Goal: Task Accomplishment & Management: Manage account settings

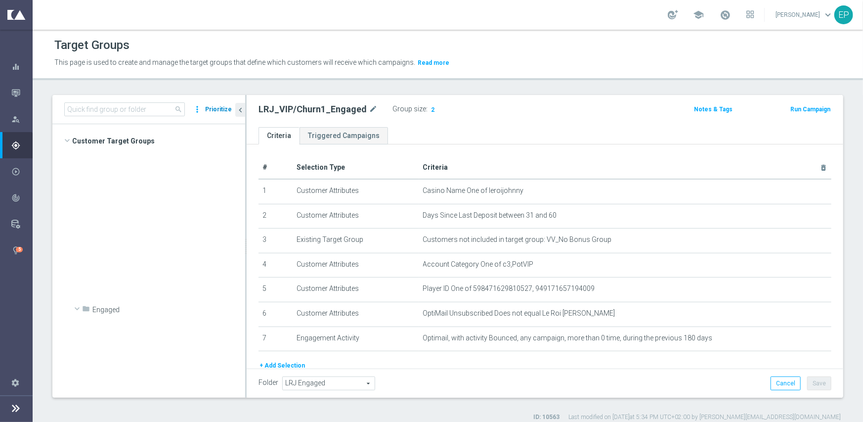
scroll to position [913, 0]
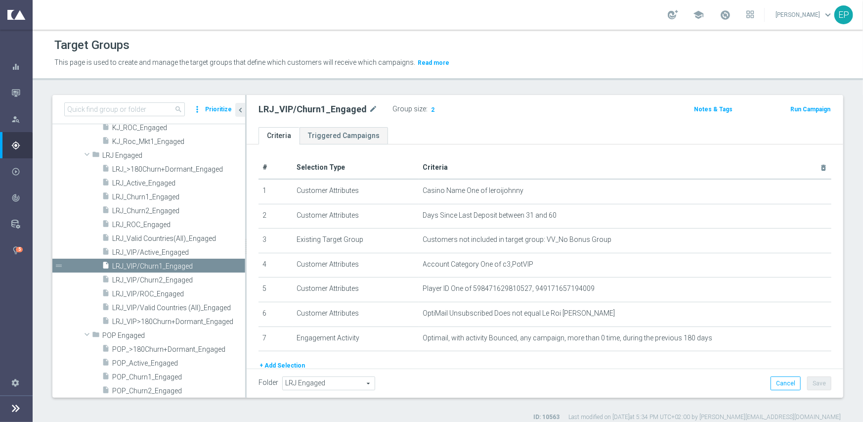
click at [218, 110] on button "Prioritize" at bounding box center [219, 109] width 30 height 13
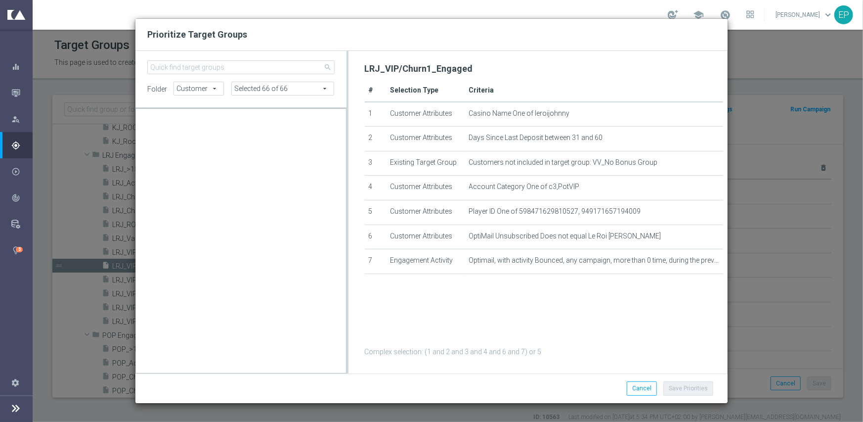
scroll to position [29197, 0]
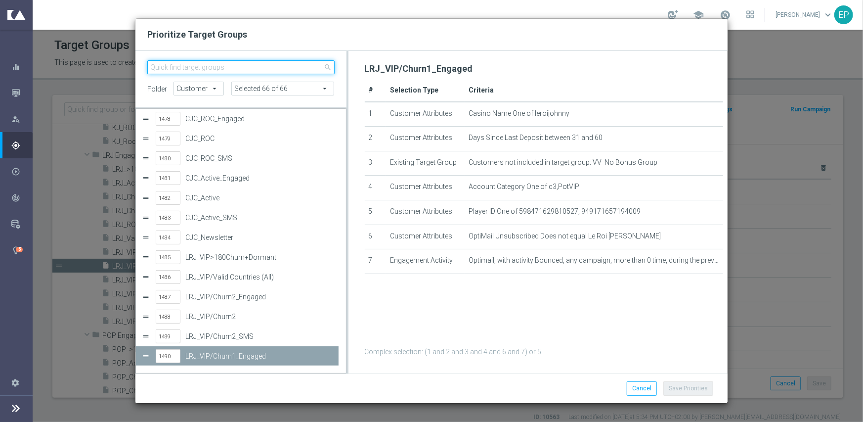
click at [205, 68] on input "search" at bounding box center [240, 67] width 187 height 14
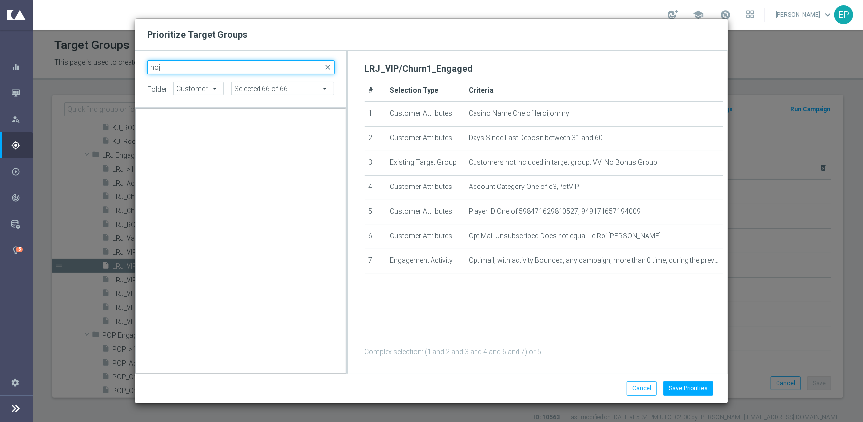
scroll to position [0, 0]
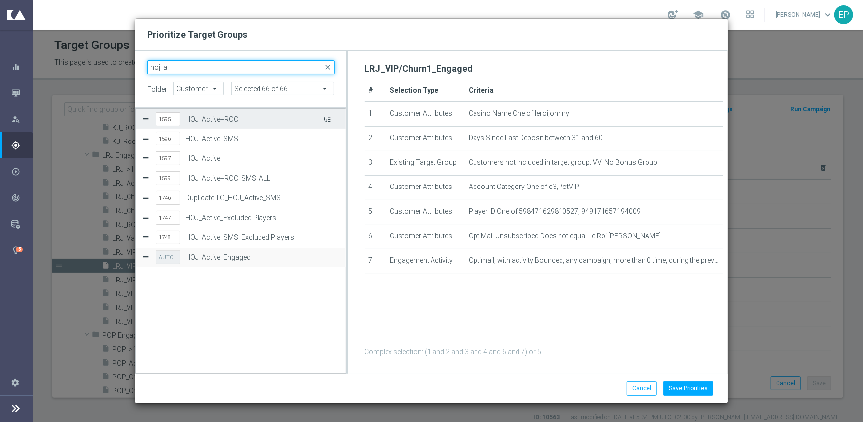
type input "hoj_a"
click at [325, 118] on button "Press SPACE to select this row." at bounding box center [326, 119] width 10 height 14
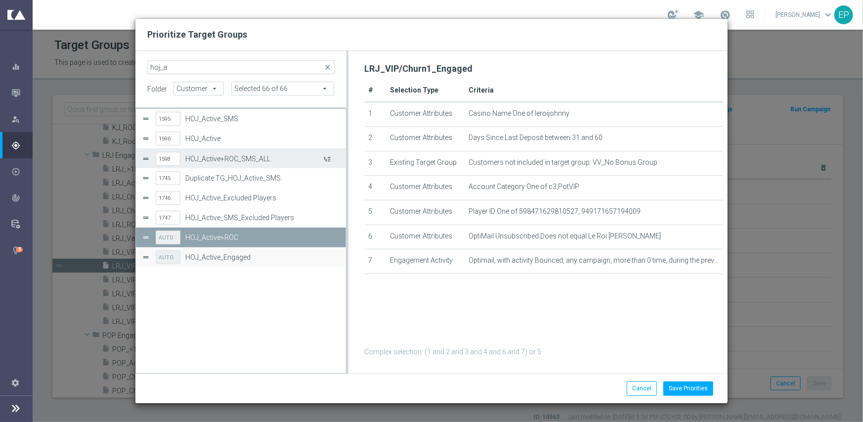
click at [329, 158] on button "Press SPACE to select this row." at bounding box center [326, 158] width 10 height 14
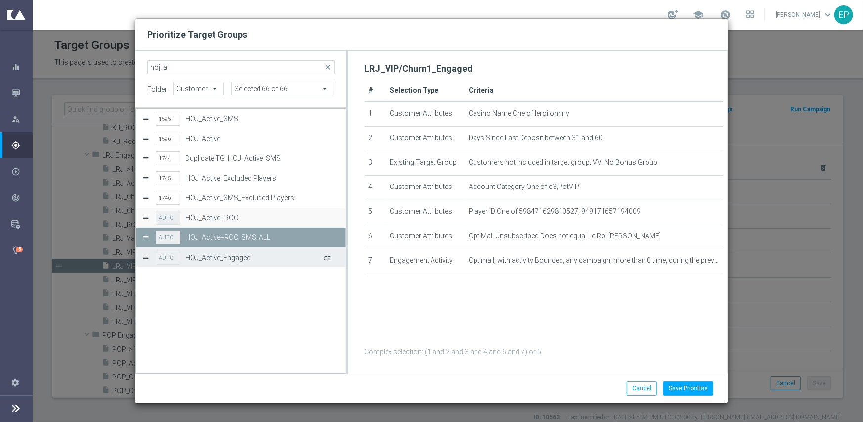
click at [327, 258] on button "Press SPACE to select this row." at bounding box center [326, 257] width 10 height 14
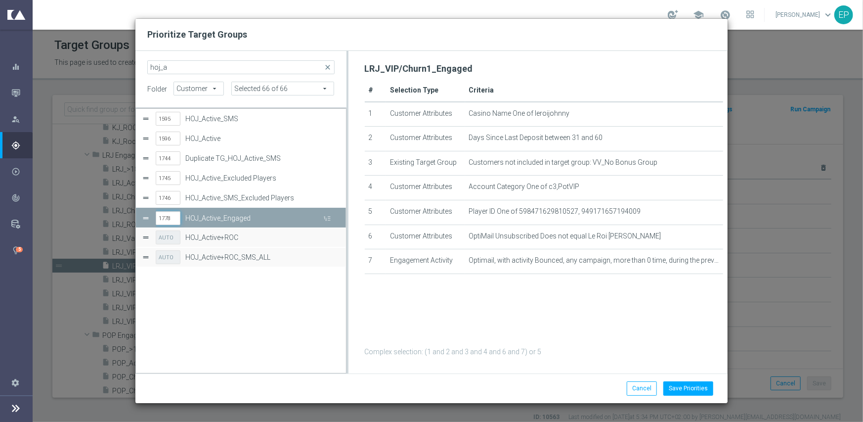
click at [167, 216] on input "1778" at bounding box center [168, 218] width 25 height 14
type input "1595"
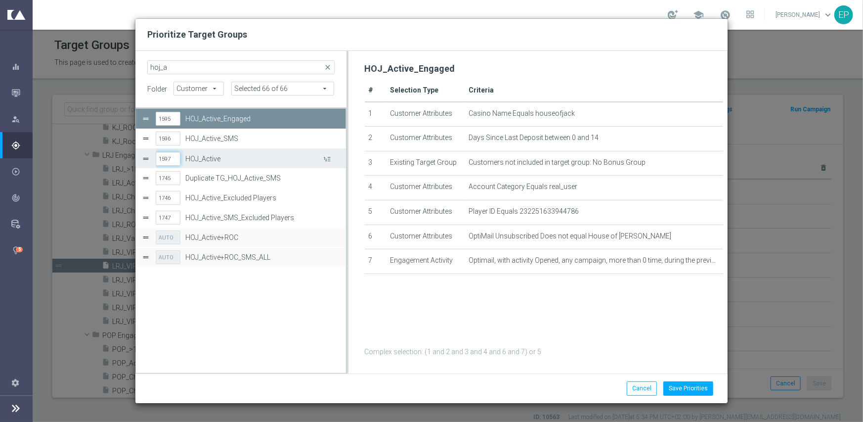
click at [169, 156] on input "1597" at bounding box center [168, 159] width 25 height 14
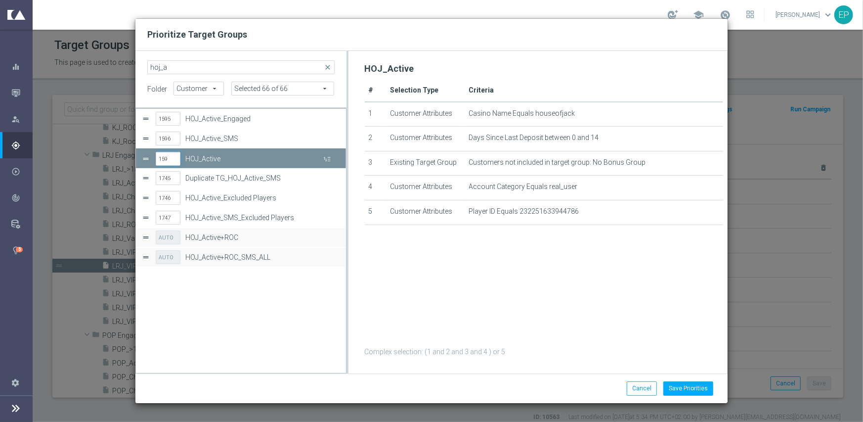
type input "1596"
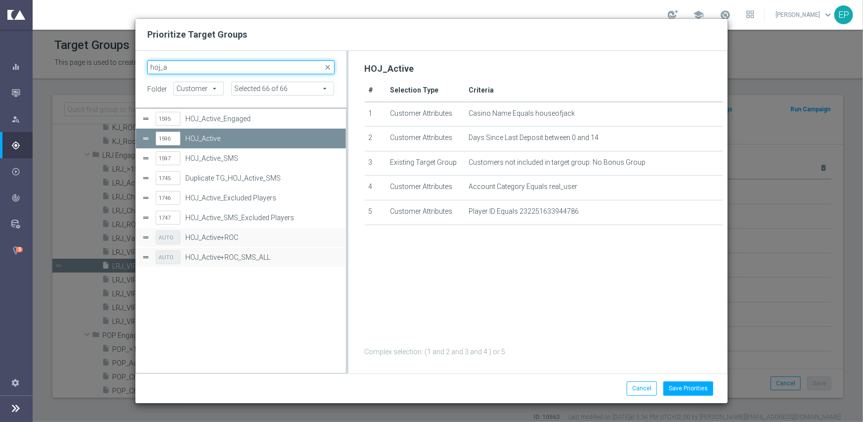
click at [175, 63] on input "hoj_a" at bounding box center [240, 67] width 187 height 14
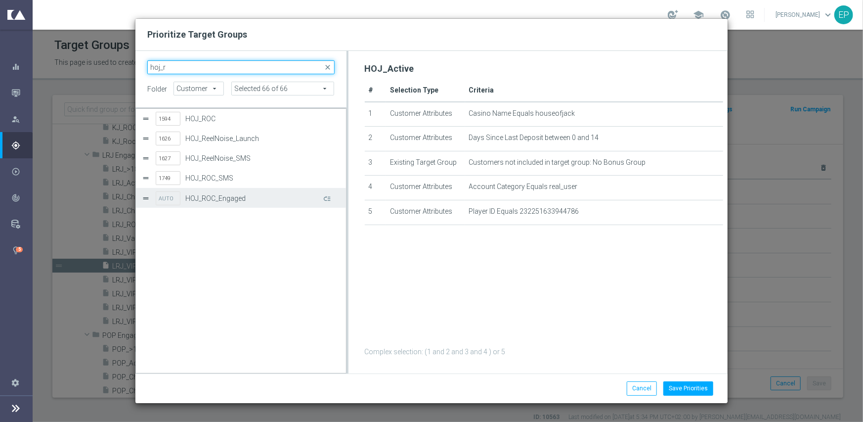
type input "hoj_r"
click at [331, 201] on div "AUTO HOJ_ROC_Engaged" at bounding box center [248, 198] width 184 height 20
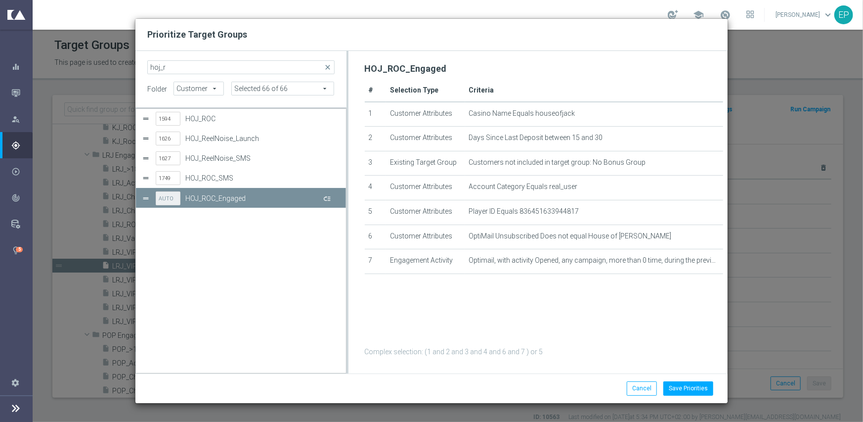
click at [329, 197] on button "Press SPACE to deselect this row." at bounding box center [326, 198] width 10 height 14
click at [172, 201] on input "1779" at bounding box center [168, 198] width 25 height 14
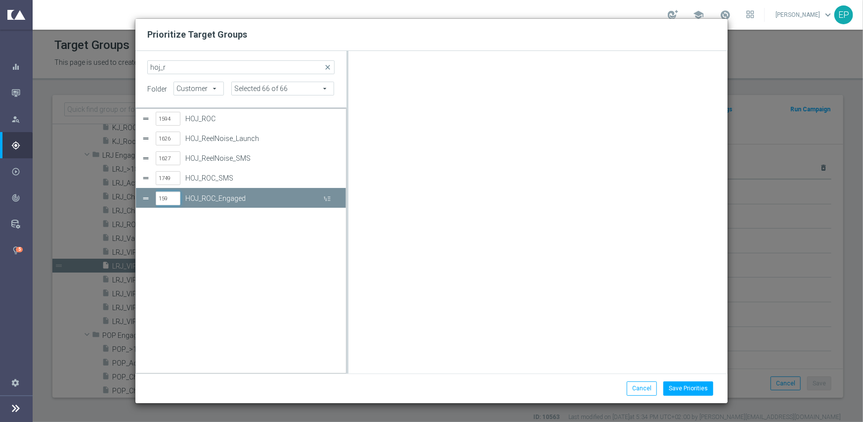
type input "1594"
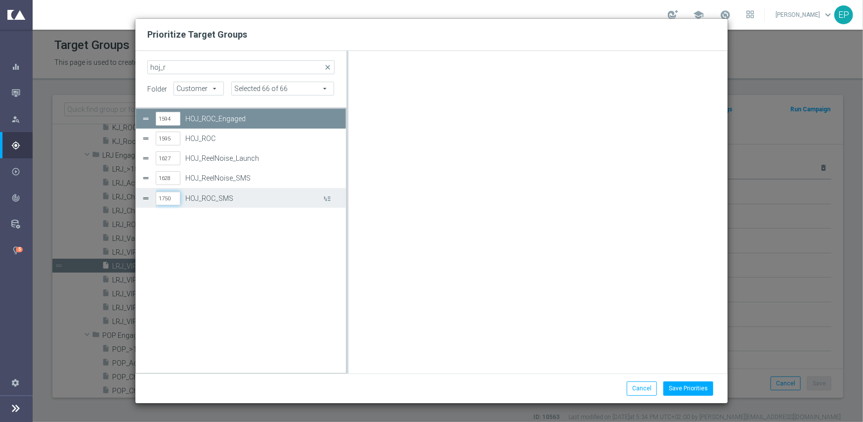
click at [172, 196] on input "1750" at bounding box center [168, 198] width 25 height 14
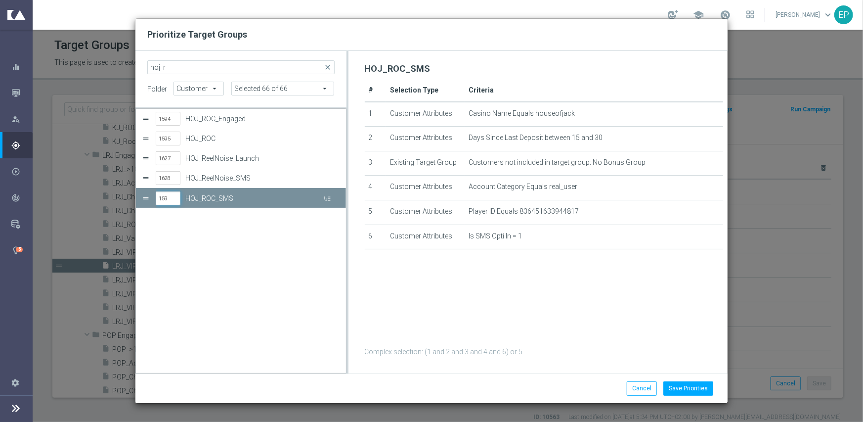
type input "1596"
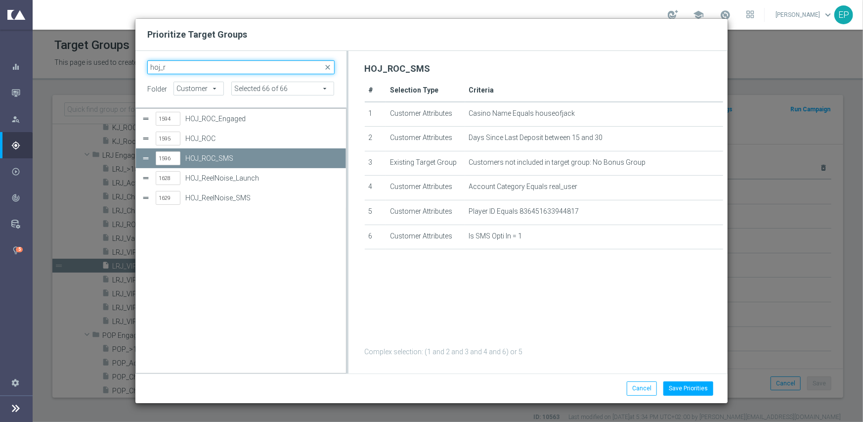
click at [177, 67] on input "hoj_r" at bounding box center [240, 67] width 187 height 14
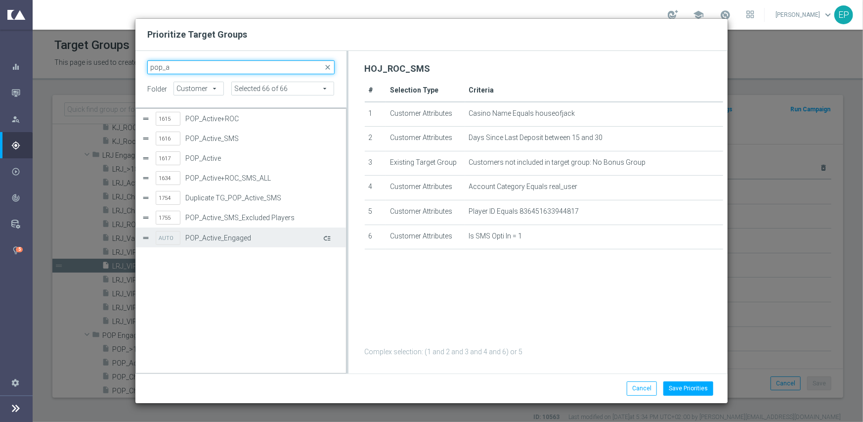
type input "pop_a"
click at [323, 235] on button "Press SPACE to select this row." at bounding box center [326, 237] width 10 height 14
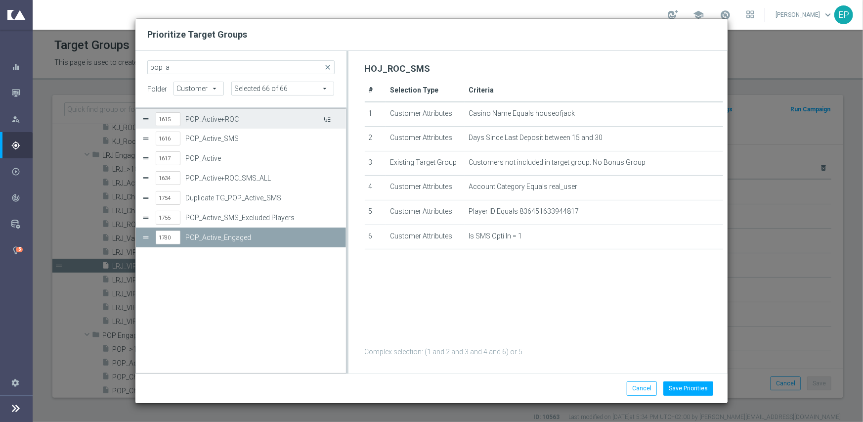
click at [331, 118] on button "Press SPACE to select this row." at bounding box center [326, 119] width 10 height 14
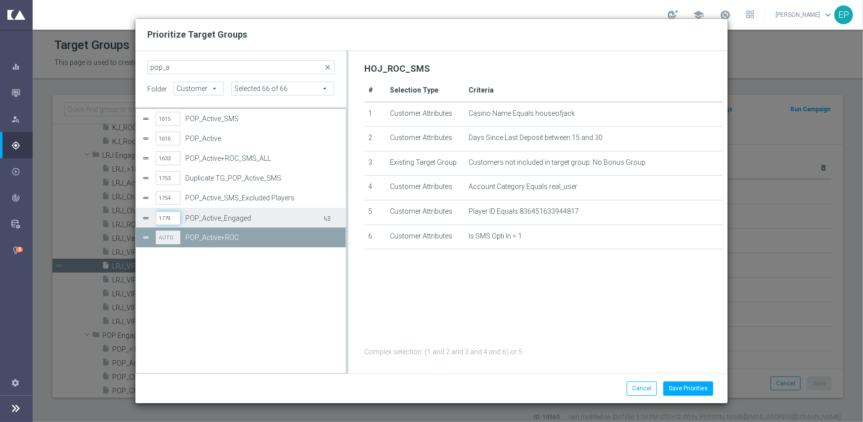
click at [173, 216] on input "1779" at bounding box center [168, 218] width 25 height 14
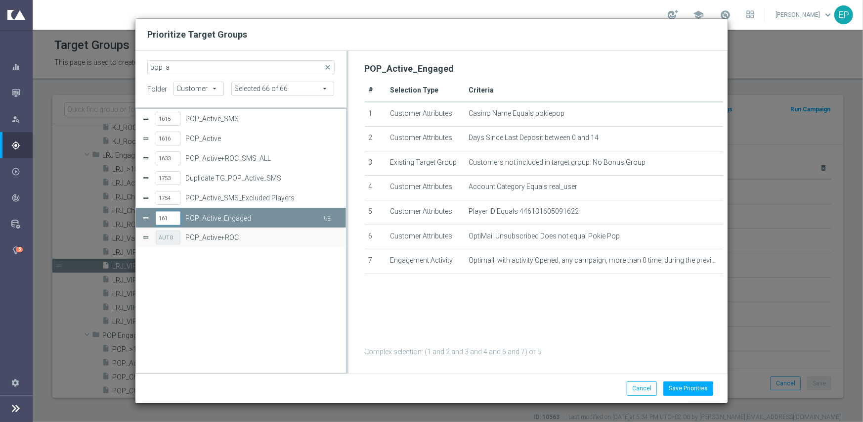
type input "1615"
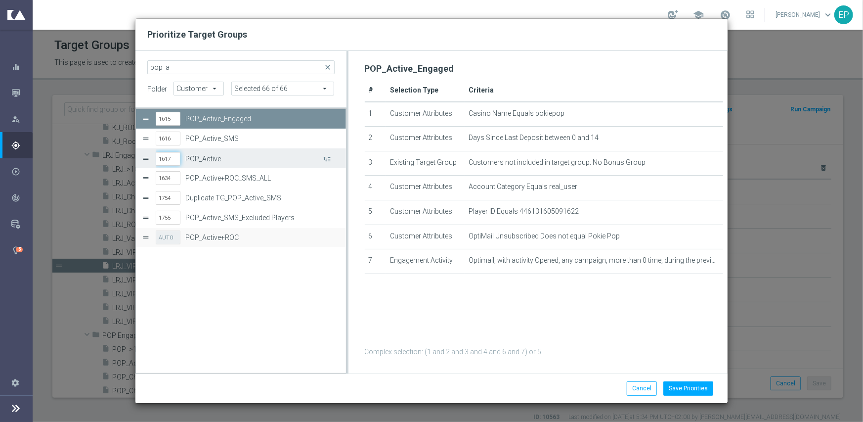
click at [170, 157] on input "1617" at bounding box center [168, 159] width 25 height 14
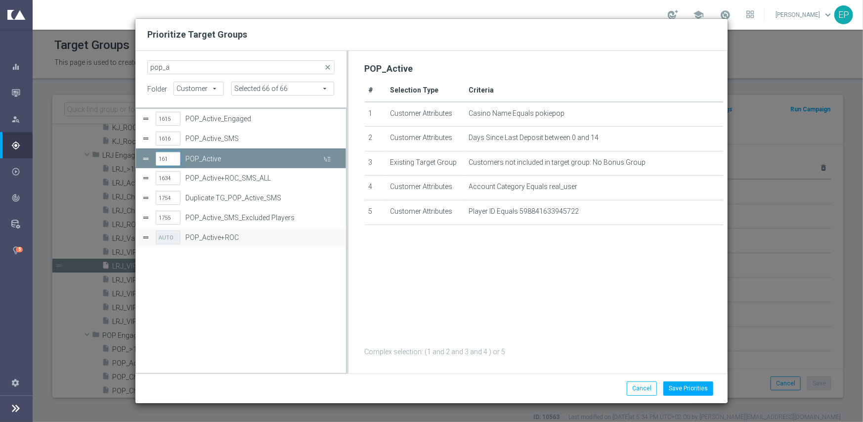
type input "1616"
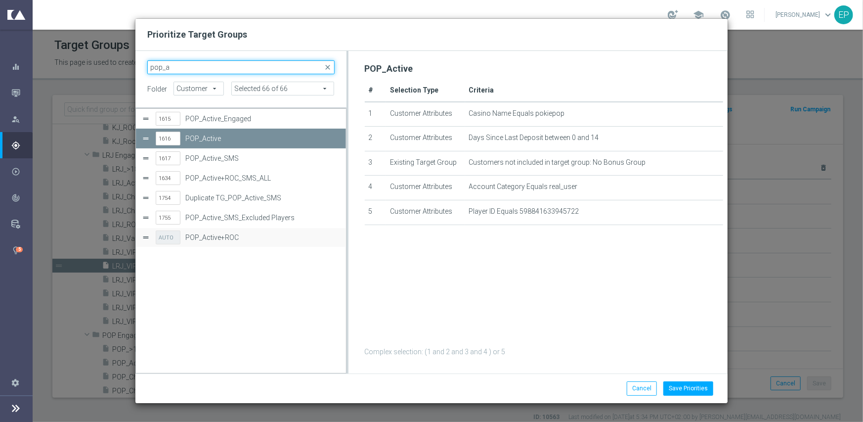
click at [193, 70] on input "pop_a" at bounding box center [240, 67] width 187 height 14
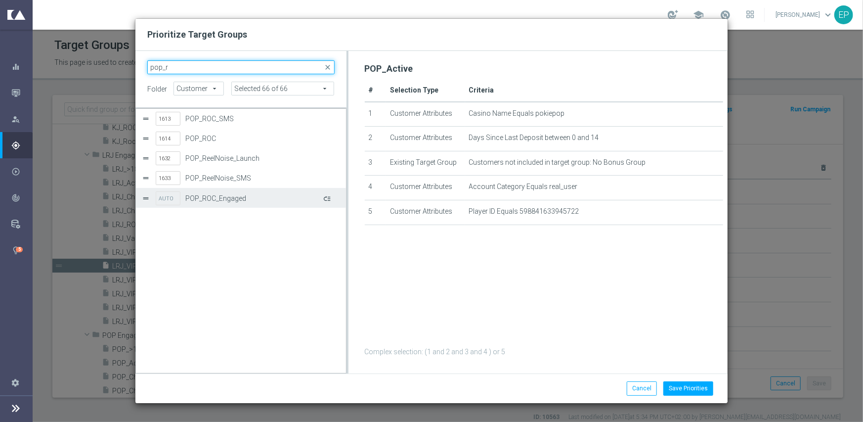
type input "pop_r"
click at [327, 195] on button "Press SPACE to select this row." at bounding box center [326, 198] width 10 height 14
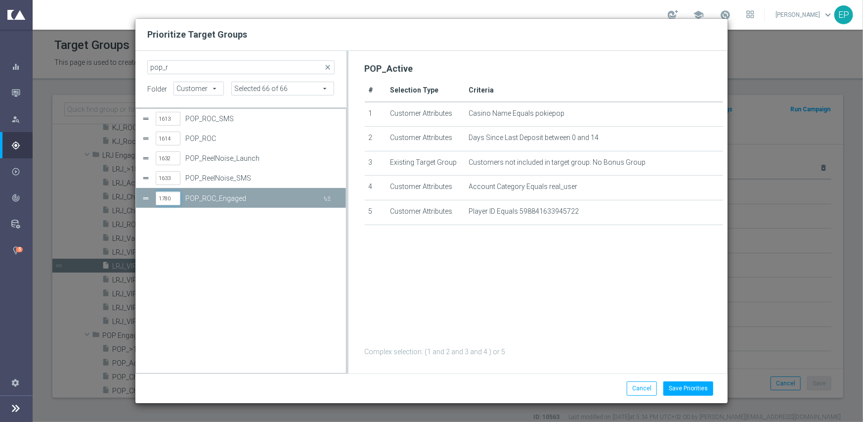
click at [161, 197] on input "1780" at bounding box center [168, 198] width 25 height 14
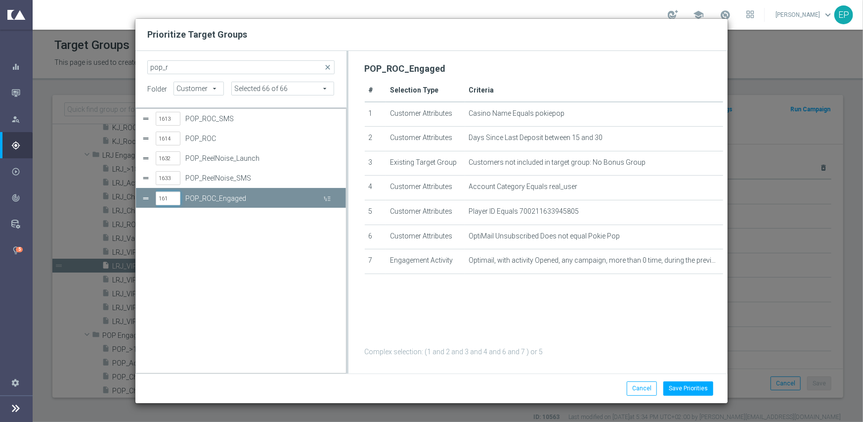
type input "1613"
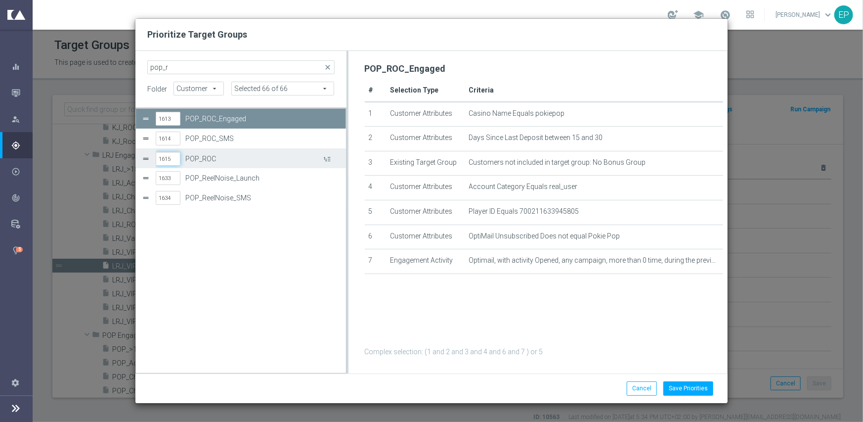
click at [163, 155] on input "1615" at bounding box center [168, 159] width 25 height 14
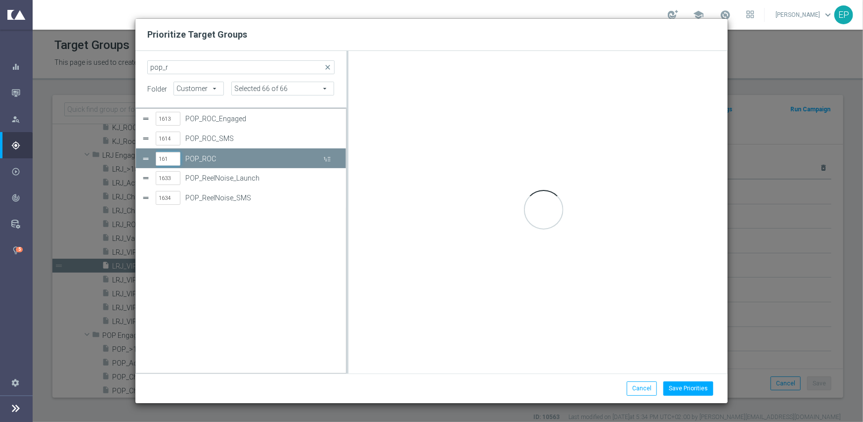
type input "1614"
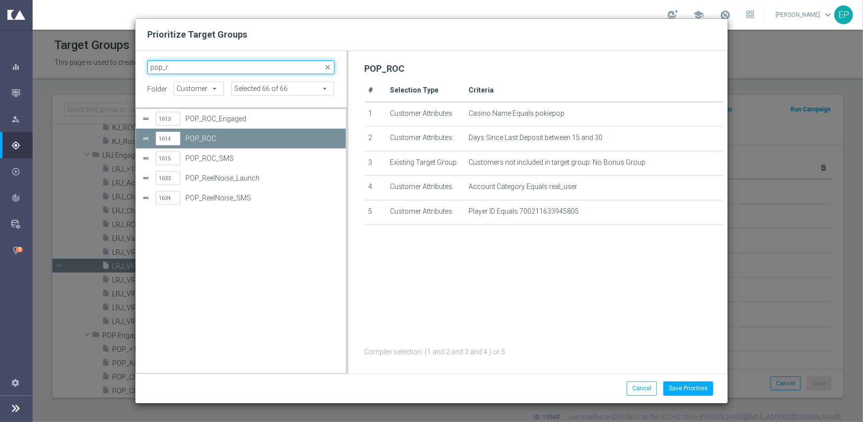
click at [187, 69] on input "pop_r" at bounding box center [240, 67] width 187 height 14
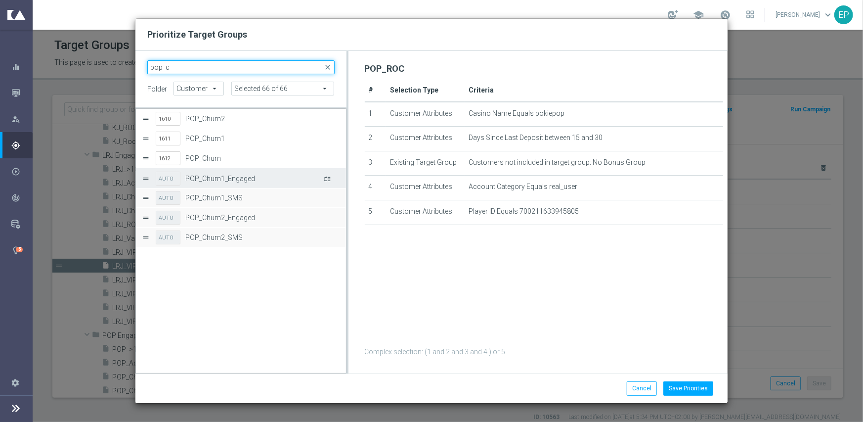
type input "pop_c"
click at [325, 176] on button "Press SPACE to select this row." at bounding box center [326, 178] width 10 height 14
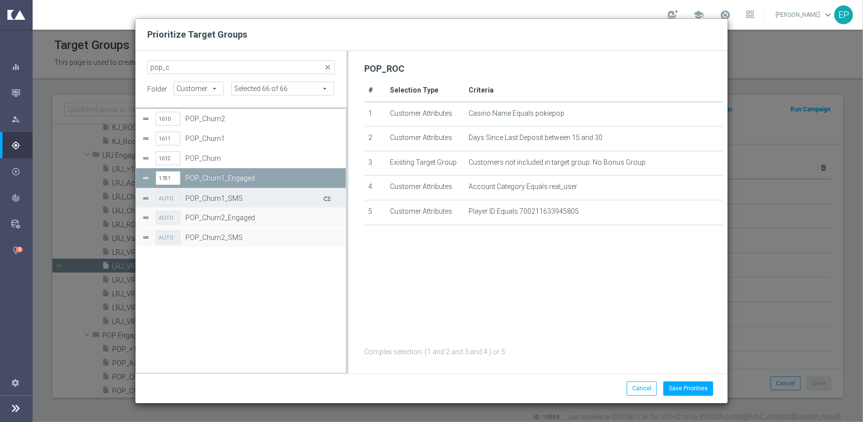
click at [329, 197] on button "Press SPACE to select this row." at bounding box center [326, 198] width 10 height 14
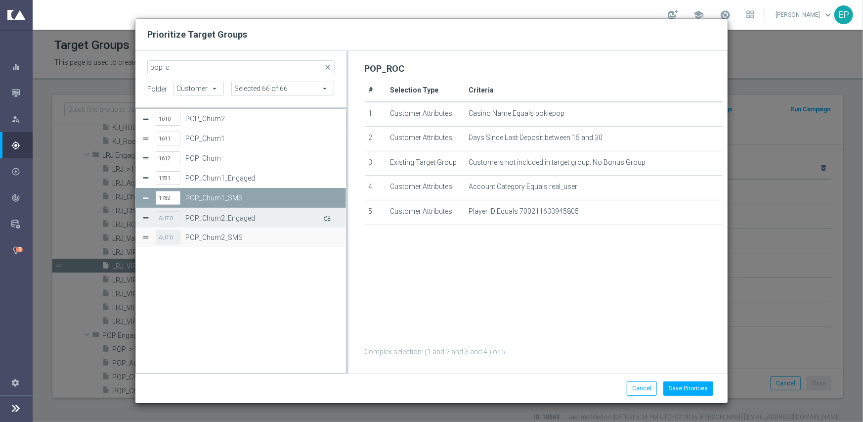
click at [330, 214] on button "Press SPACE to select this row." at bounding box center [326, 218] width 10 height 14
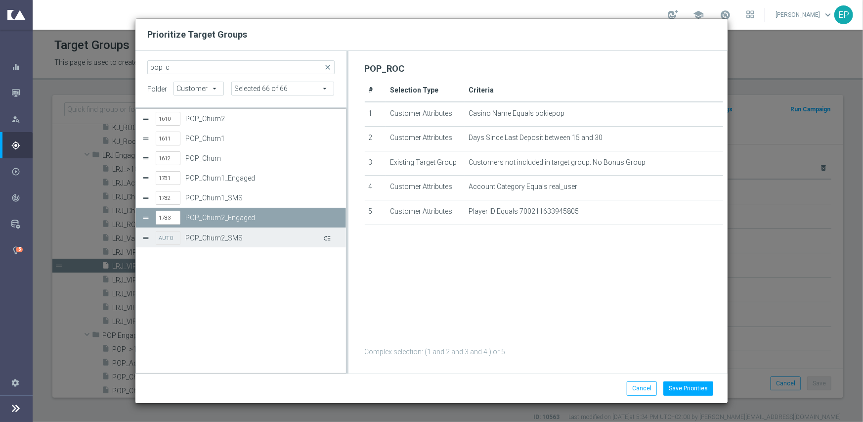
click at [329, 238] on button "Press SPACE to select this row." at bounding box center [326, 237] width 10 height 14
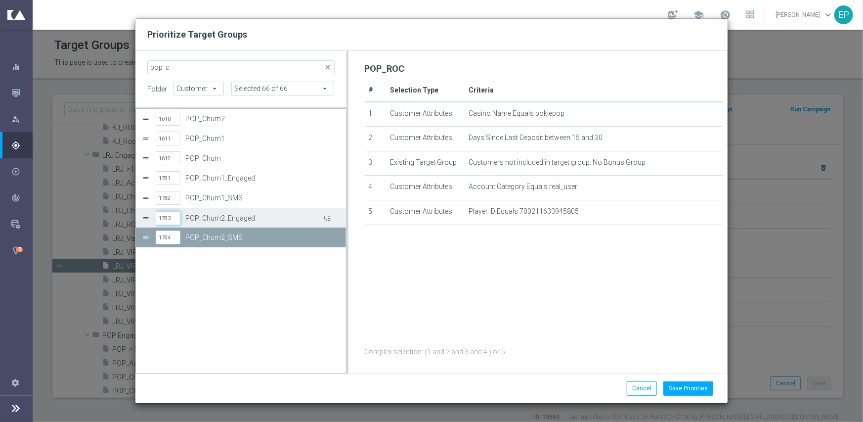
click at [168, 219] on input "1783" at bounding box center [168, 218] width 25 height 14
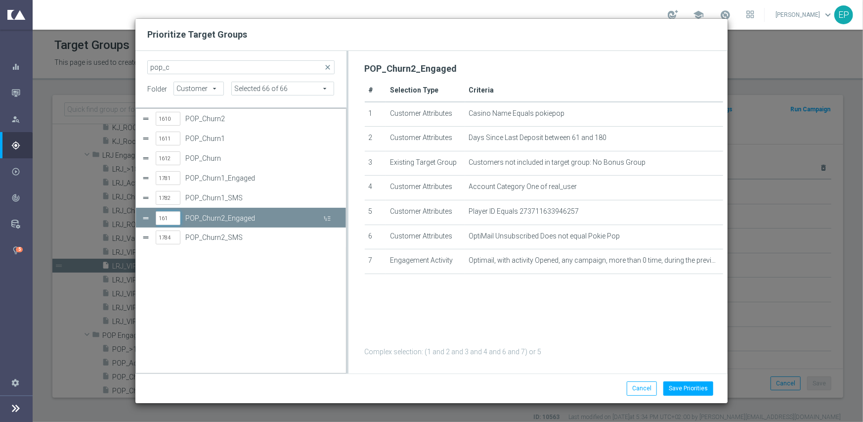
type input "1610"
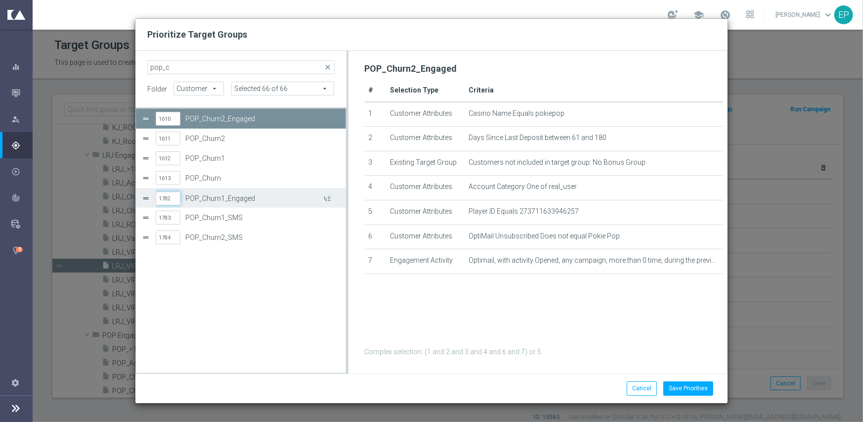
click at [163, 200] on input "1782" at bounding box center [168, 198] width 25 height 14
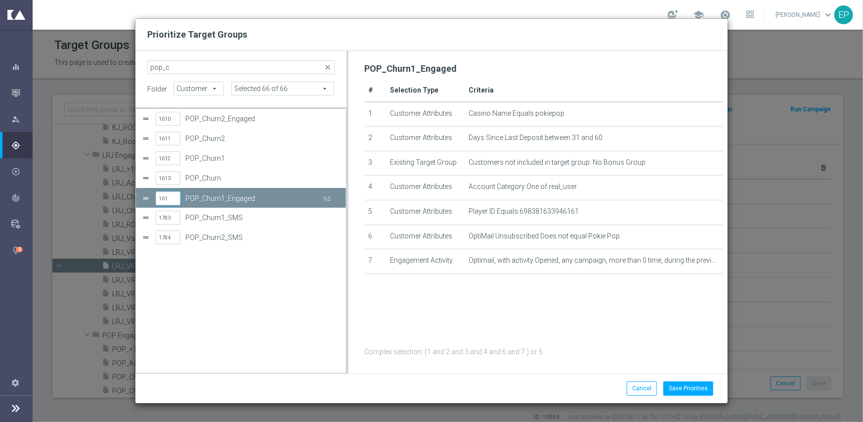
type input "1612"
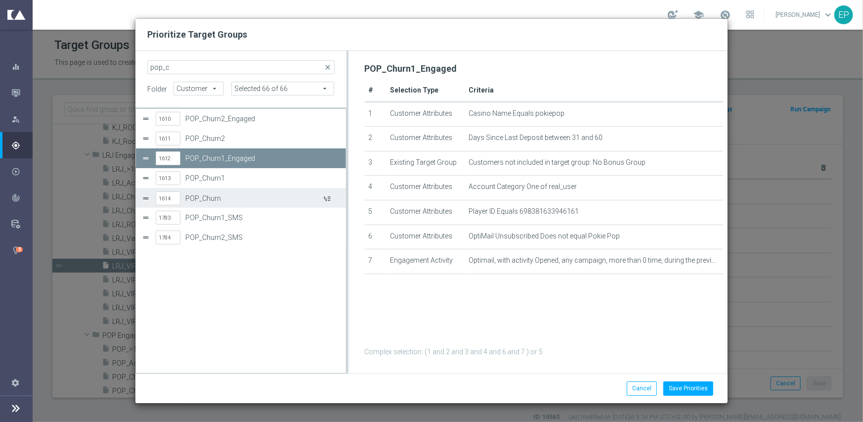
click at [329, 198] on button "Press SPACE to select this row." at bounding box center [326, 198] width 10 height 14
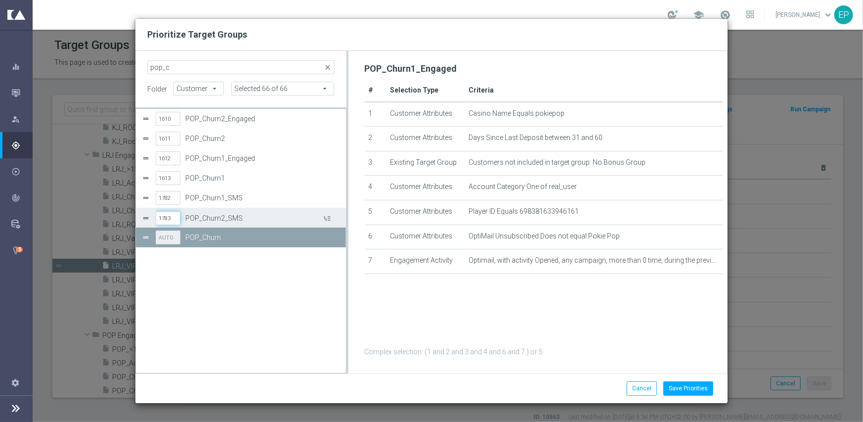
click at [173, 218] on input "1783" at bounding box center [168, 218] width 25 height 14
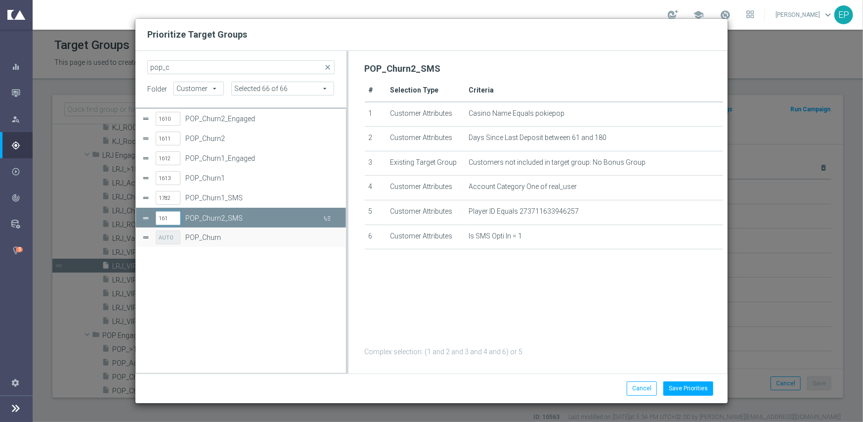
type input "1612"
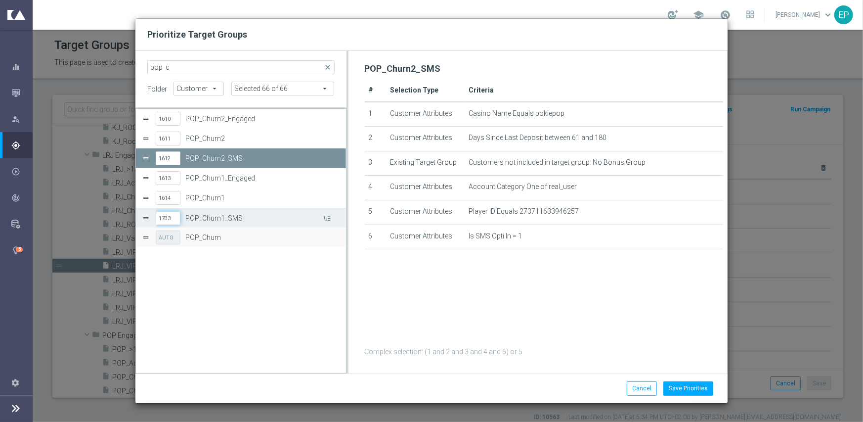
click at [175, 219] on input "1783" at bounding box center [168, 218] width 25 height 14
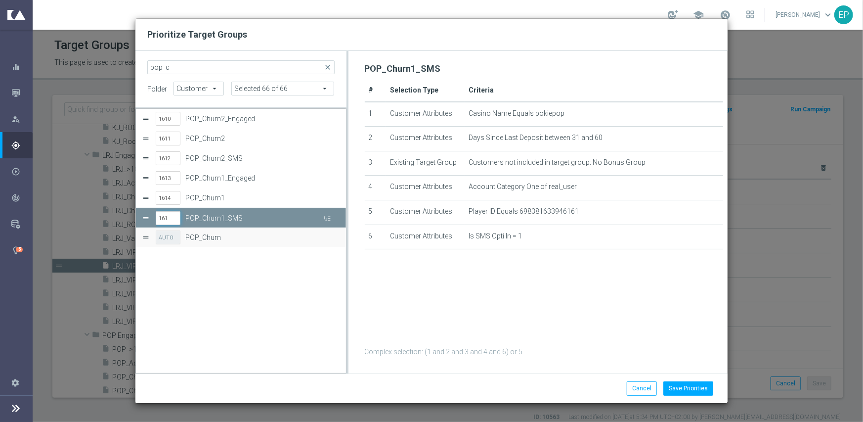
type input "1615"
click at [170, 275] on div "1610 POP_Churn2_Engaged 1611 POP_Churn2 1612 POP_Churn2_SMS 1613 POP_Churn1_Eng…" at bounding box center [241, 241] width 210 height 264
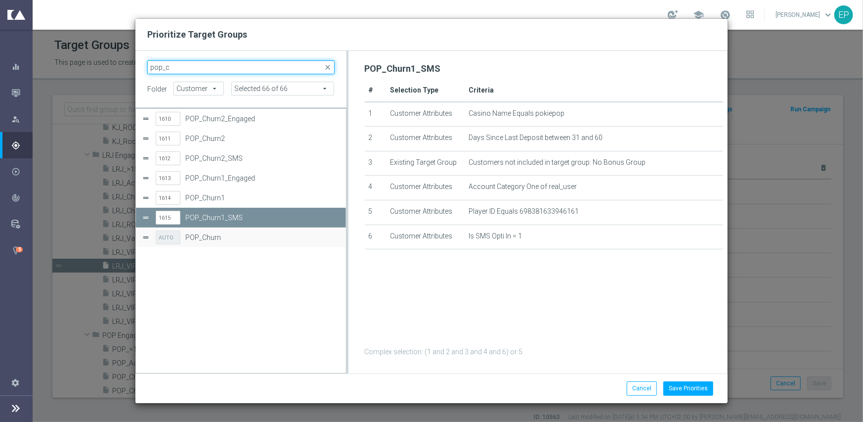
drag, startPoint x: 181, startPoint y: 66, endPoint x: 124, endPoint y: 67, distance: 57.3
click at [124, 67] on div "Prioritize Target Groups pop_c close folder Customer Customer arrow_drop_down s…" at bounding box center [431, 211] width 863 height 422
paste input "POP_VIP/Active_Engaged"
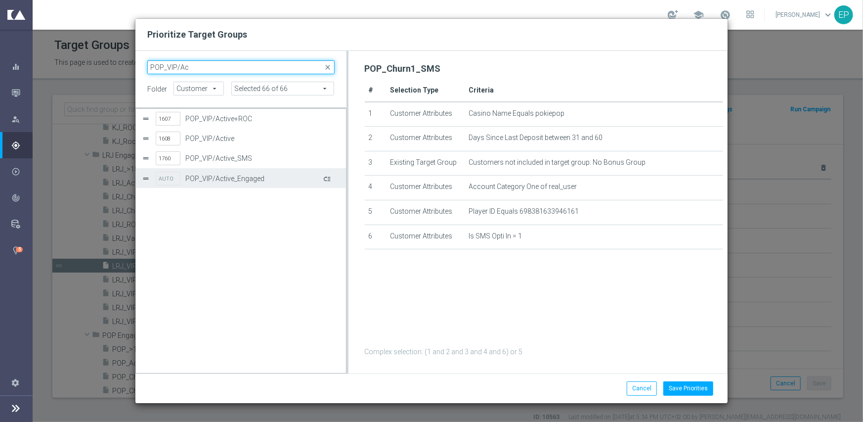
type input "POP_VIP/Ac"
click at [328, 177] on button "Press SPACE to select this row." at bounding box center [326, 178] width 10 height 14
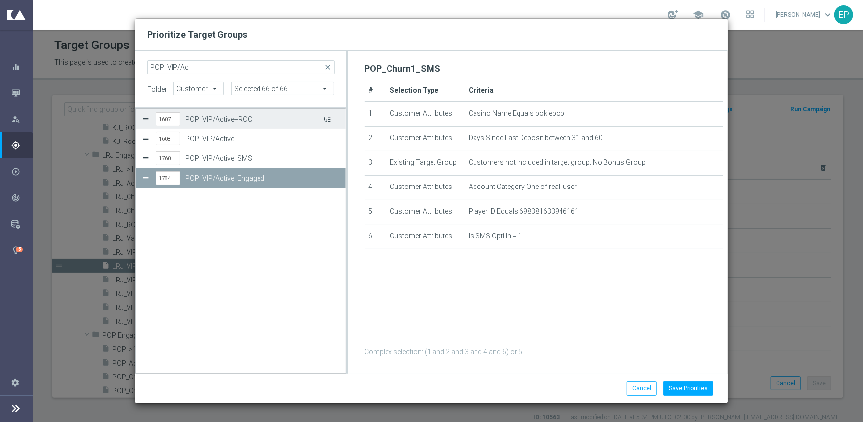
click at [331, 118] on button "Press SPACE to select this row." at bounding box center [326, 119] width 10 height 14
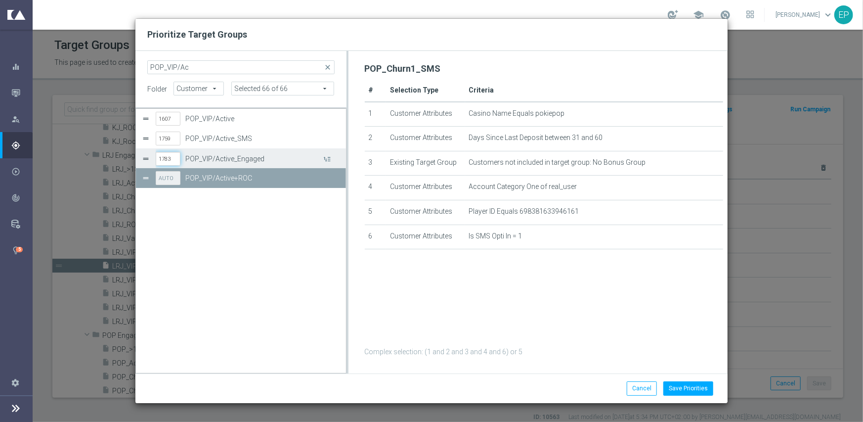
click at [166, 160] on input "1783" at bounding box center [168, 159] width 25 height 14
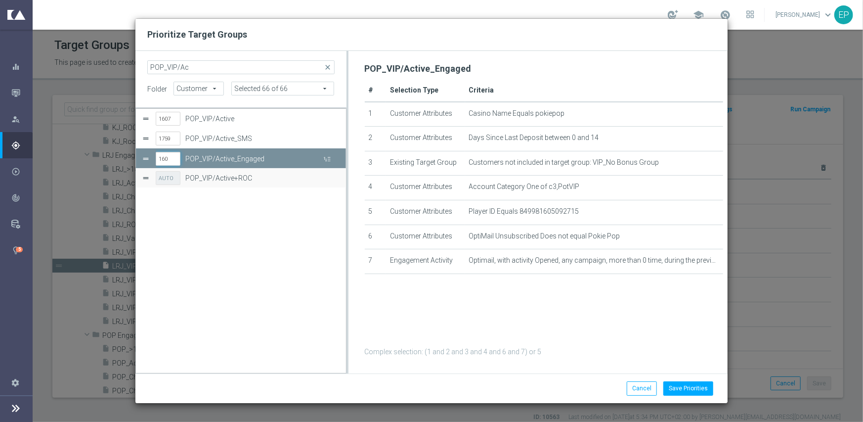
type input "1607"
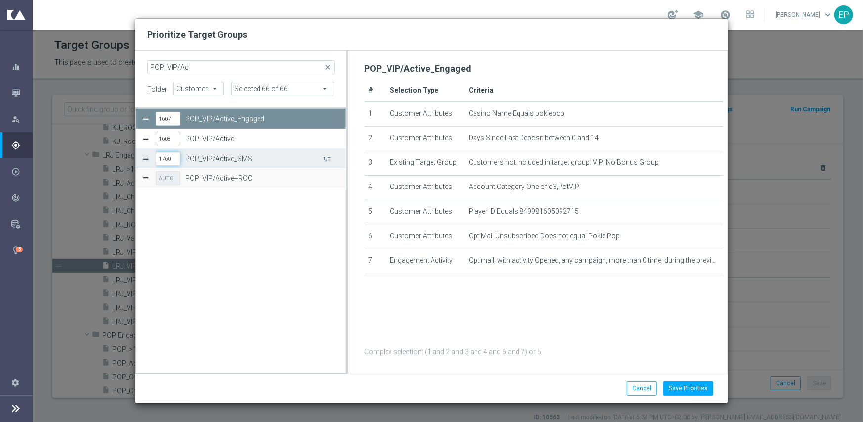
click at [172, 156] on input "1760" at bounding box center [168, 159] width 25 height 14
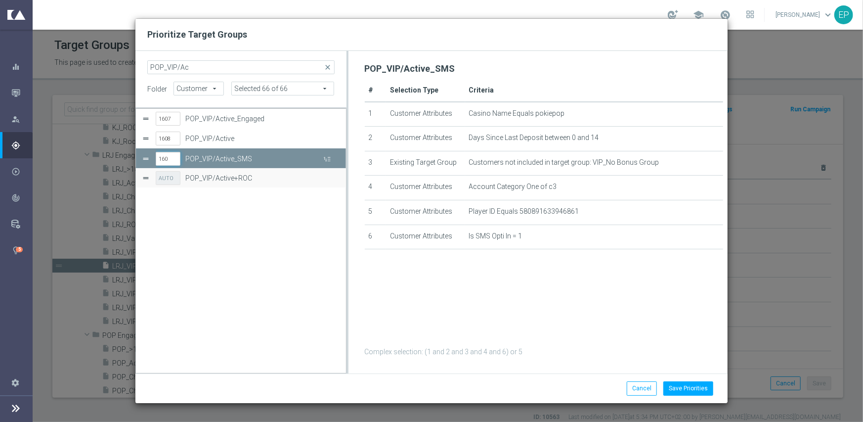
type input "1609"
click at [199, 64] on input "POP_VIP/Ac" at bounding box center [240, 67] width 187 height 14
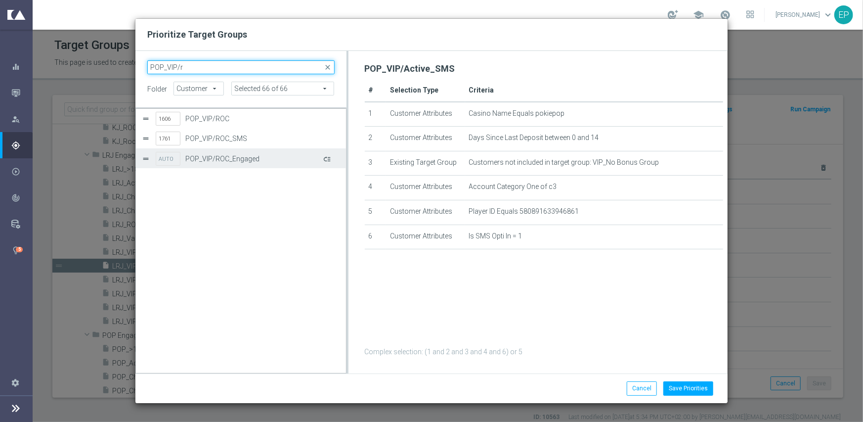
type input "POP_VIP/r"
click at [330, 159] on button "Press SPACE to select this row." at bounding box center [326, 158] width 10 height 14
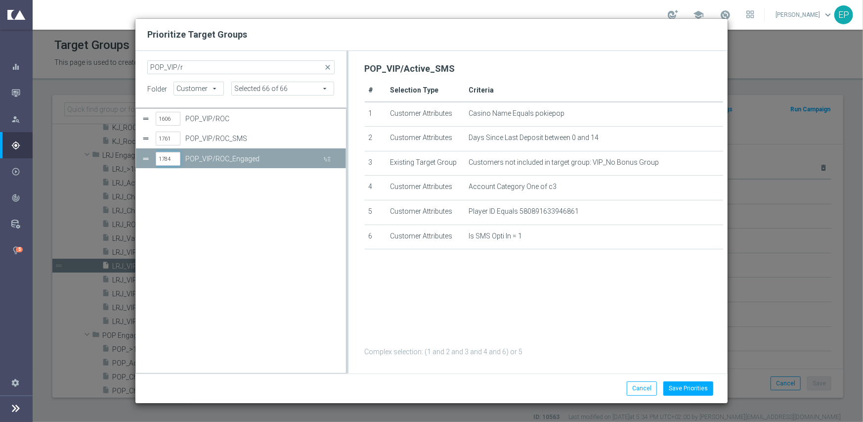
click at [167, 157] on input "1784" at bounding box center [168, 159] width 25 height 14
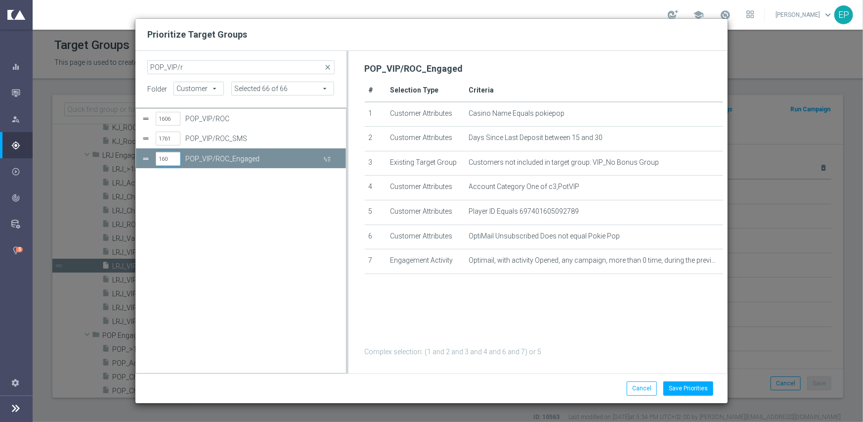
type input "1606"
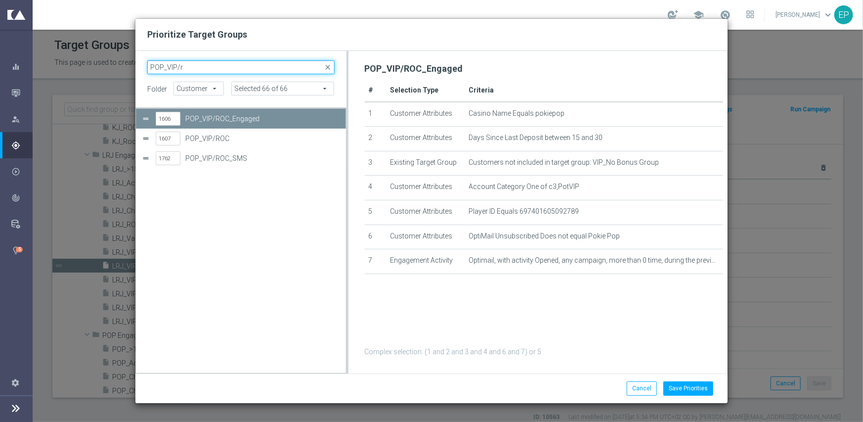
click at [199, 66] on input "POP_VIP/r" at bounding box center [240, 67] width 187 height 14
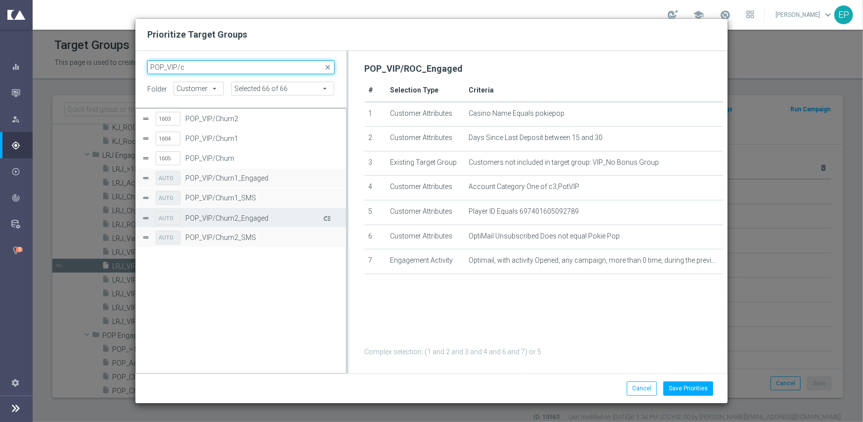
type input "POP_VIP/c"
click at [326, 216] on button "Press SPACE to select this row." at bounding box center [326, 218] width 10 height 14
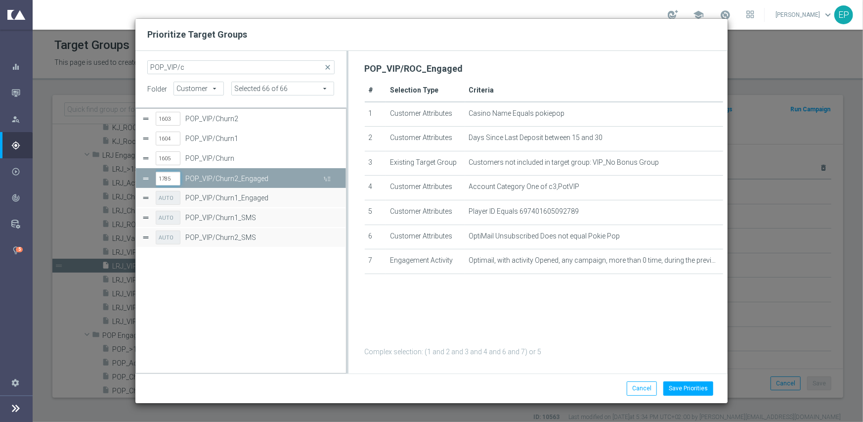
click at [167, 174] on input "1785" at bounding box center [168, 178] width 25 height 14
type input "1603"
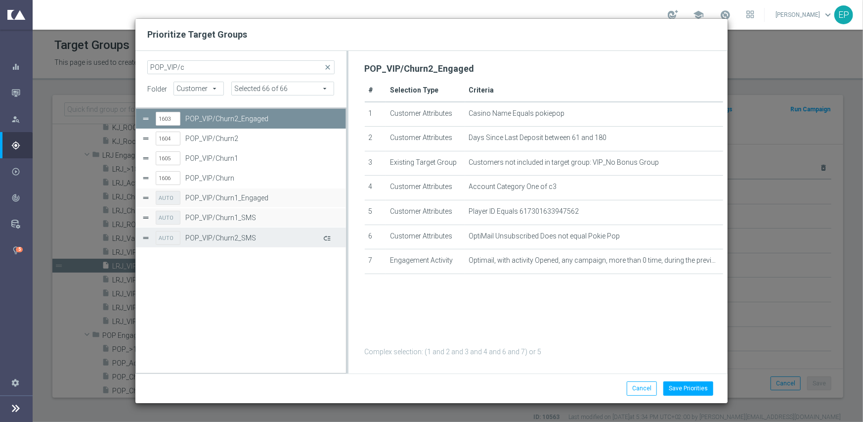
click at [325, 234] on button "Press SPACE to select this row." at bounding box center [326, 237] width 10 height 14
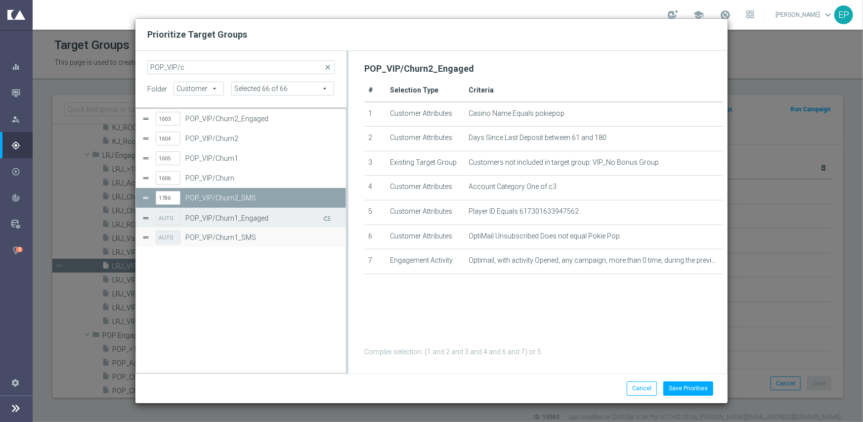
click at [332, 216] on div "AUTO POP_VIP/Churn1_Engaged" at bounding box center [248, 218] width 184 height 20
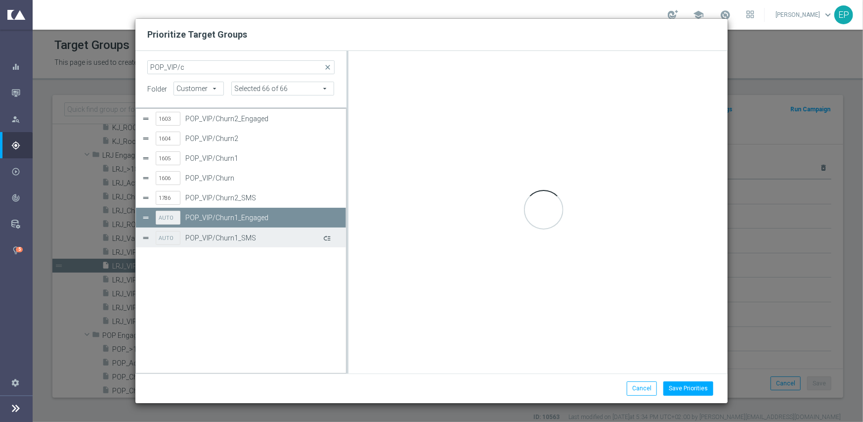
click at [329, 238] on button "Press SPACE to select this row." at bounding box center [326, 237] width 10 height 14
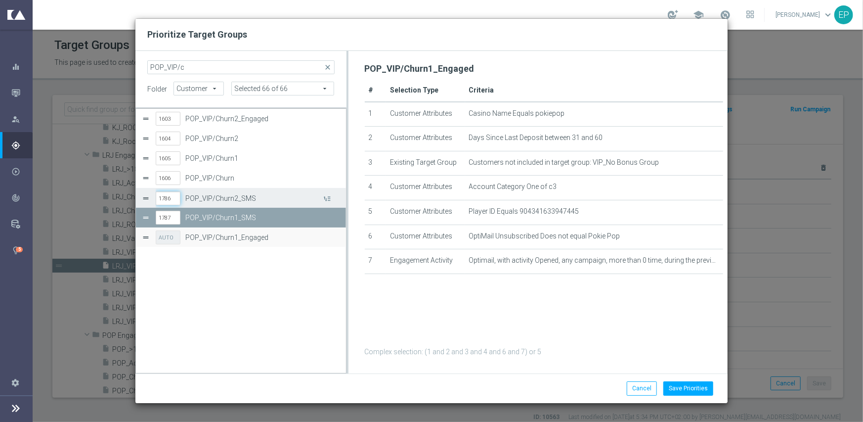
click at [168, 194] on input "1786" at bounding box center [168, 198] width 25 height 14
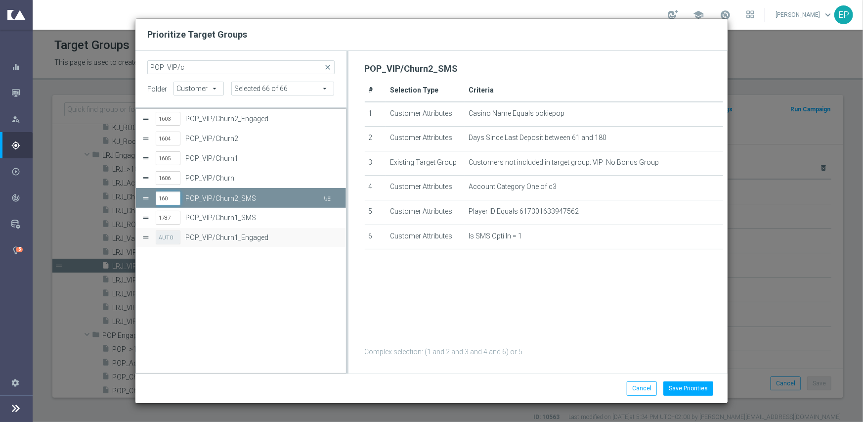
type input "1605"
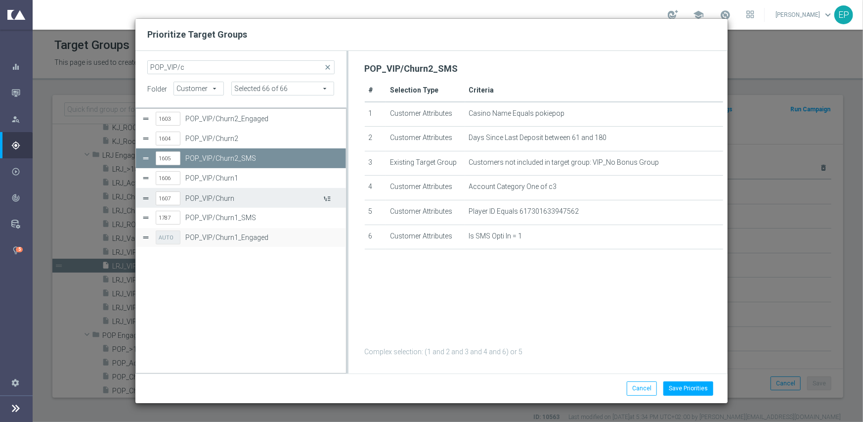
click at [325, 198] on button "Press SPACE to select this row." at bounding box center [326, 198] width 10 height 14
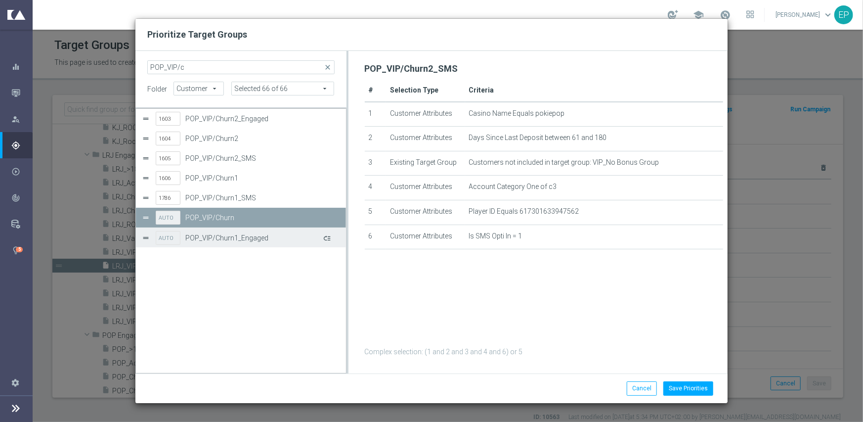
click at [327, 241] on button "Press SPACE to select this row." at bounding box center [326, 237] width 10 height 14
click at [163, 217] on input "1787" at bounding box center [168, 218] width 25 height 14
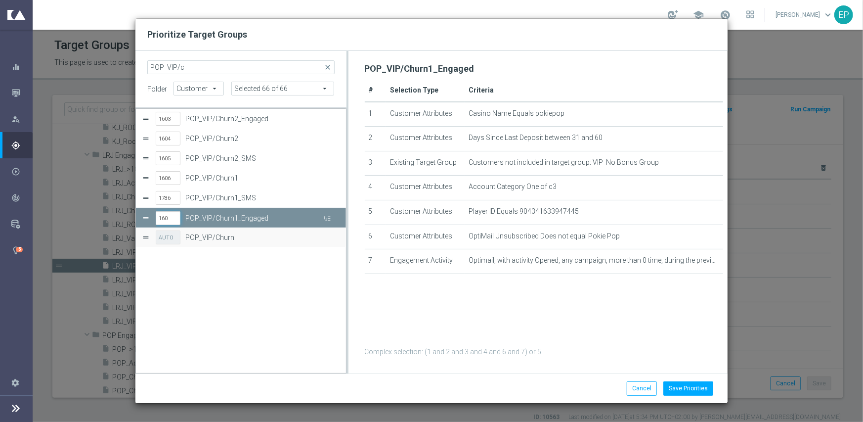
type input "1606"
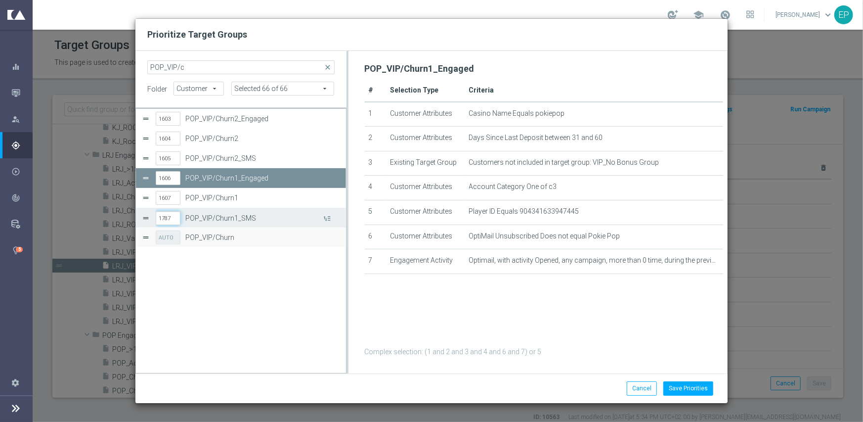
click at [168, 219] on input "1787" at bounding box center [168, 218] width 25 height 14
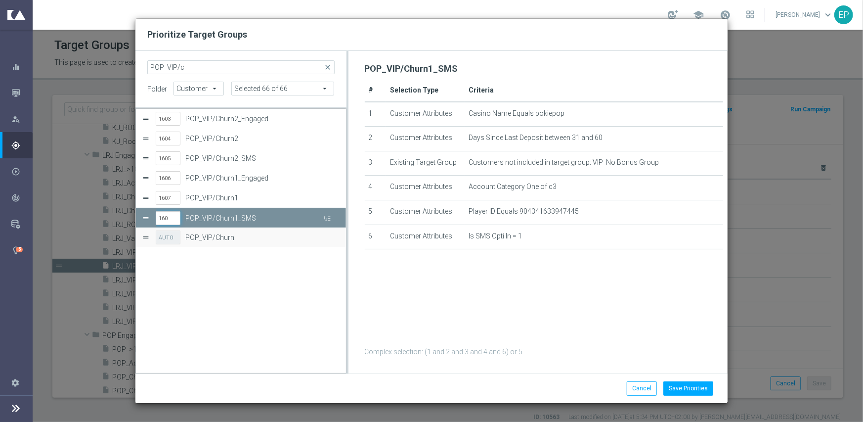
type input "1608"
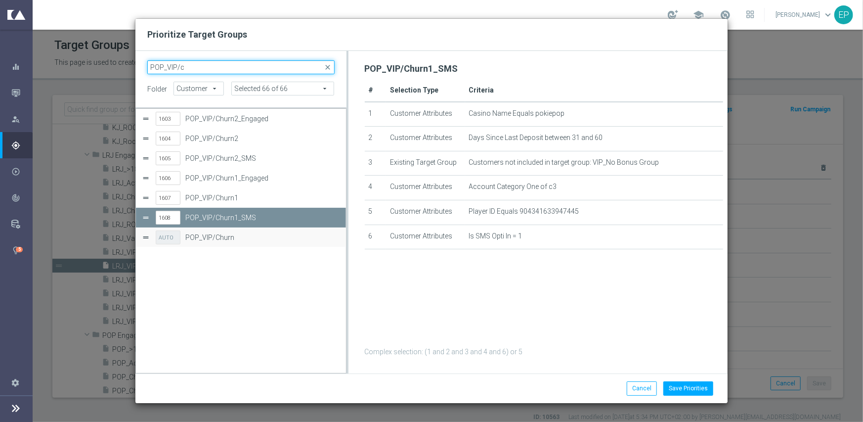
click at [196, 67] on input "POP_VIP/c" at bounding box center [240, 67] width 187 height 14
drag, startPoint x: 190, startPoint y: 69, endPoint x: 134, endPoint y: 67, distance: 56.4
click at [133, 67] on div "Prioritize Target Groups POP_VIP/c close folder Customer Customer arrow_drop_do…" at bounding box center [431, 211] width 863 height 422
paste input "HOJ_VIP/Active_Engaged"
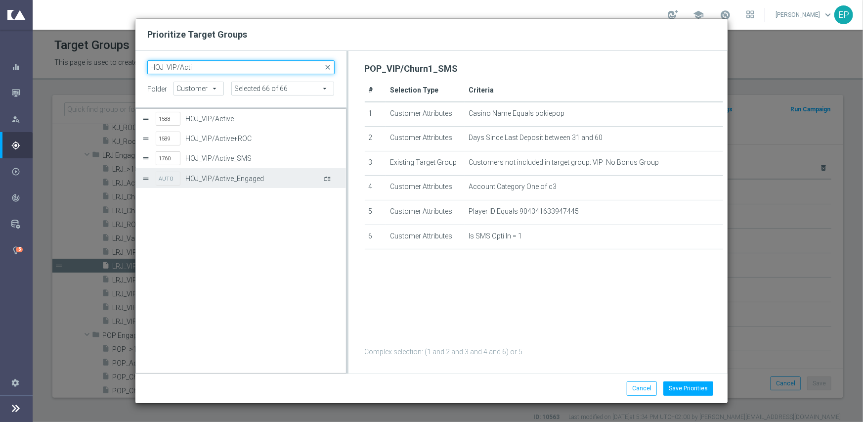
type input "HOJ_VIP/Acti"
click at [326, 177] on button "Press SPACE to select this row." at bounding box center [326, 178] width 10 height 14
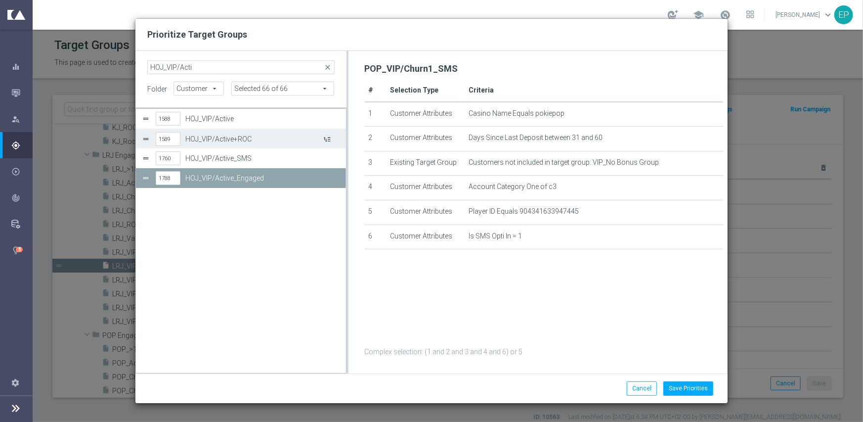
click at [326, 139] on button "Press SPACE to select this row." at bounding box center [326, 138] width 10 height 14
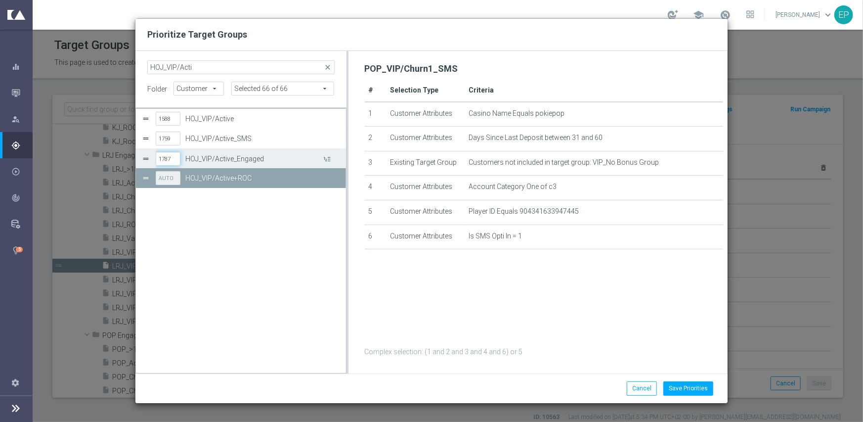
click at [170, 159] on input "1787" at bounding box center [168, 159] width 25 height 14
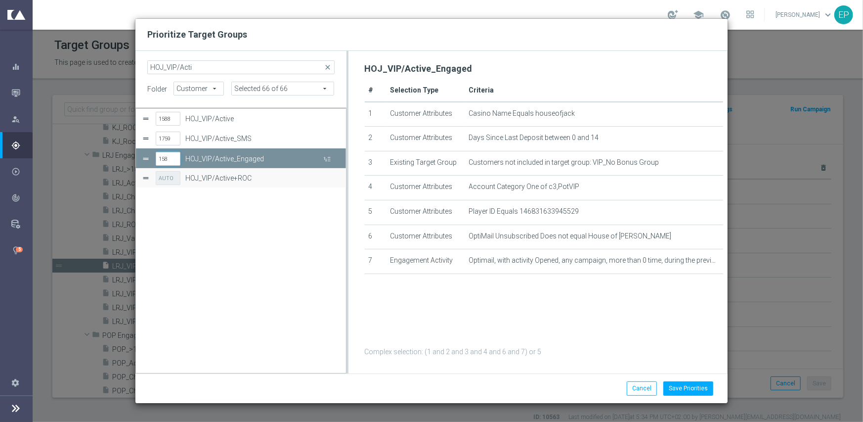
type input "1588"
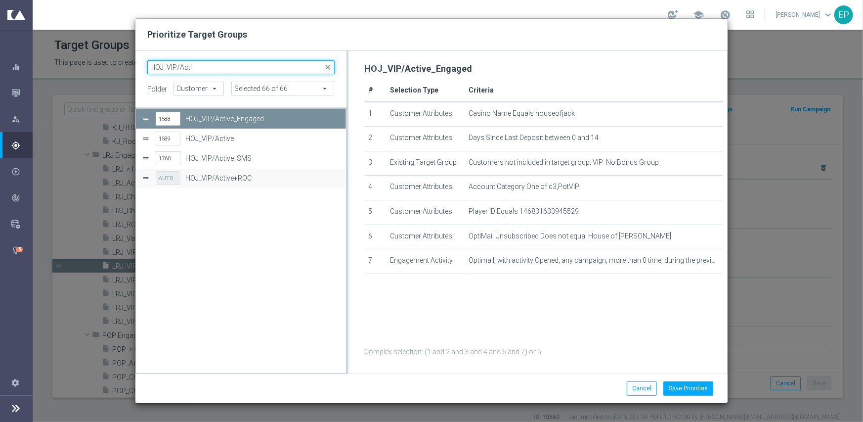
click at [232, 65] on input "HOJ_VIP/Acti" at bounding box center [240, 67] width 187 height 14
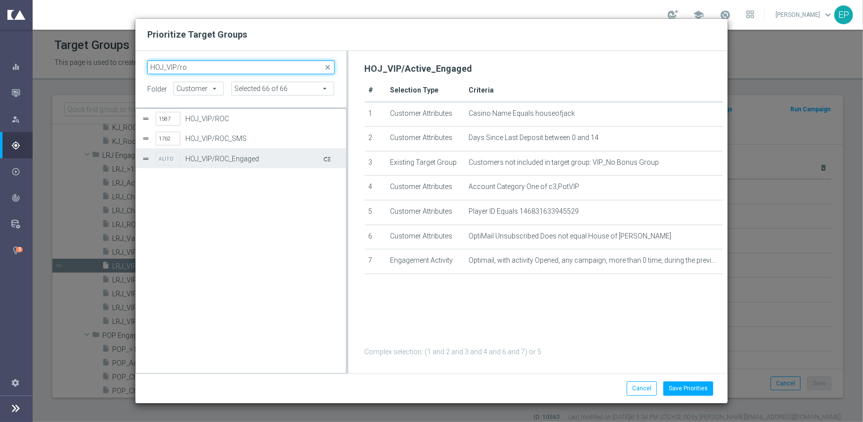
type input "HOJ_VIP/ro"
click at [328, 160] on button "Press SPACE to select this row." at bounding box center [326, 158] width 10 height 14
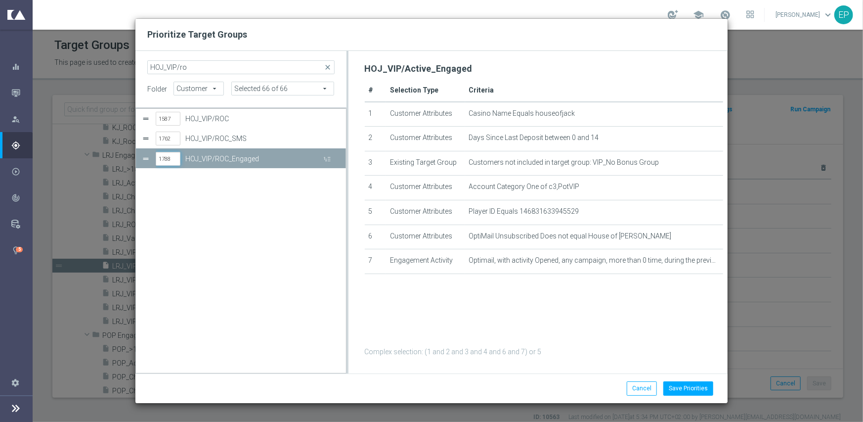
click at [167, 157] on input "1788" at bounding box center [168, 159] width 25 height 14
type input "1587"
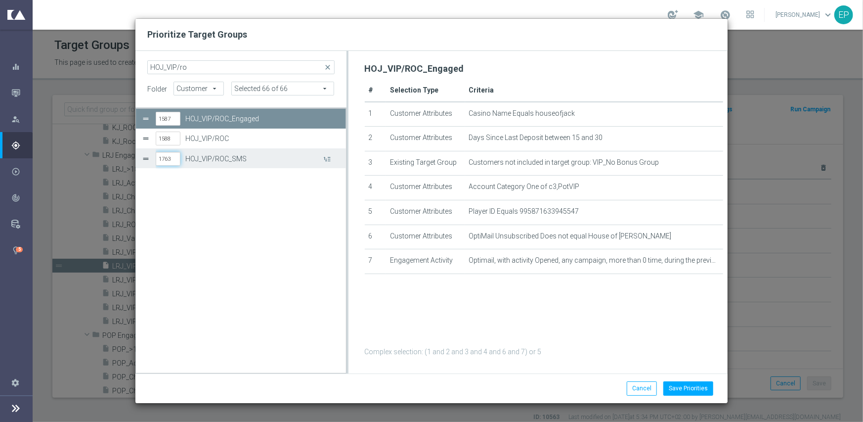
click at [166, 158] on input "1763" at bounding box center [168, 159] width 25 height 14
click at [165, 158] on input "1763" at bounding box center [168, 159] width 25 height 14
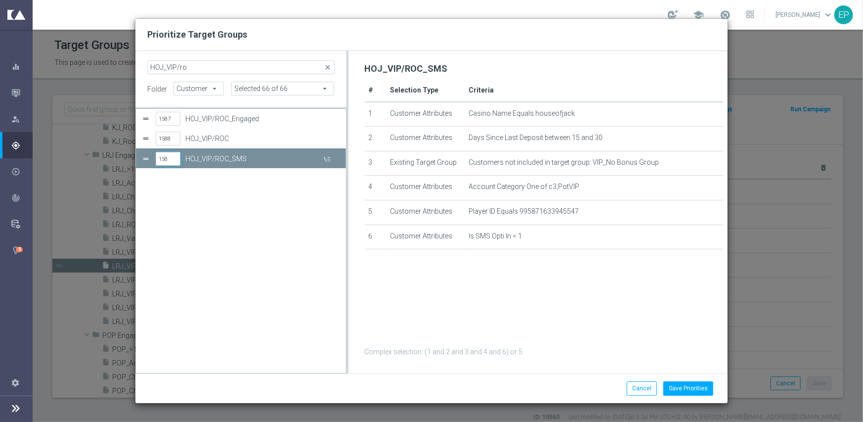
type input "1589"
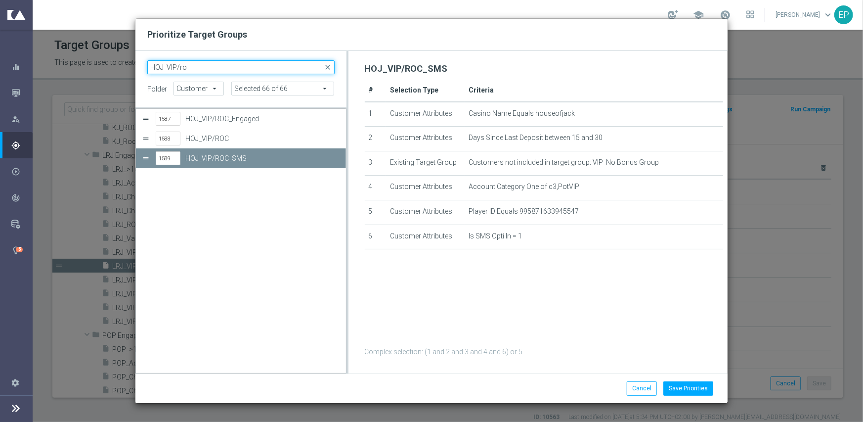
click at [197, 68] on input "HOJ_VIP/ro" at bounding box center [240, 67] width 187 height 14
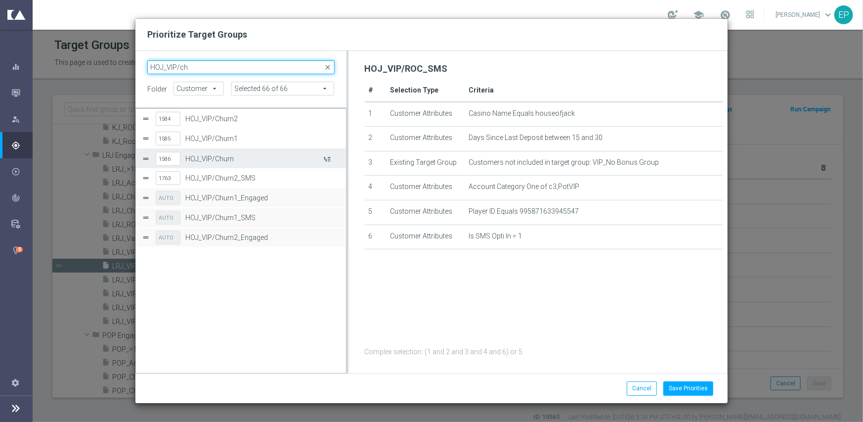
type input "HOJ_VIP/ch"
click at [329, 158] on button "Press SPACE to select this row." at bounding box center [326, 158] width 10 height 14
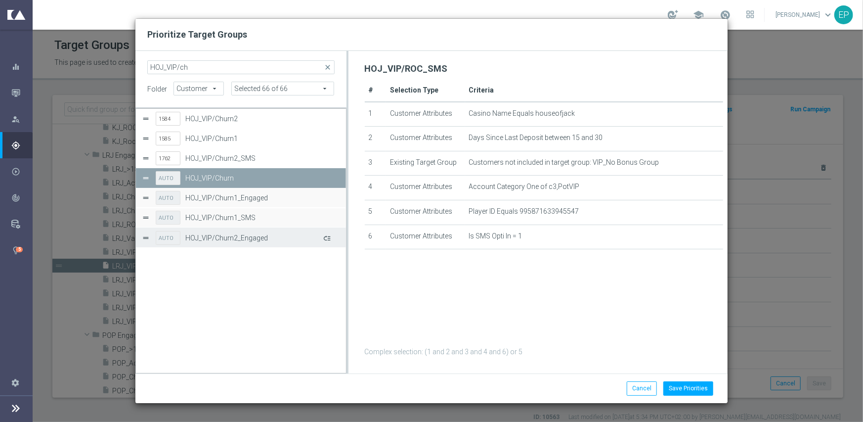
click at [329, 234] on button "Press SPACE to select this row." at bounding box center [326, 237] width 10 height 14
click at [172, 175] on input "1788" at bounding box center [168, 178] width 25 height 14
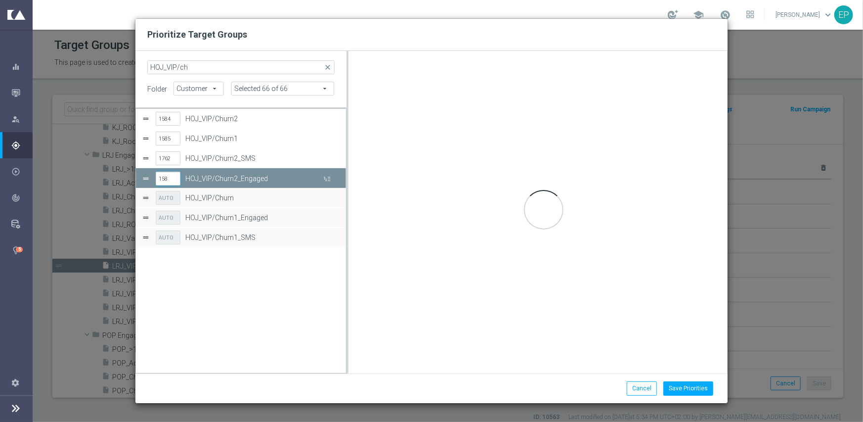
type input "1584"
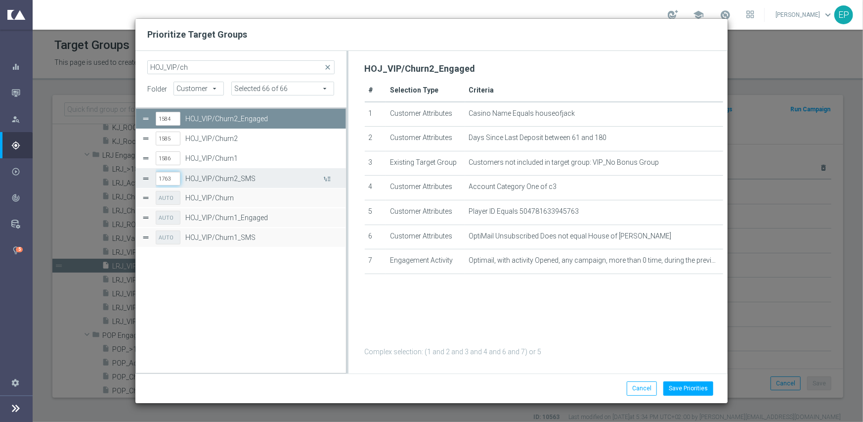
click at [172, 180] on input "1763" at bounding box center [168, 178] width 25 height 14
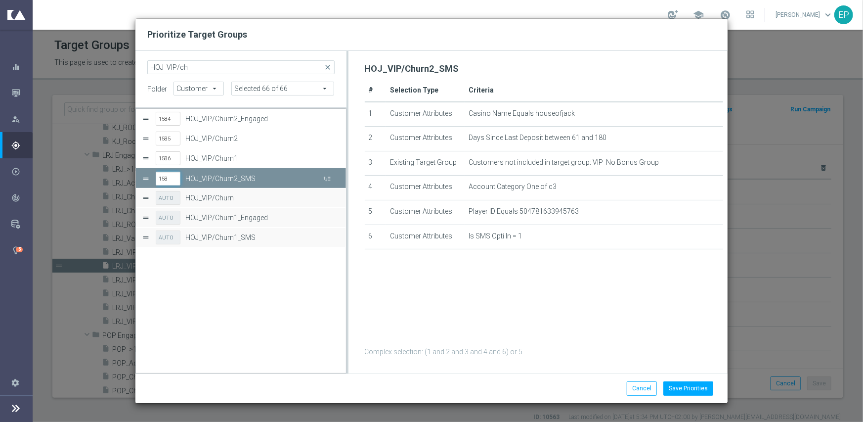
type input "1586"
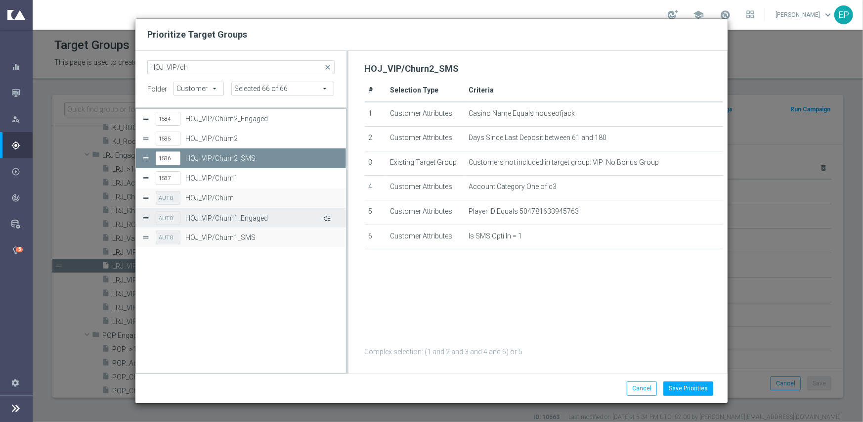
click at [329, 213] on button "Press SPACE to select this row." at bounding box center [326, 218] width 10 height 14
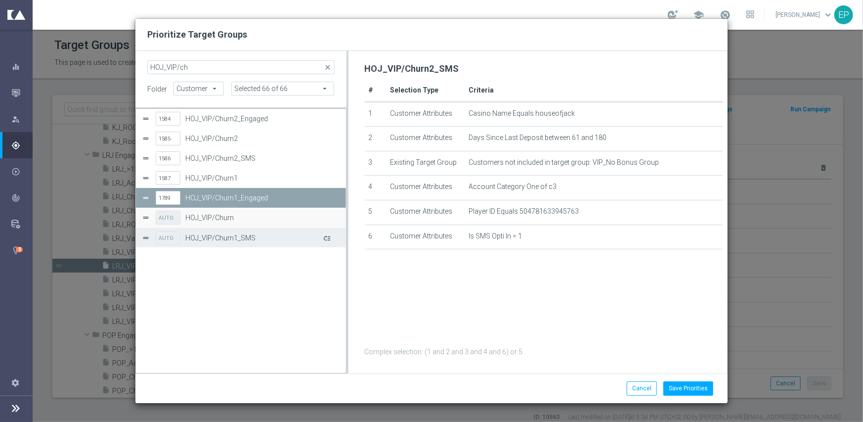
click at [330, 238] on button "Press SPACE to select this row." at bounding box center [326, 237] width 10 height 14
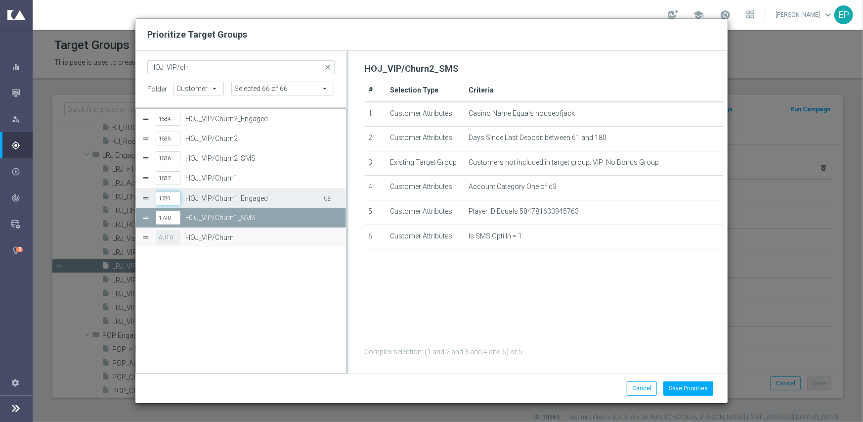
click at [170, 197] on input "1789" at bounding box center [168, 198] width 25 height 14
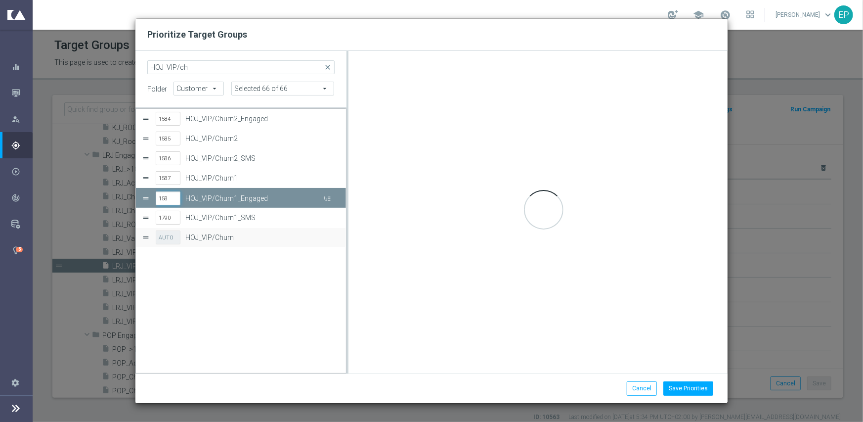
type input "1587"
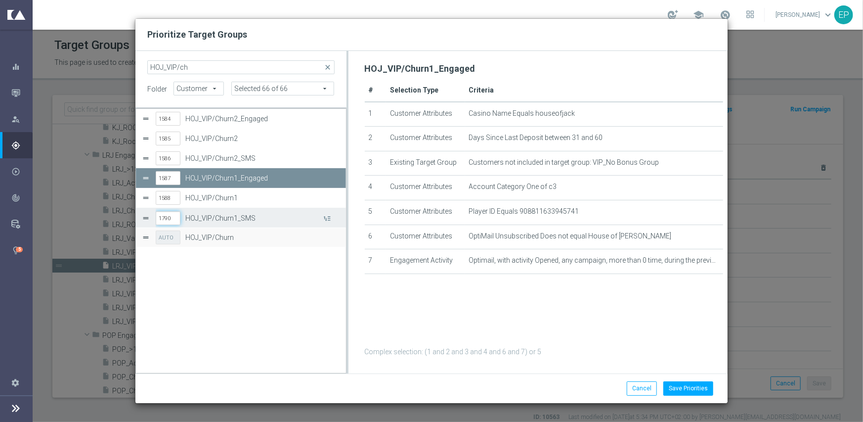
click at [170, 216] on input "1790" at bounding box center [168, 218] width 25 height 14
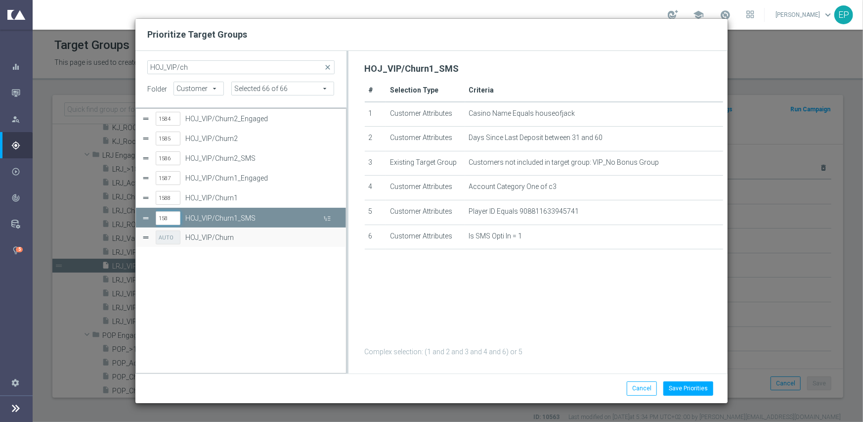
type input "1589"
click at [686, 386] on button "Save Priorities" at bounding box center [688, 388] width 50 height 14
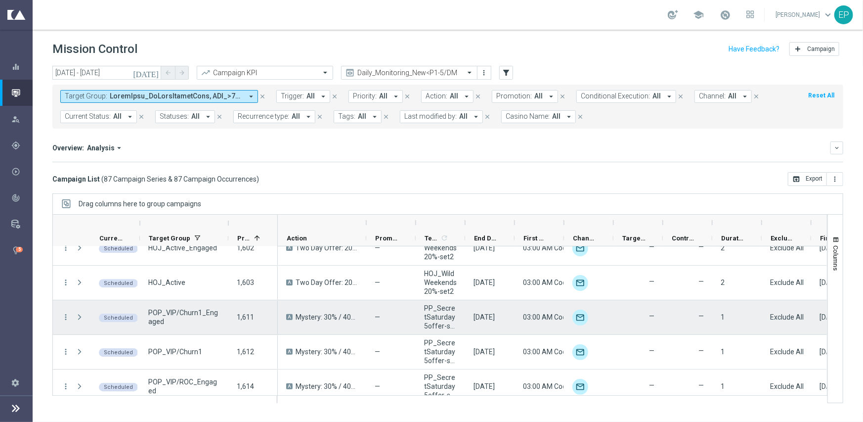
scroll to position [2026, 0]
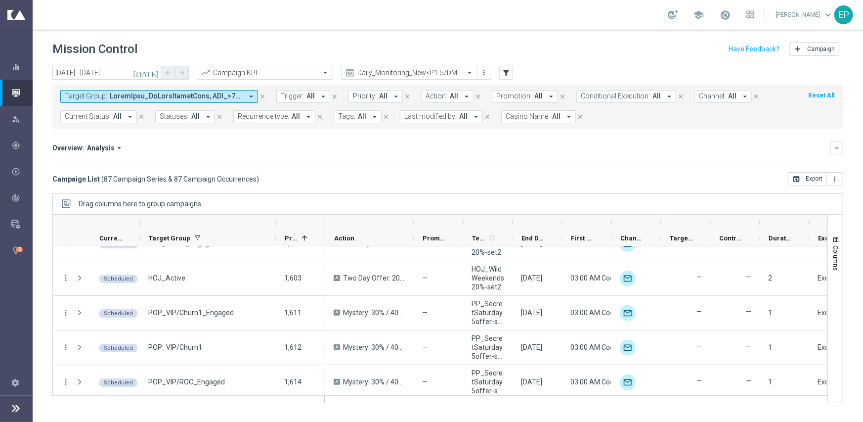
drag, startPoint x: 227, startPoint y: 225, endPoint x: 277, endPoint y: 228, distance: 49.5
click at [275, 224] on div at bounding box center [276, 223] width 4 height 16
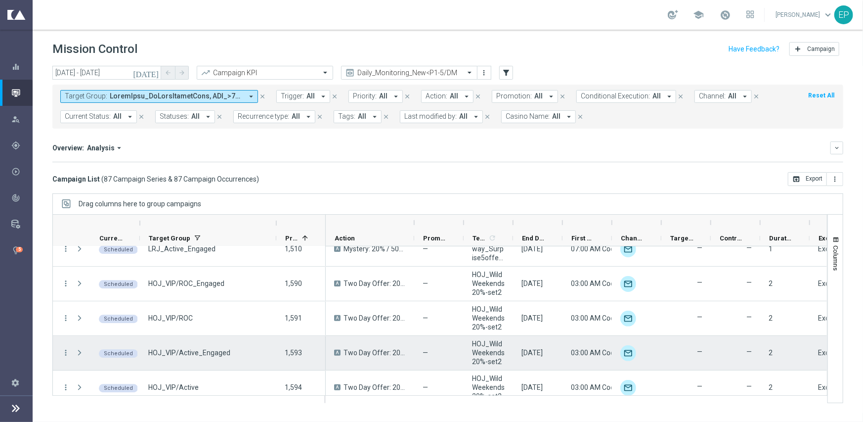
scroll to position [1779, 0]
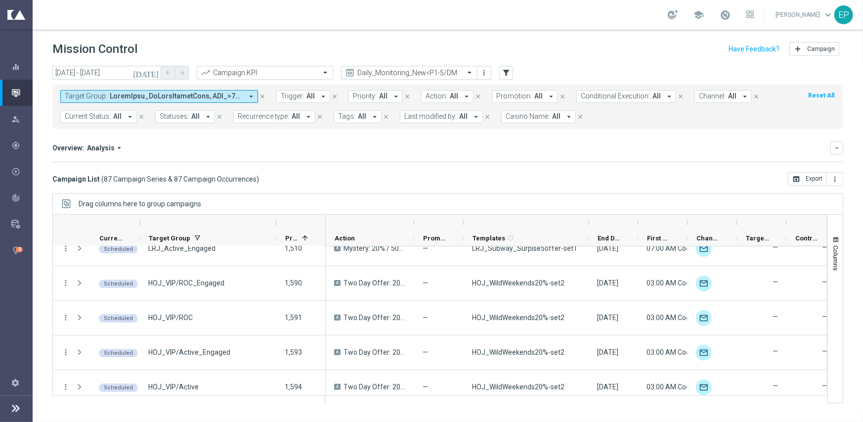
drag, startPoint x: 511, startPoint y: 223, endPoint x: 586, endPoint y: 216, distance: 75.9
click at [587, 216] on div at bounding box center [589, 222] width 4 height 16
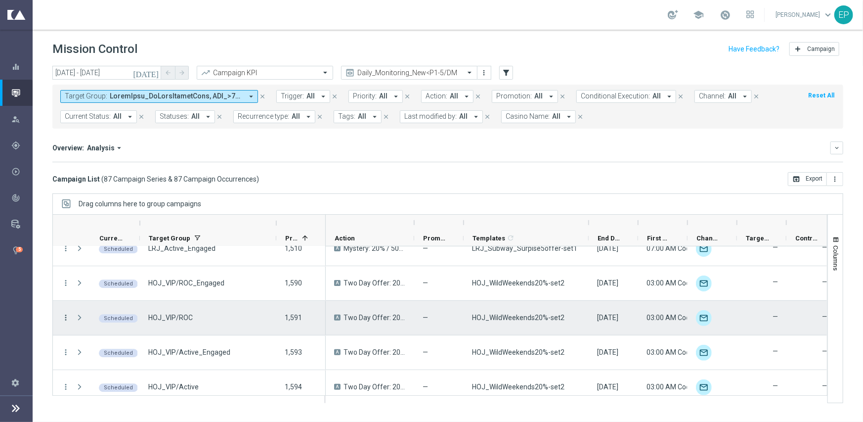
click at [66, 319] on icon "more_vert" at bounding box center [65, 317] width 9 height 9
click at [117, 298] on div "Delete" at bounding box center [131, 301] width 92 height 7
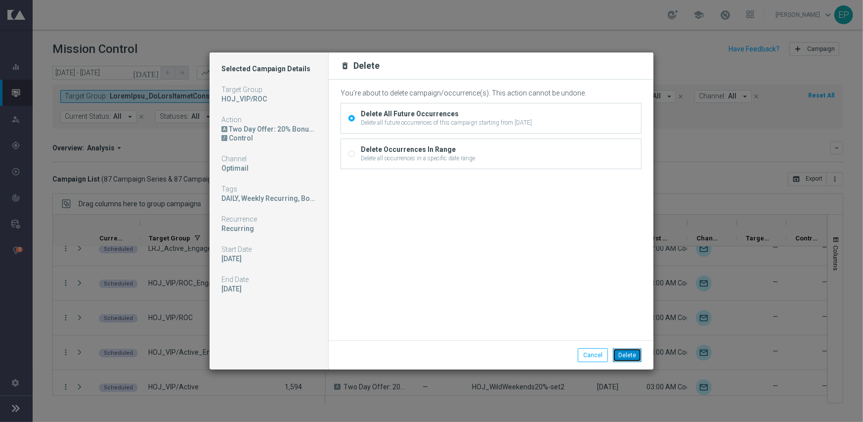
click at [634, 351] on button "Delete" at bounding box center [627, 355] width 29 height 14
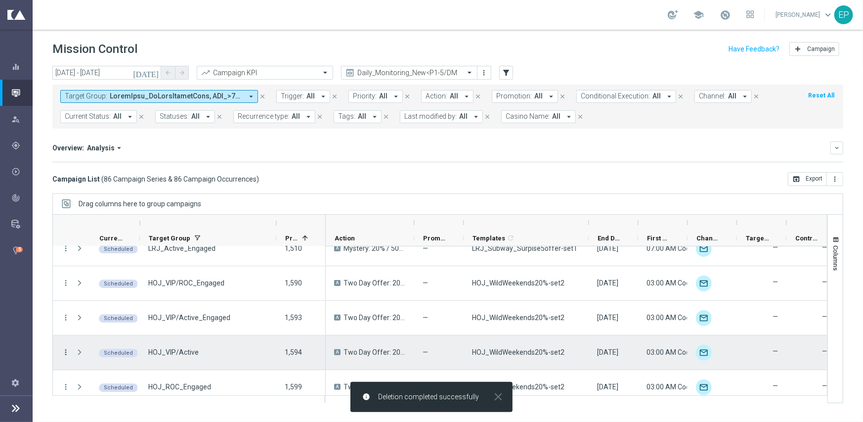
click at [64, 349] on icon "more_vert" at bounding box center [65, 351] width 9 height 9
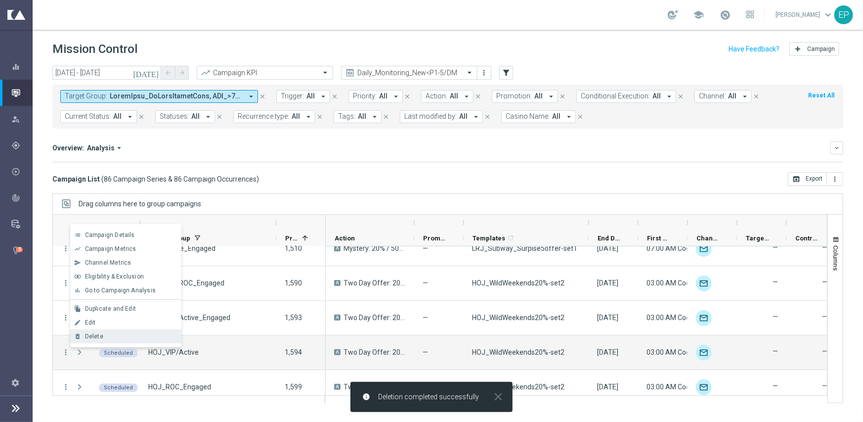
click at [97, 335] on span "Delete" at bounding box center [94, 336] width 18 height 7
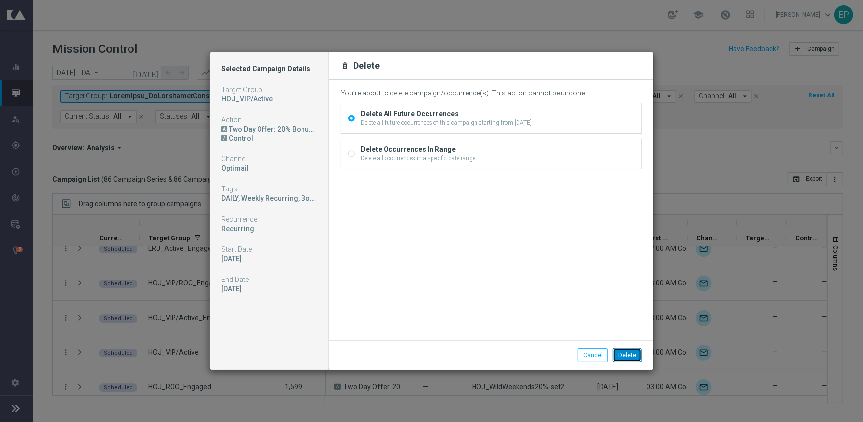
click at [624, 351] on button "Delete" at bounding box center [627, 355] width 29 height 14
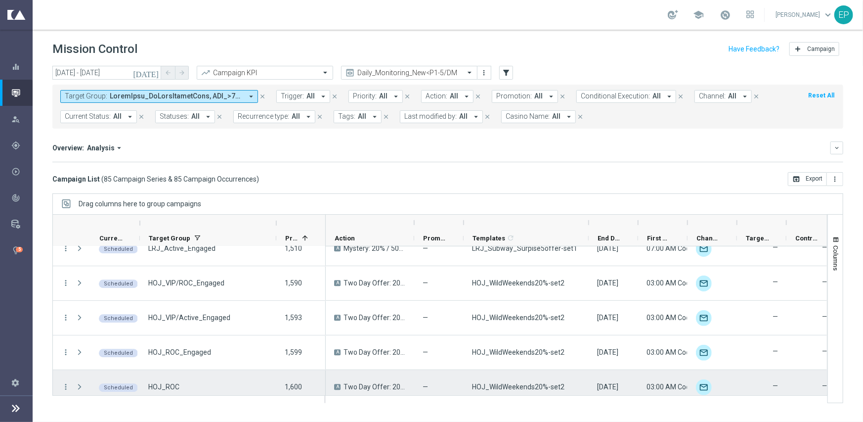
scroll to position [1829, 0]
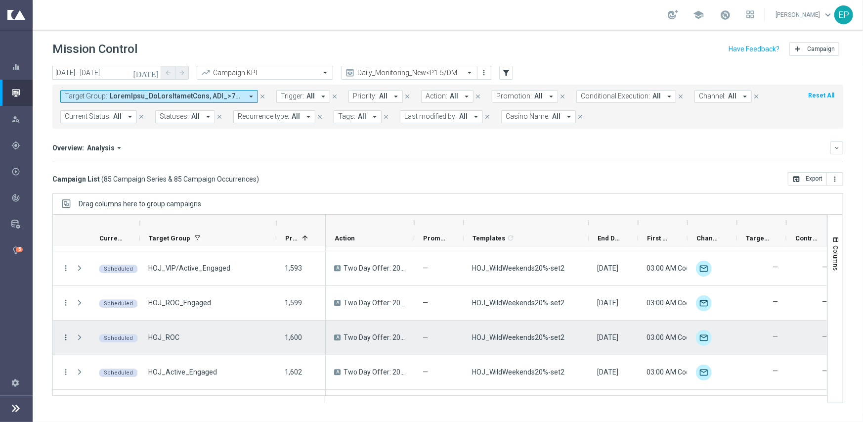
click at [66, 336] on icon "more_vert" at bounding box center [65, 337] width 9 height 9
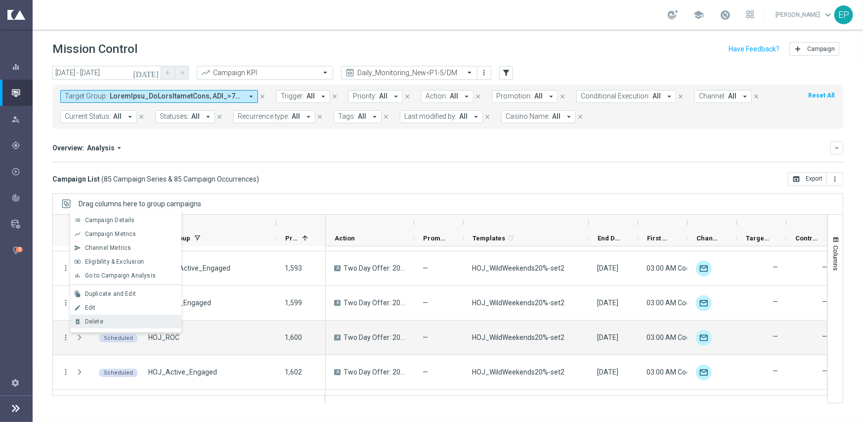
click at [108, 322] on div "Delete" at bounding box center [131, 321] width 92 height 7
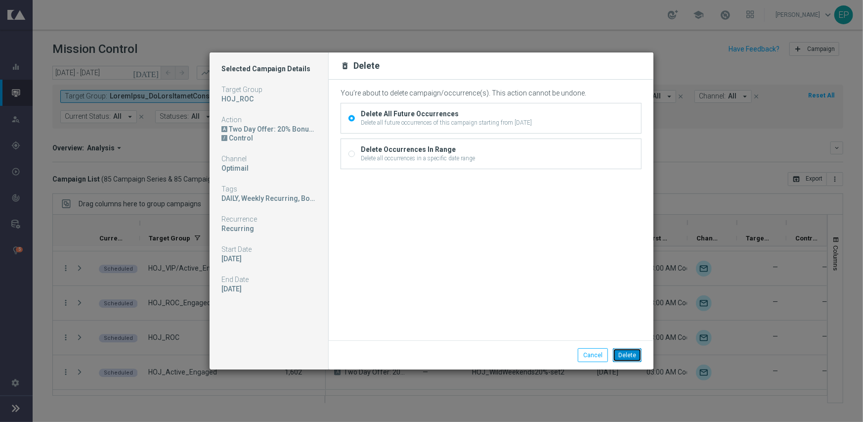
click at [633, 351] on button "Delete" at bounding box center [627, 355] width 29 height 14
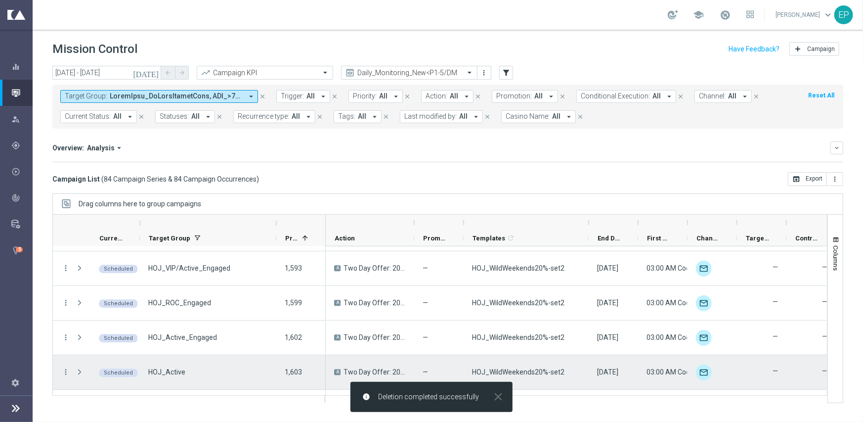
scroll to position [1878, 0]
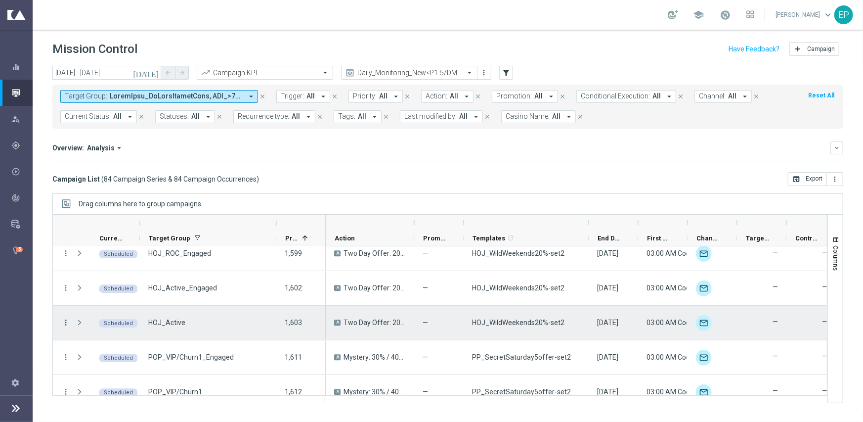
click at [65, 323] on icon "more_vert" at bounding box center [65, 322] width 9 height 9
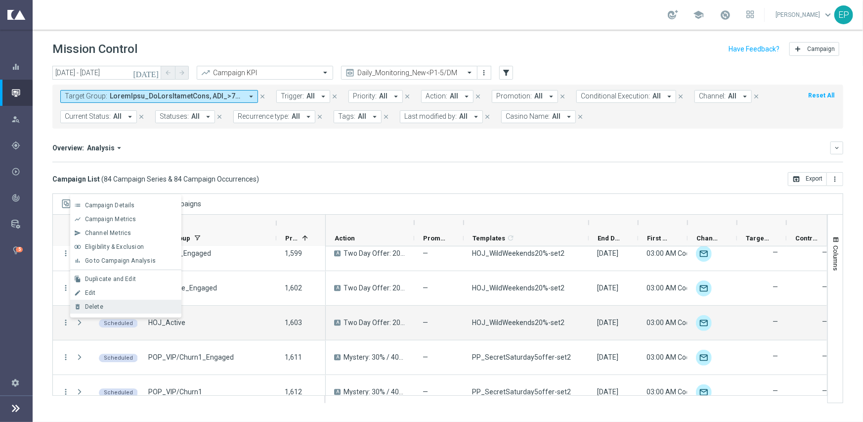
click at [98, 305] on span "Delete" at bounding box center [94, 306] width 18 height 7
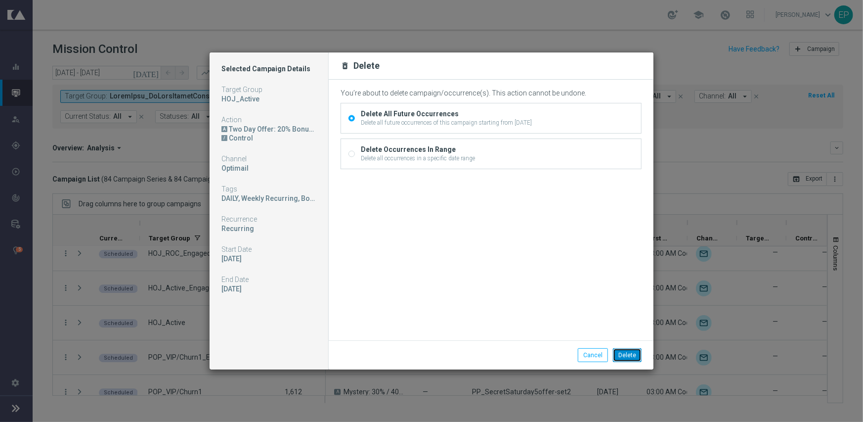
click at [634, 356] on button "Delete" at bounding box center [627, 355] width 29 height 14
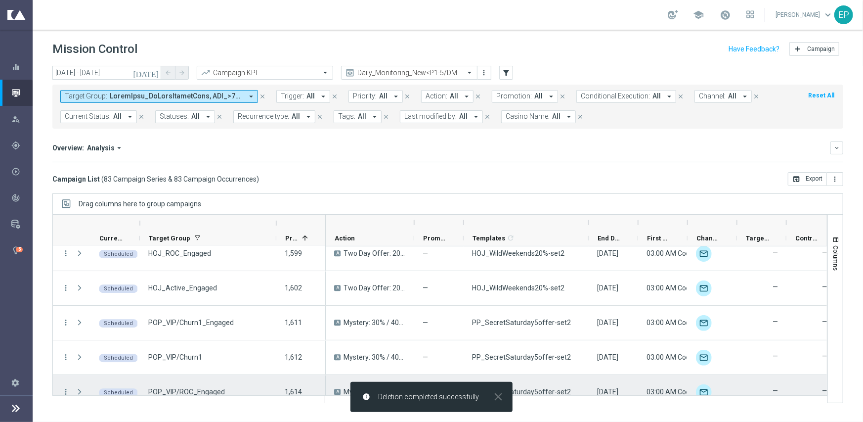
scroll to position [1927, 0]
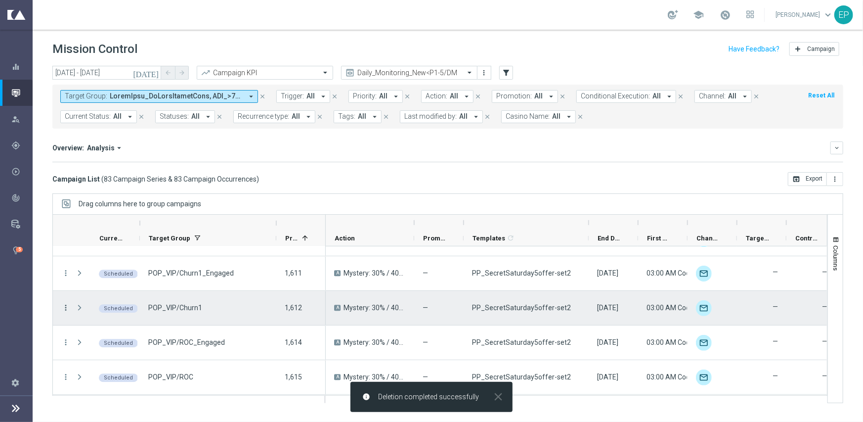
click at [64, 304] on icon "more_vert" at bounding box center [65, 307] width 9 height 9
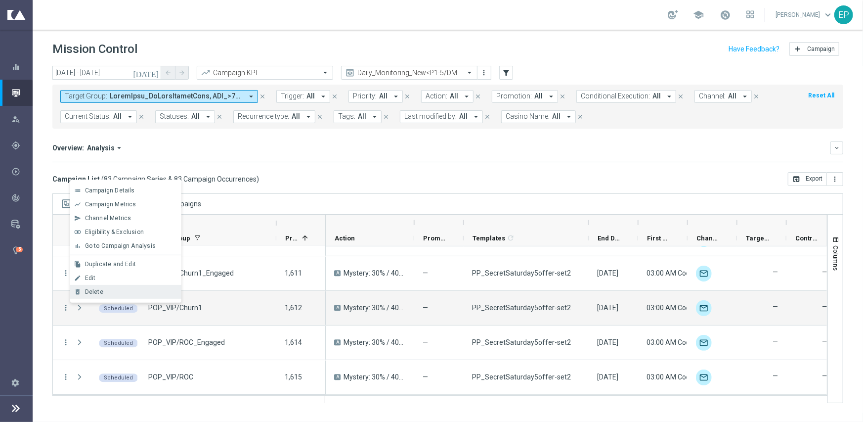
click at [104, 291] on div "Delete" at bounding box center [131, 291] width 92 height 7
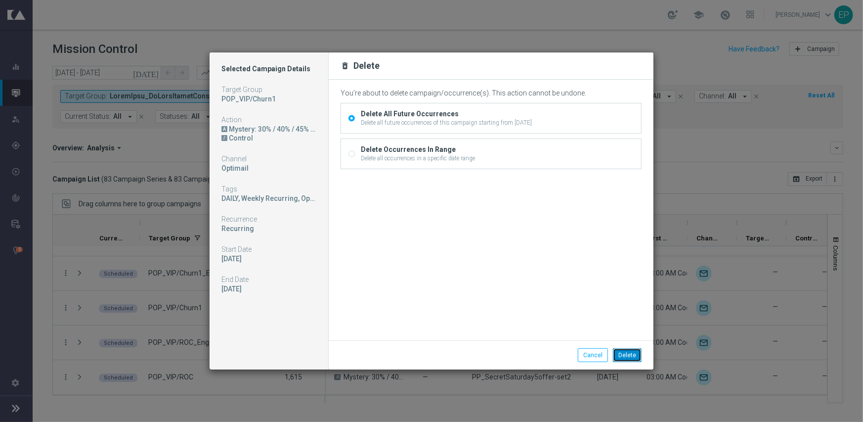
click at [633, 354] on button "Delete" at bounding box center [627, 355] width 29 height 14
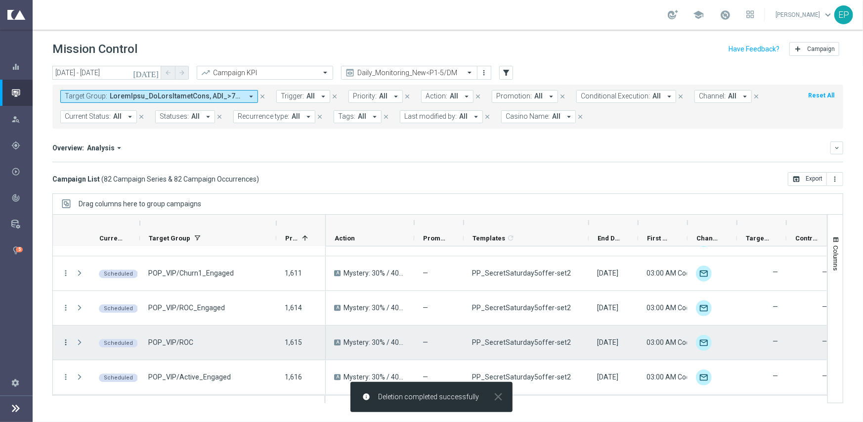
click at [64, 343] on icon "more_vert" at bounding box center [65, 342] width 9 height 9
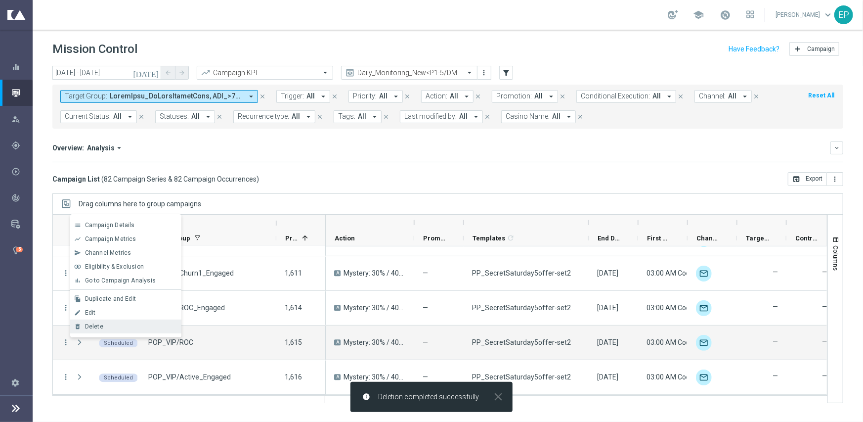
click at [89, 327] on span "Delete" at bounding box center [94, 326] width 18 height 7
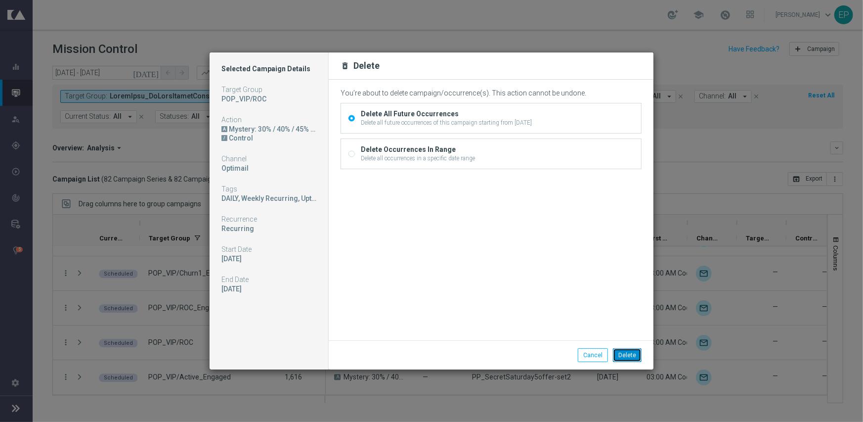
click at [632, 350] on button "Delete" at bounding box center [627, 355] width 29 height 14
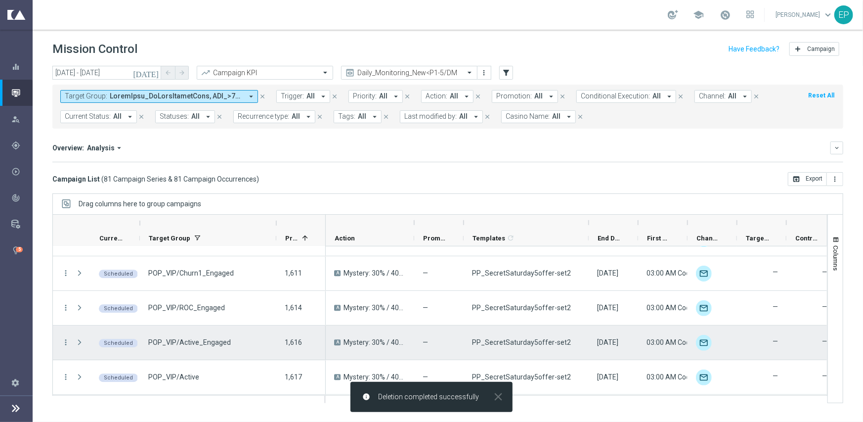
scroll to position [1977, 0]
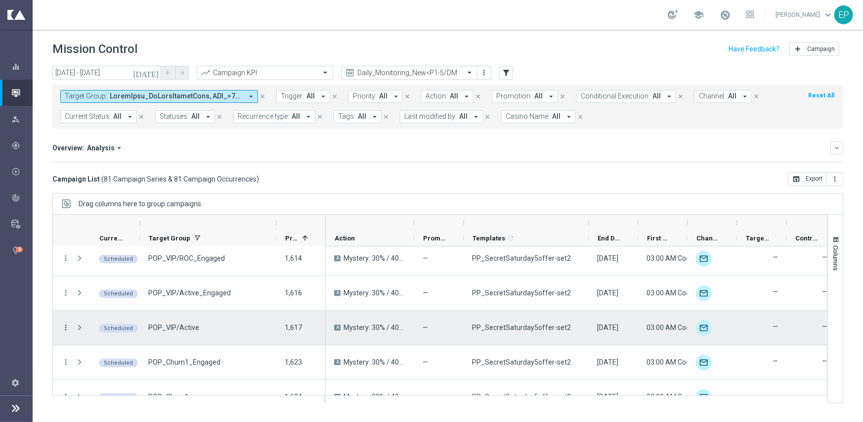
click at [65, 327] on icon "more_vert" at bounding box center [65, 327] width 9 height 9
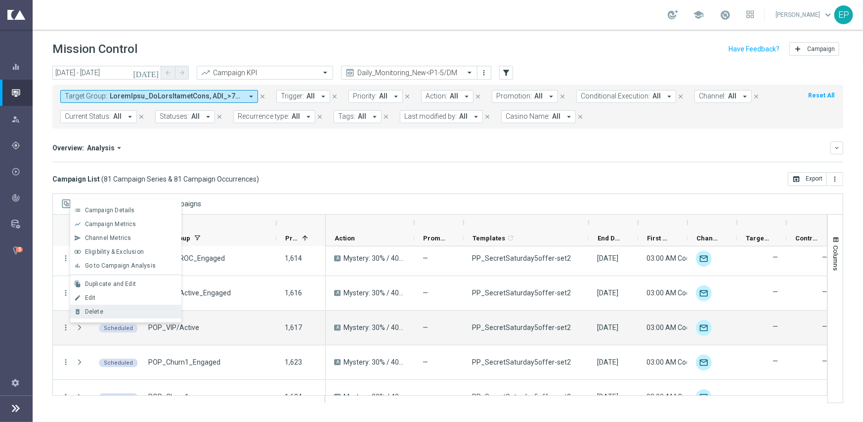
click at [103, 312] on div "Delete" at bounding box center [131, 311] width 92 height 7
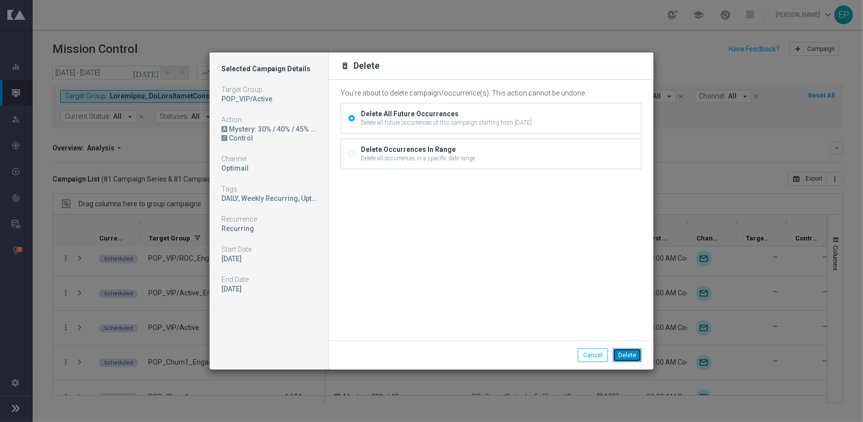
click at [627, 354] on button "Delete" at bounding box center [627, 355] width 29 height 14
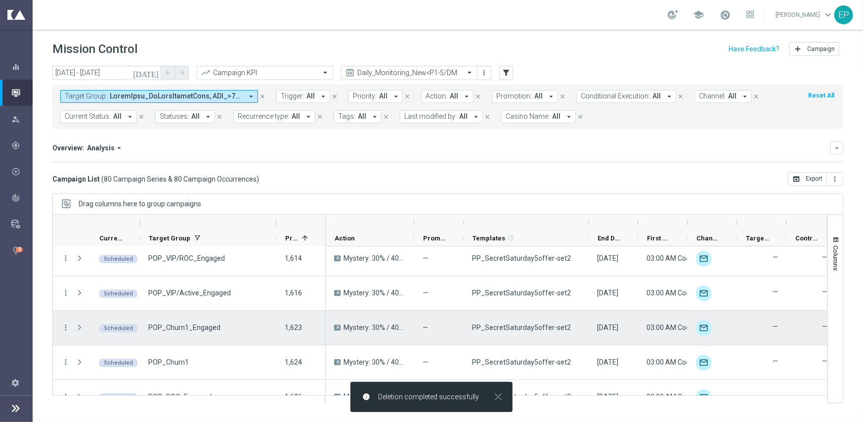
scroll to position [2026, 0]
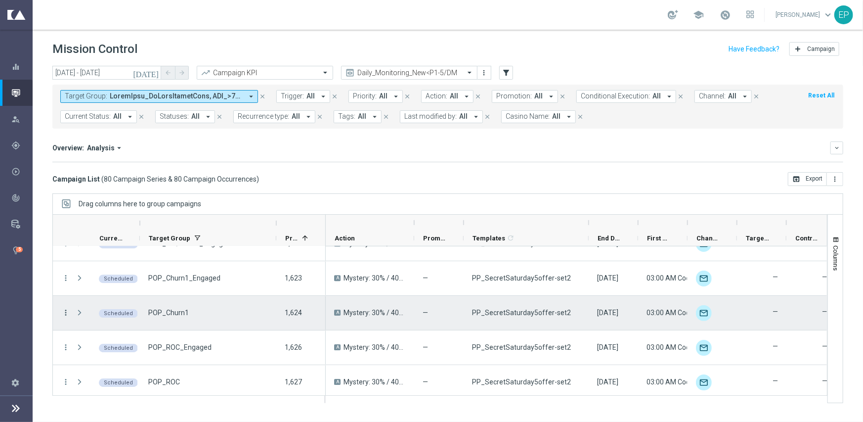
click at [64, 312] on icon "more_vert" at bounding box center [65, 312] width 9 height 9
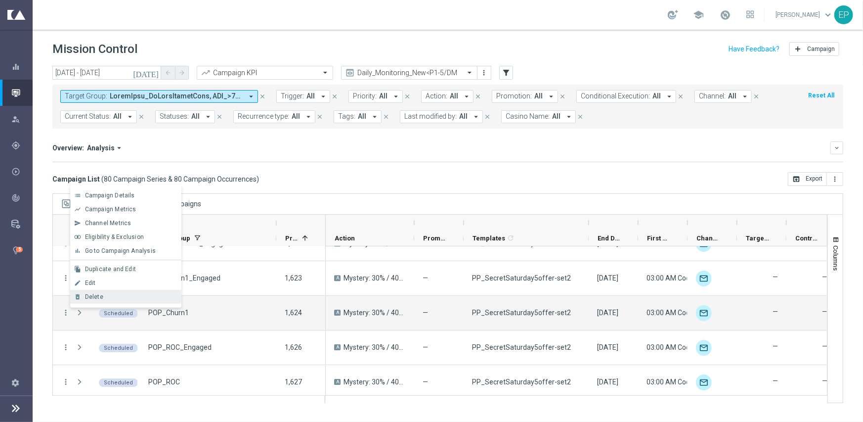
click at [128, 298] on div "Delete" at bounding box center [131, 296] width 92 height 7
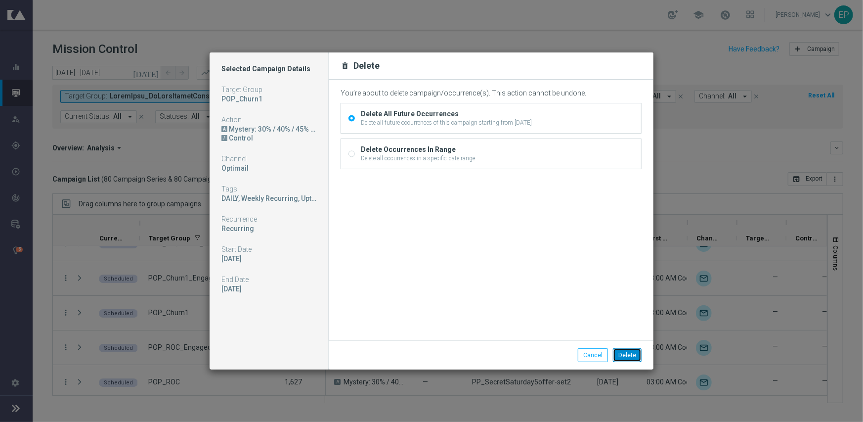
click at [631, 351] on button "Delete" at bounding box center [627, 355] width 29 height 14
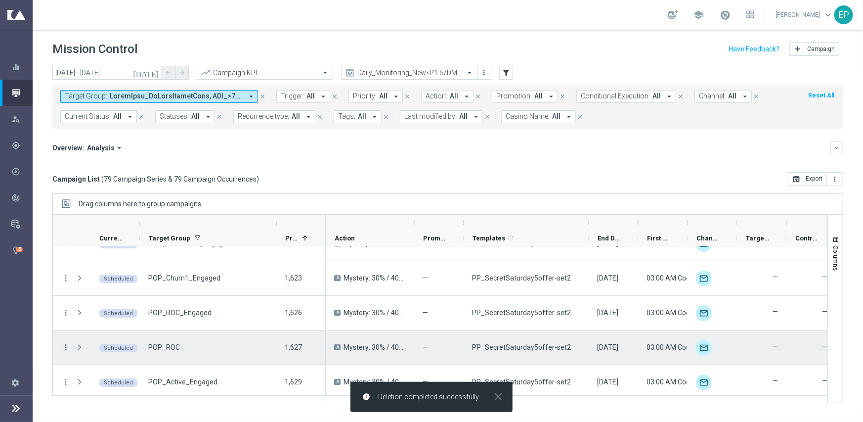
click at [64, 344] on icon "more_vert" at bounding box center [65, 346] width 9 height 9
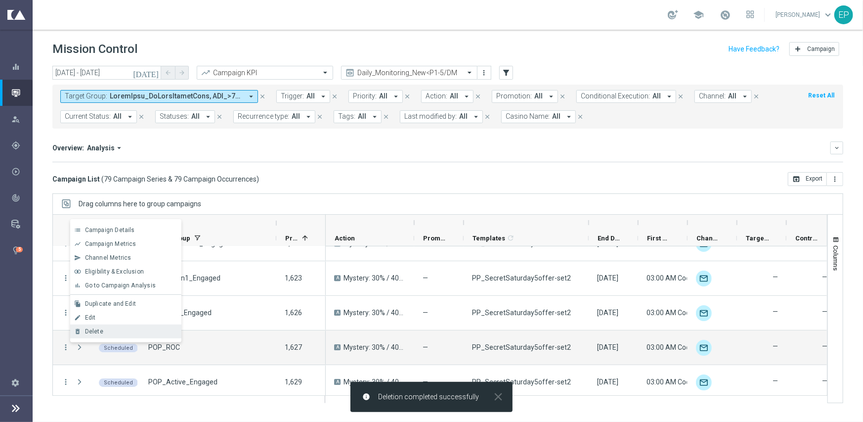
click at [94, 328] on span "Delete" at bounding box center [94, 331] width 18 height 7
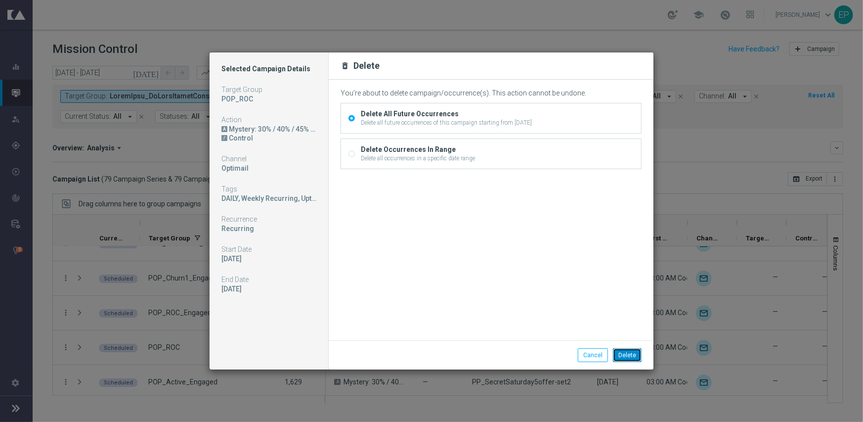
click at [631, 352] on button "Delete" at bounding box center [627, 355] width 29 height 14
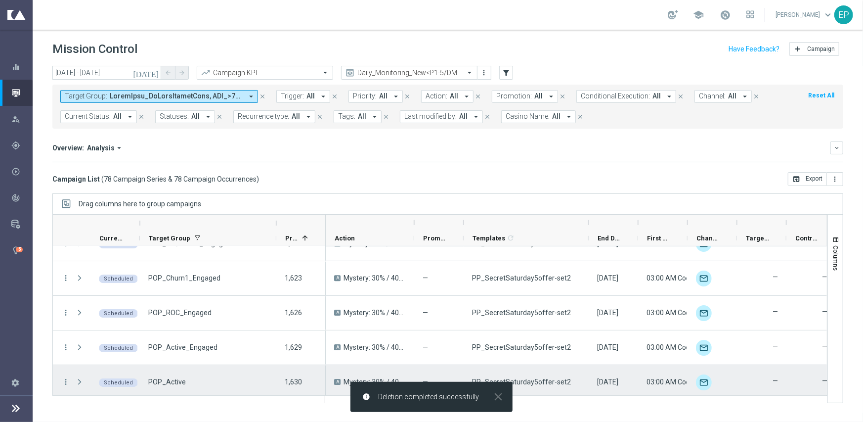
scroll to position [2076, 0]
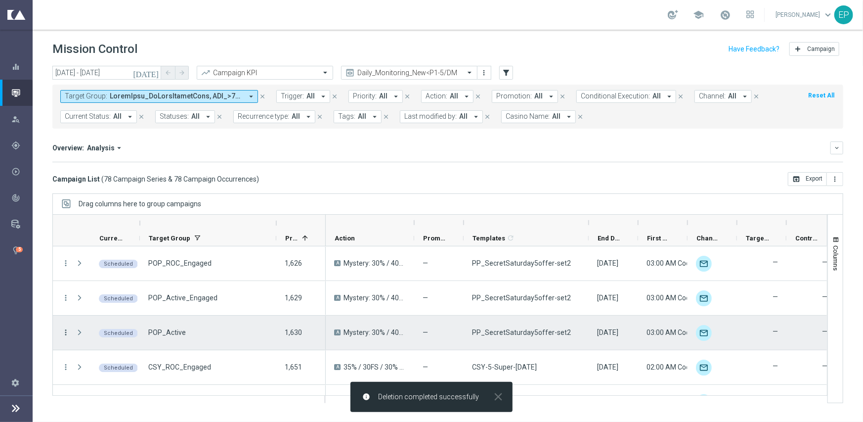
click at [65, 332] on icon "more_vert" at bounding box center [65, 332] width 9 height 9
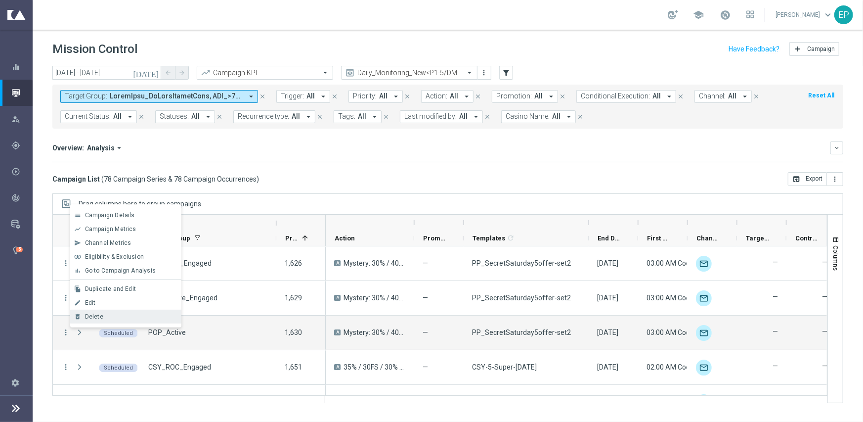
click at [104, 317] on div "Delete" at bounding box center [131, 316] width 92 height 7
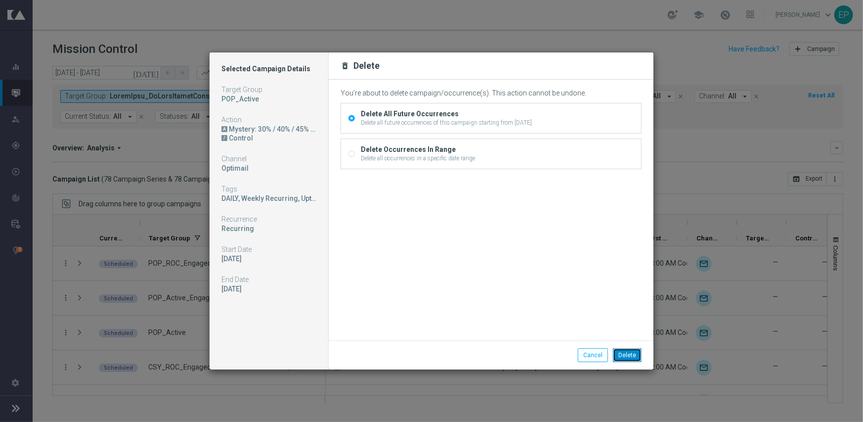
click at [623, 354] on button "Delete" at bounding box center [627, 355] width 29 height 14
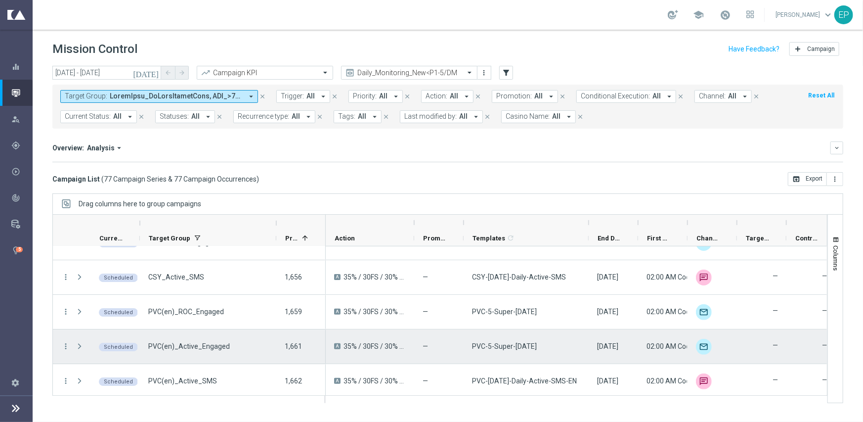
scroll to position [2169, 0]
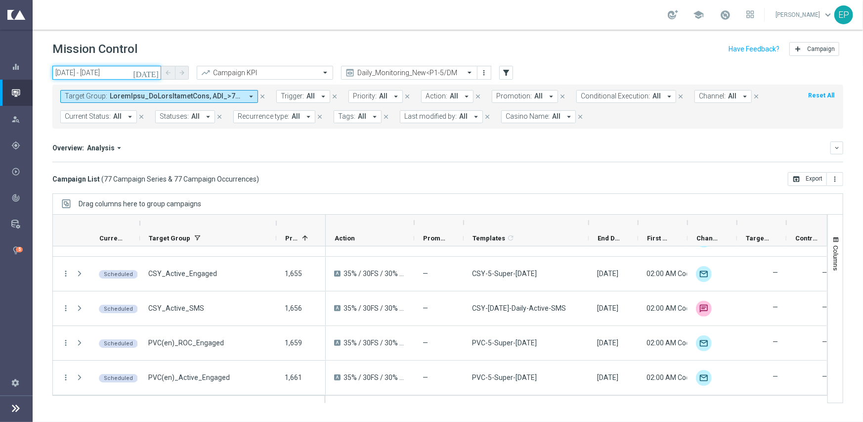
click at [82, 68] on input "04 Oct 2025 - 04 Oct 2025" at bounding box center [106, 73] width 109 height 14
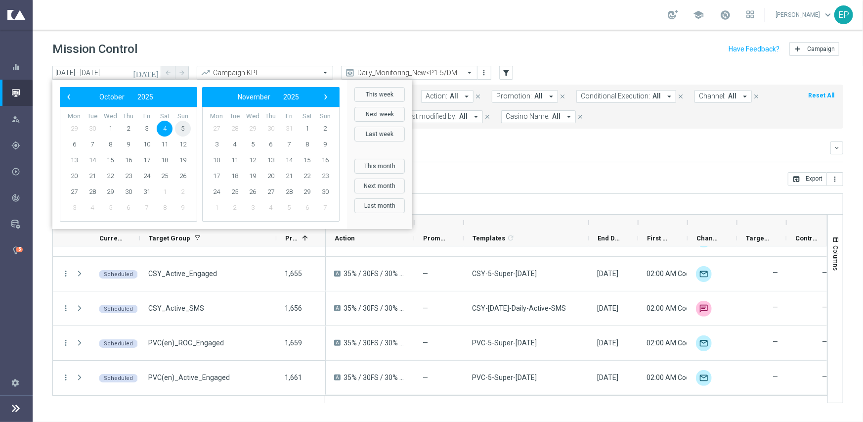
click at [183, 128] on span "5" at bounding box center [183, 129] width 16 height 16
type input "05 Oct 2025 - 05 Oct 2025"
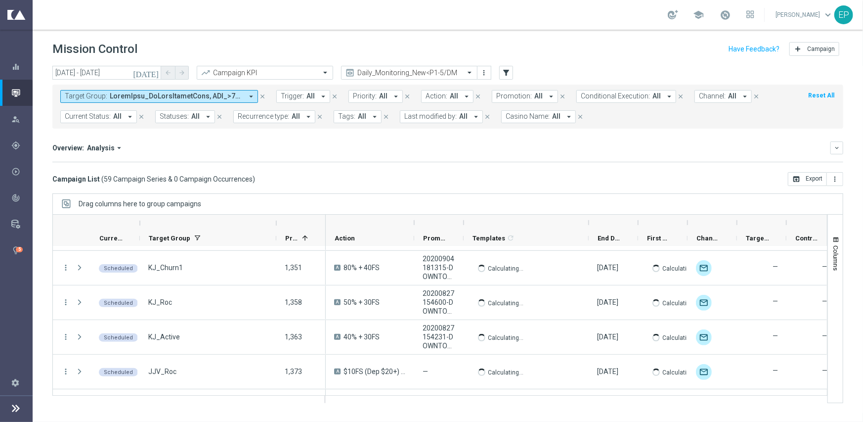
scroll to position [0, 0]
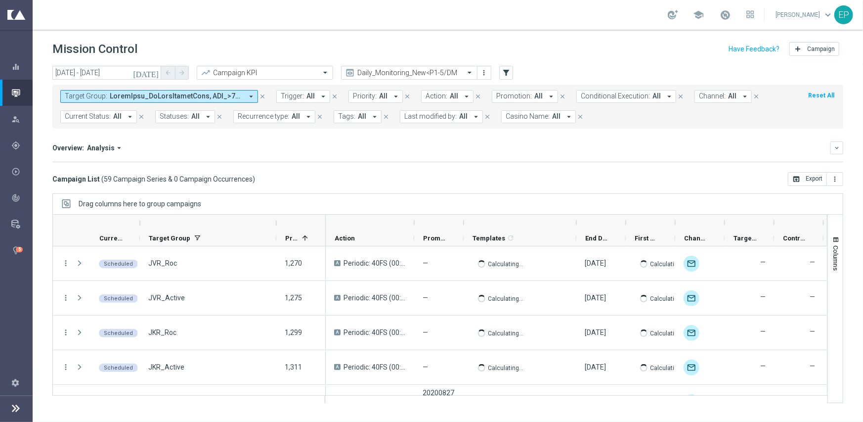
drag, startPoint x: 590, startPoint y: 217, endPoint x: 577, endPoint y: 217, distance: 12.8
click at [577, 217] on div at bounding box center [576, 222] width 4 height 16
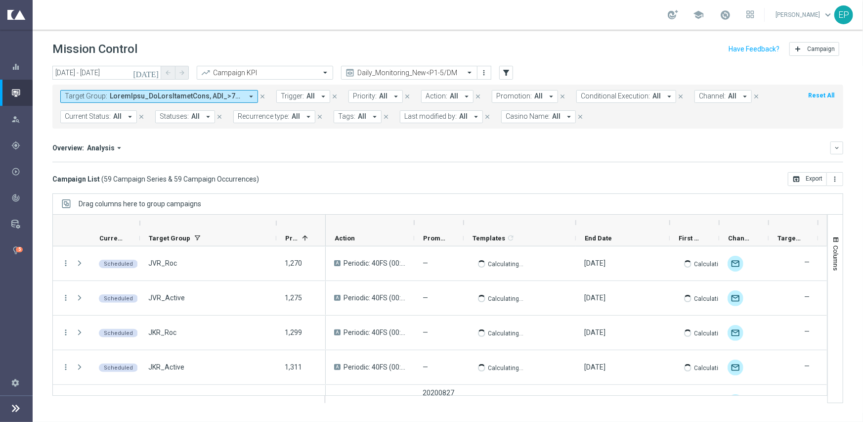
drag, startPoint x: 623, startPoint y: 220, endPoint x: 667, endPoint y: 220, distance: 44.5
click at [668, 220] on div at bounding box center [670, 222] width 4 height 16
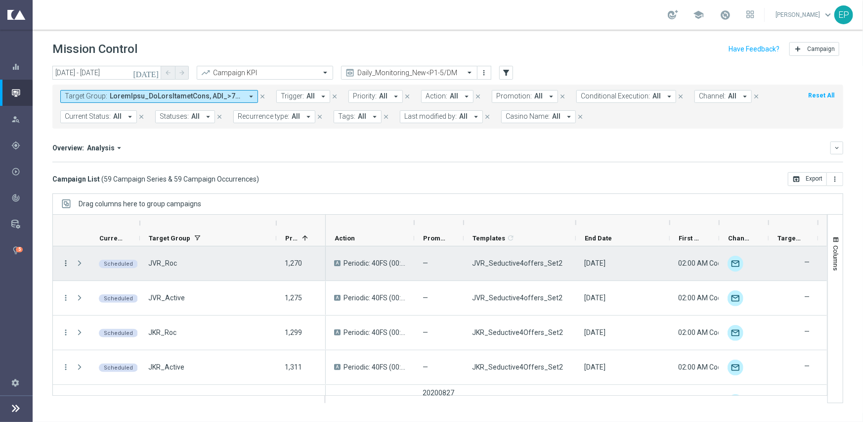
click at [66, 261] on icon "more_vert" at bounding box center [65, 262] width 9 height 9
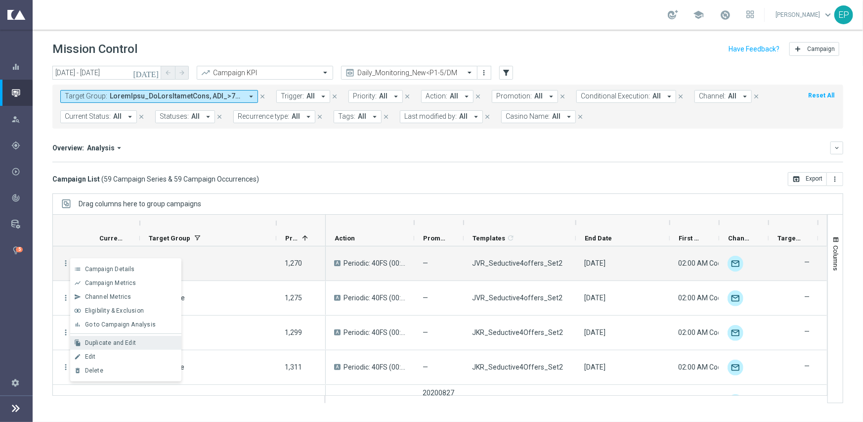
click at [131, 341] on span "Duplicate and Edit" at bounding box center [110, 342] width 51 height 7
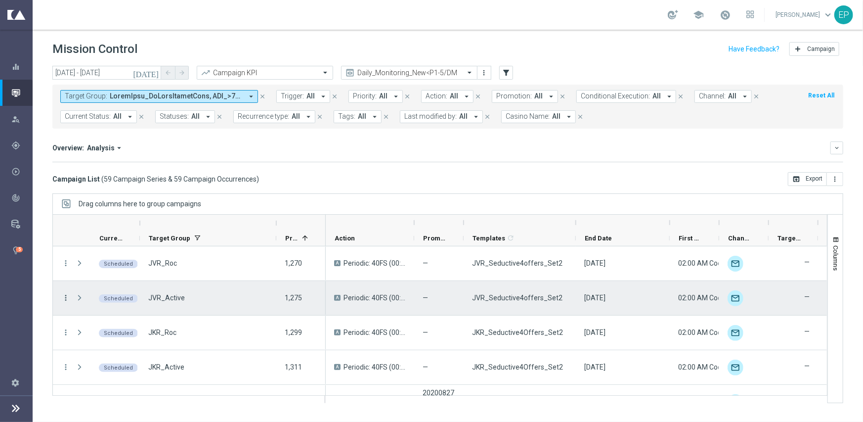
click at [67, 297] on icon "more_vert" at bounding box center [65, 297] width 9 height 9
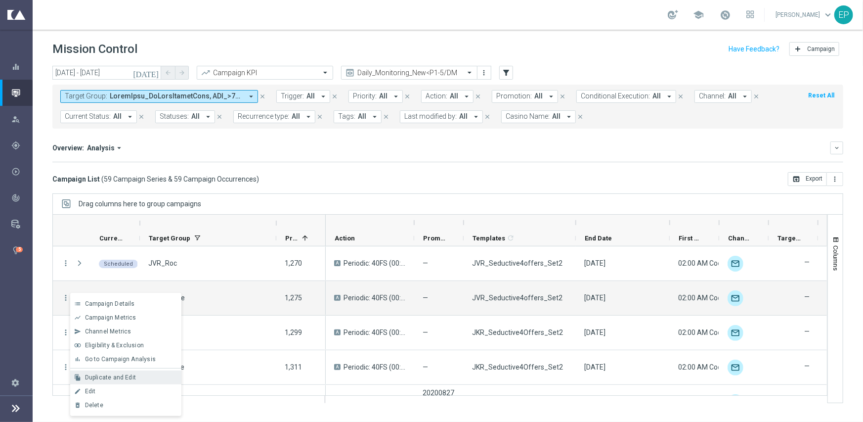
click at [130, 380] on span "Duplicate and Edit" at bounding box center [110, 377] width 51 height 7
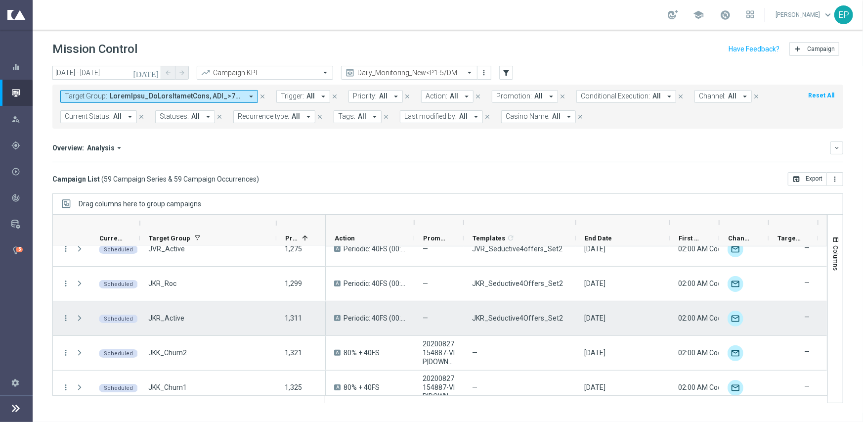
scroll to position [49, 0]
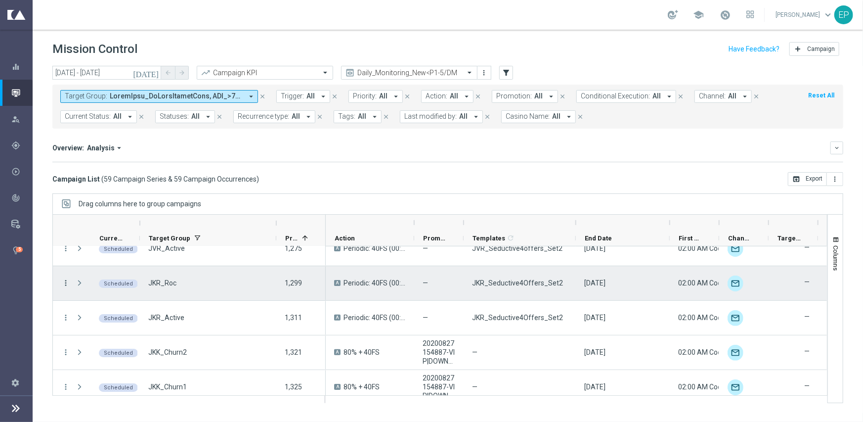
click at [64, 281] on icon "more_vert" at bounding box center [65, 282] width 9 height 9
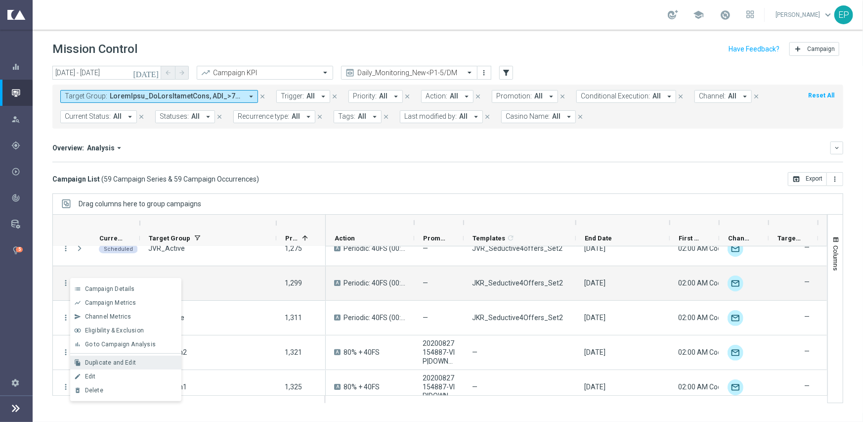
click at [124, 362] on span "Duplicate and Edit" at bounding box center [110, 362] width 51 height 7
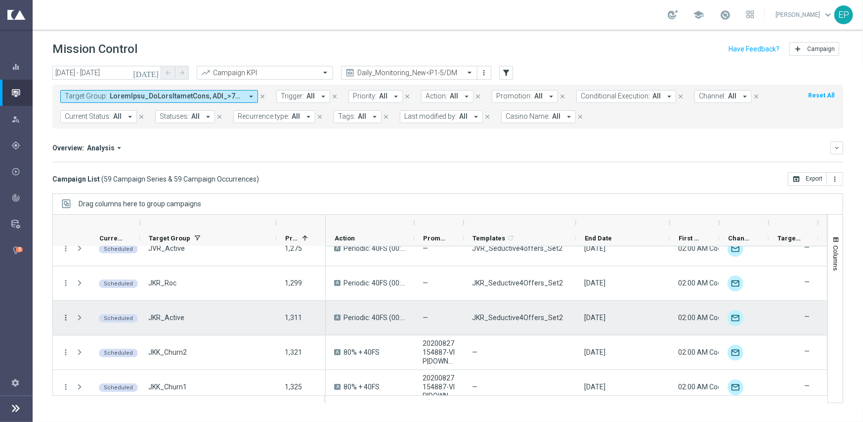
click at [64, 318] on icon "more_vert" at bounding box center [65, 317] width 9 height 9
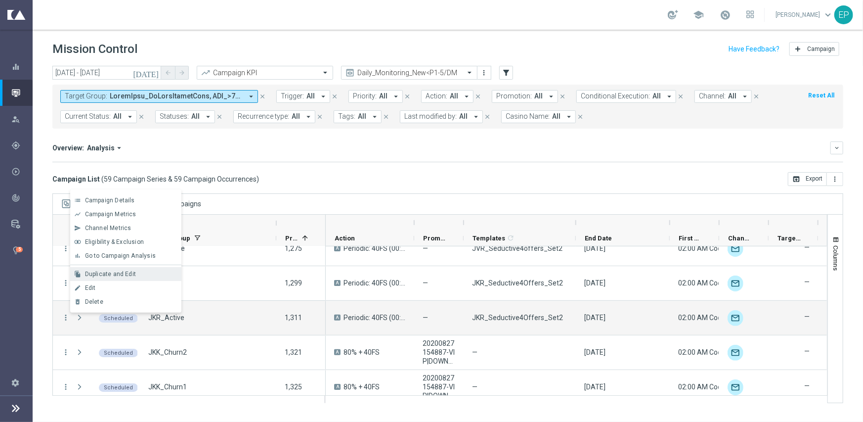
click at [119, 274] on span "Duplicate and Edit" at bounding box center [110, 273] width 51 height 7
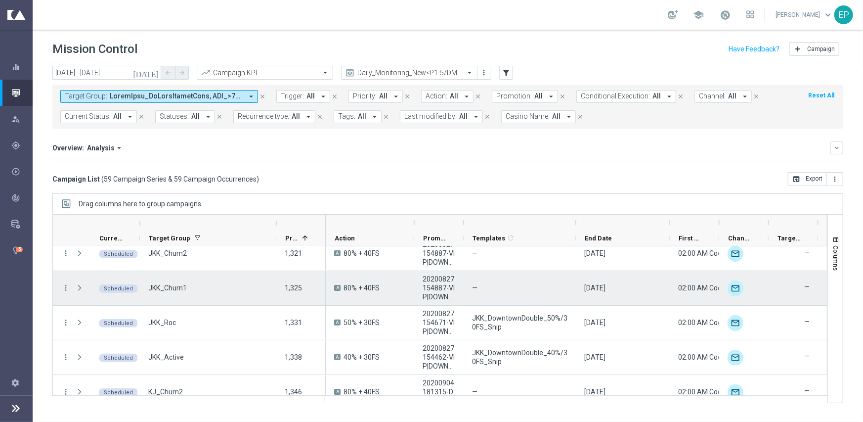
scroll to position [198, 0]
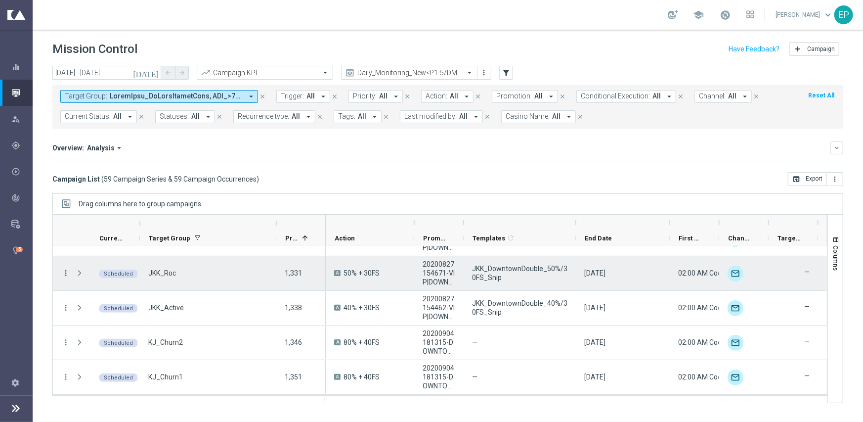
click at [69, 269] on icon "more_vert" at bounding box center [65, 272] width 9 height 9
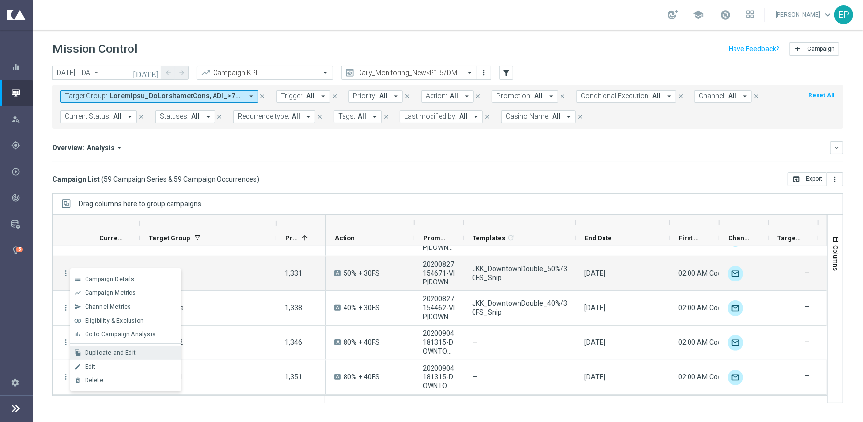
click at [138, 347] on div "file_copy Duplicate and Edit" at bounding box center [125, 352] width 111 height 14
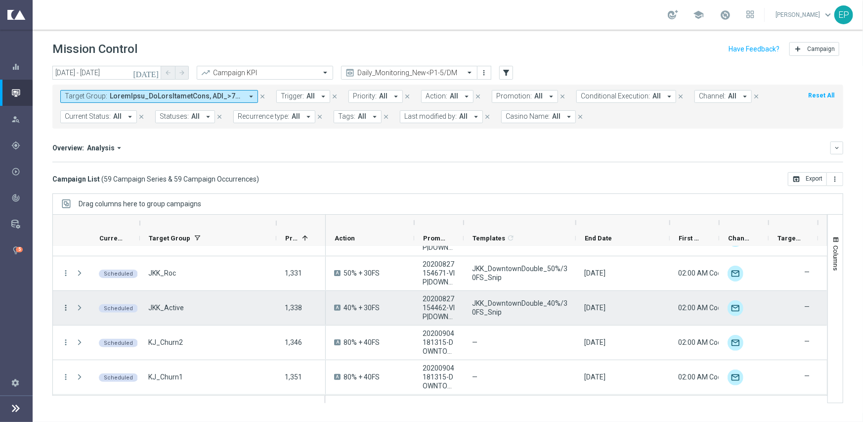
click at [66, 304] on icon "more_vert" at bounding box center [65, 307] width 9 height 9
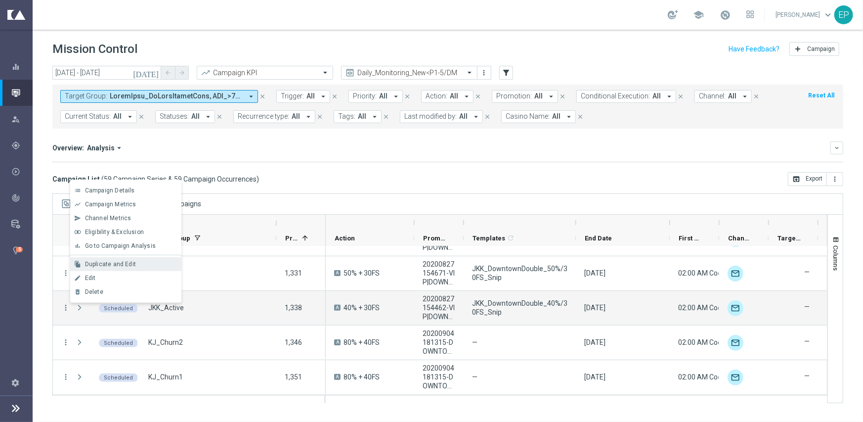
click at [119, 264] on span "Duplicate and Edit" at bounding box center [110, 263] width 51 height 7
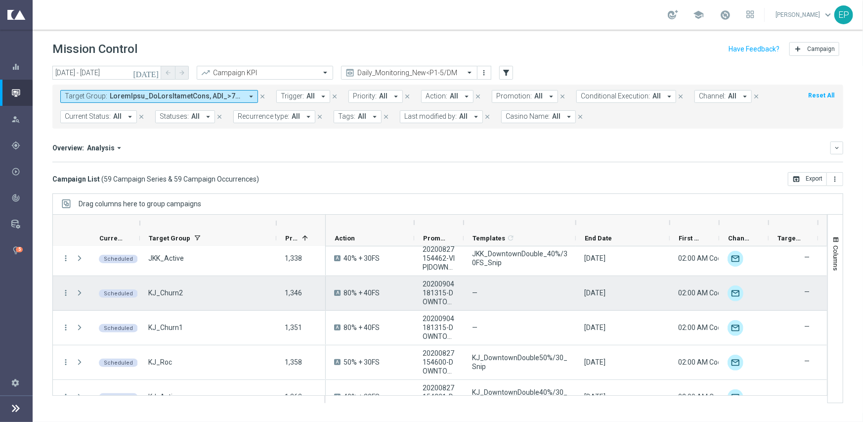
scroll to position [297, 0]
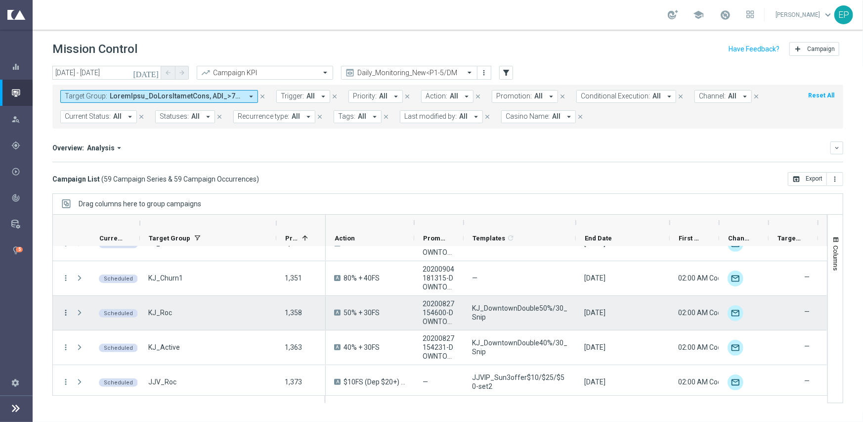
click at [67, 312] on icon "more_vert" at bounding box center [65, 312] width 9 height 9
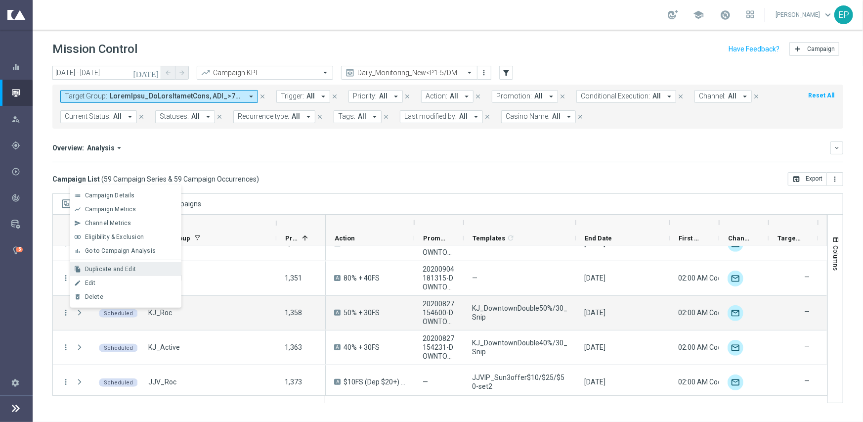
click at [118, 268] on span "Duplicate and Edit" at bounding box center [110, 268] width 51 height 7
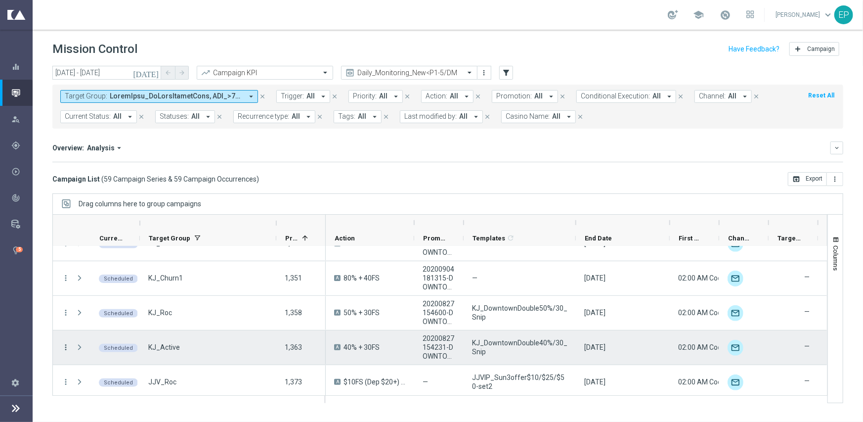
click at [66, 346] on icon "more_vert" at bounding box center [65, 346] width 9 height 9
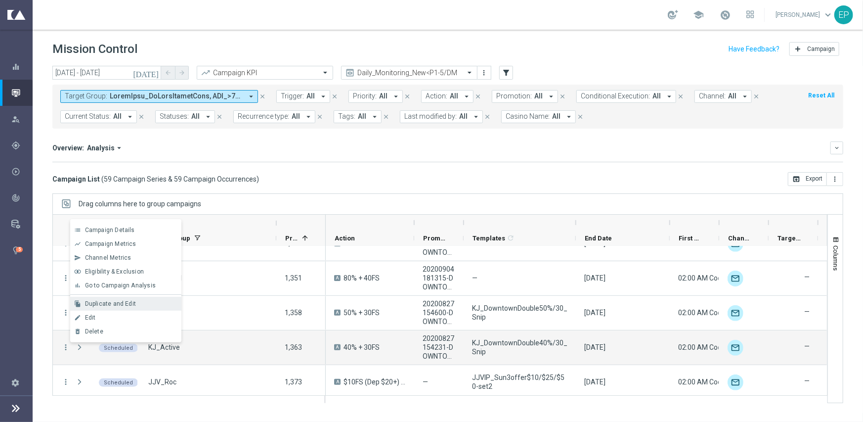
click at [113, 303] on span "Duplicate and Edit" at bounding box center [110, 303] width 51 height 7
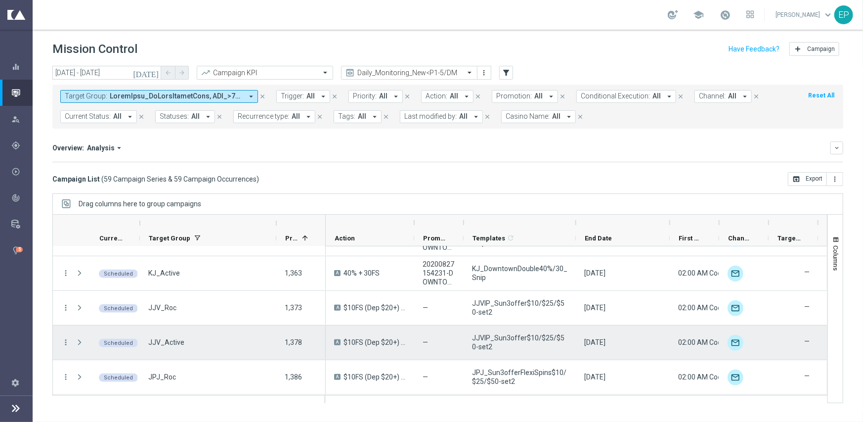
scroll to position [395, 0]
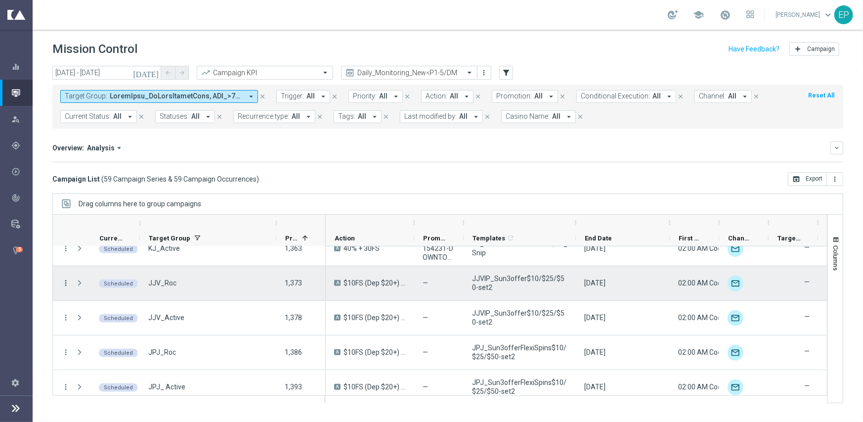
click at [64, 281] on icon "more_vert" at bounding box center [65, 282] width 9 height 9
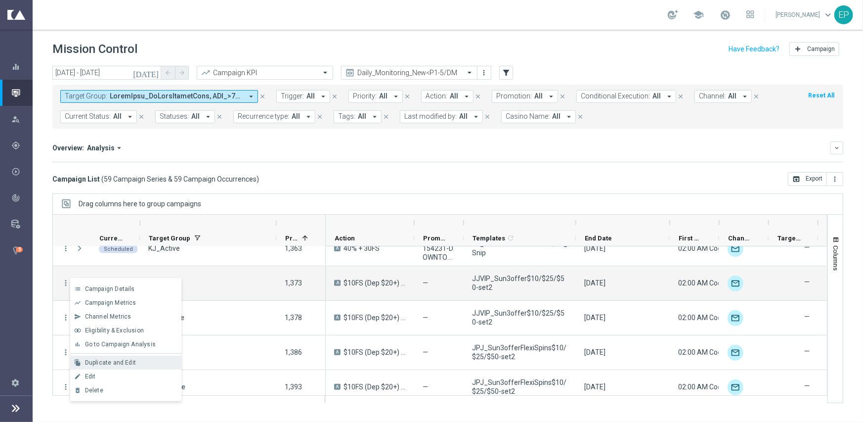
click at [98, 362] on span "Duplicate and Edit" at bounding box center [110, 362] width 51 height 7
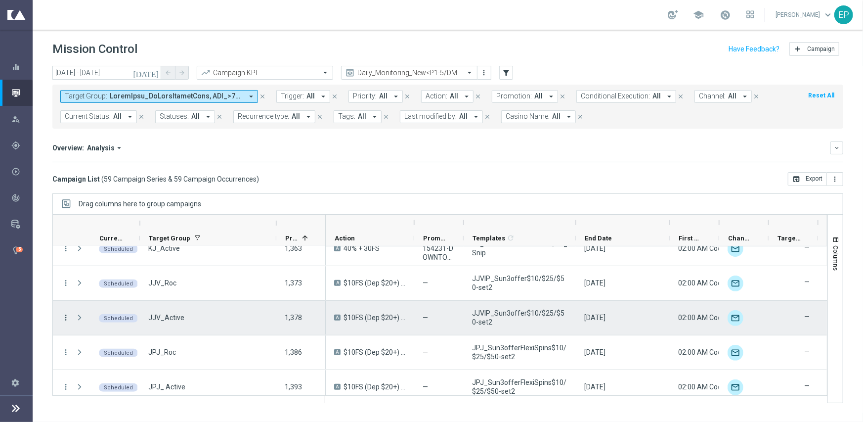
click at [65, 317] on icon "more_vert" at bounding box center [65, 317] width 9 height 9
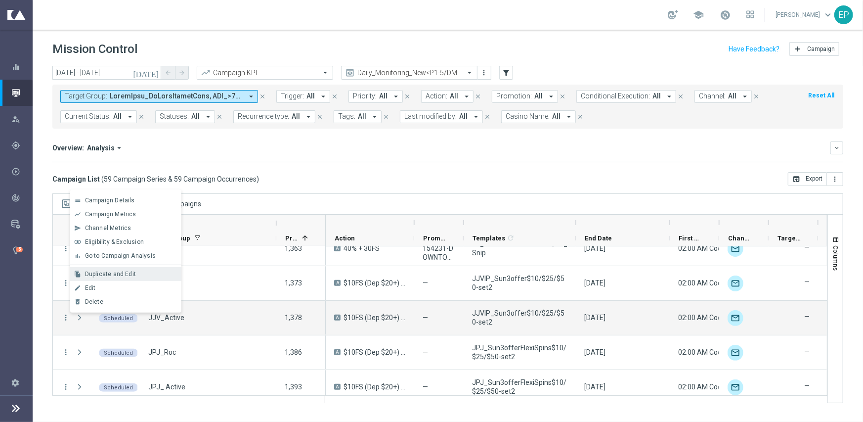
click at [106, 277] on span "Duplicate and Edit" at bounding box center [110, 273] width 51 height 7
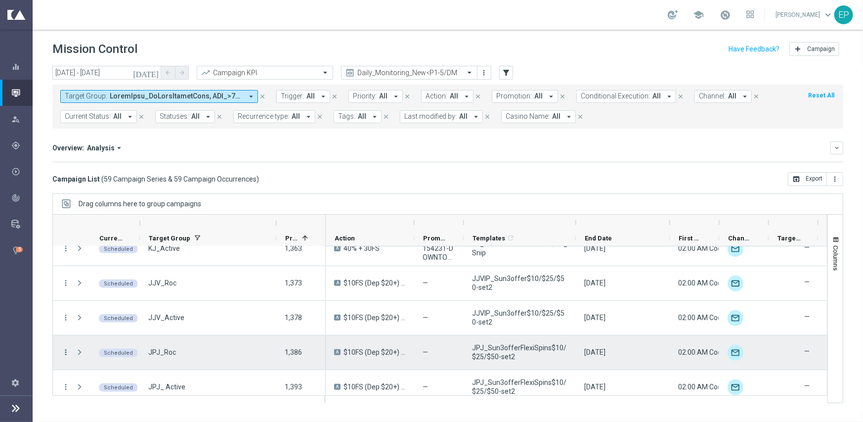
click at [64, 350] on icon "more_vert" at bounding box center [65, 351] width 9 height 9
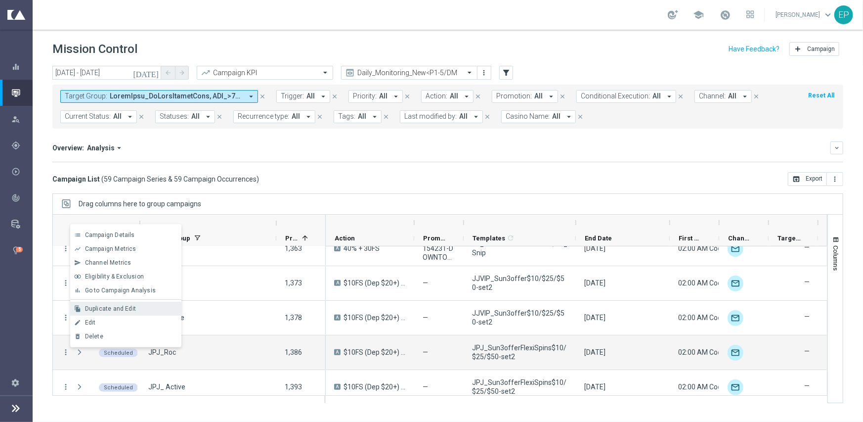
click at [108, 310] on span "Duplicate and Edit" at bounding box center [110, 308] width 51 height 7
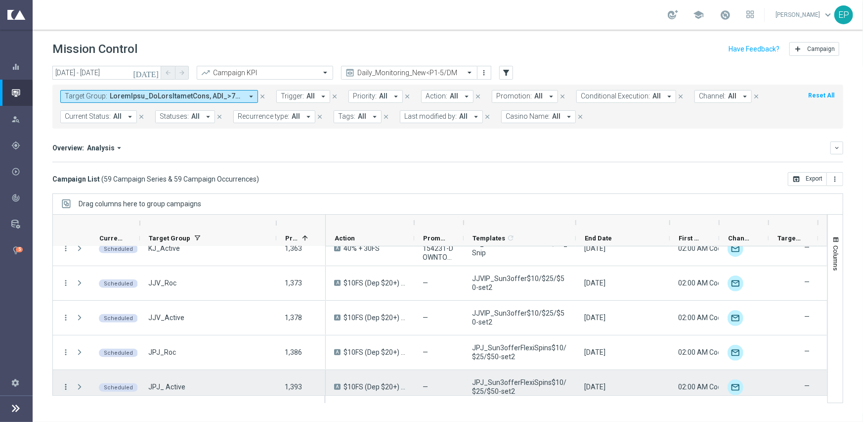
click at [63, 383] on icon "more_vert" at bounding box center [65, 386] width 9 height 9
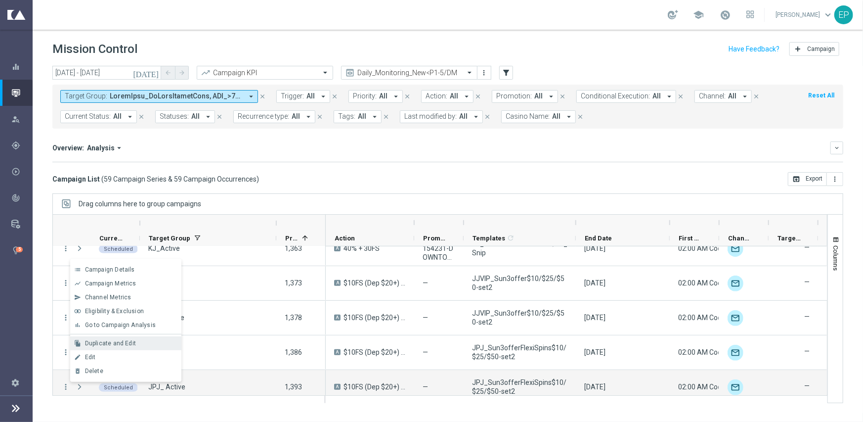
click at [105, 338] on div "file_copy Duplicate and Edit" at bounding box center [125, 343] width 111 height 14
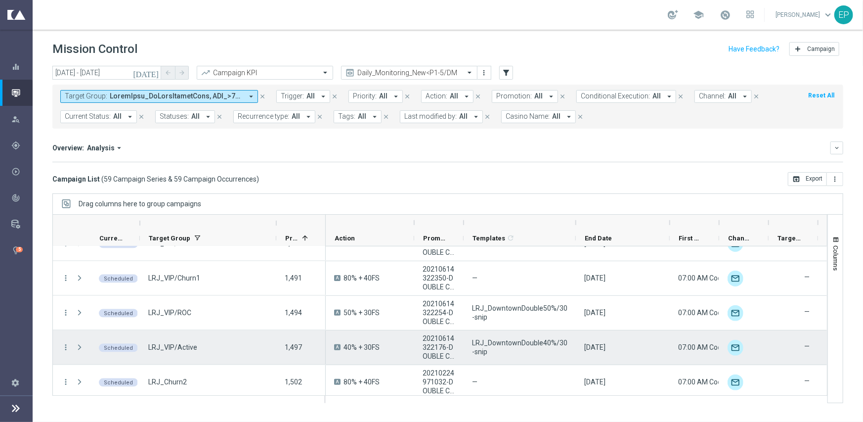
scroll to position [1038, 0]
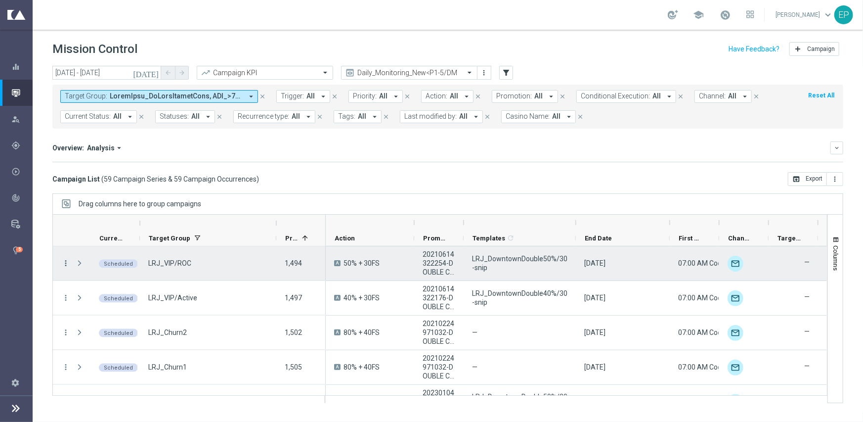
click at [66, 262] on icon "more_vert" at bounding box center [65, 262] width 9 height 9
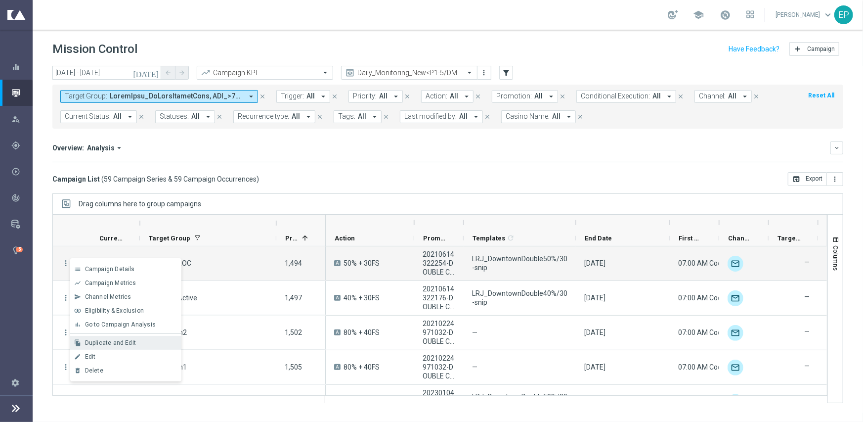
click at [144, 341] on div "Duplicate and Edit" at bounding box center [131, 342] width 92 height 7
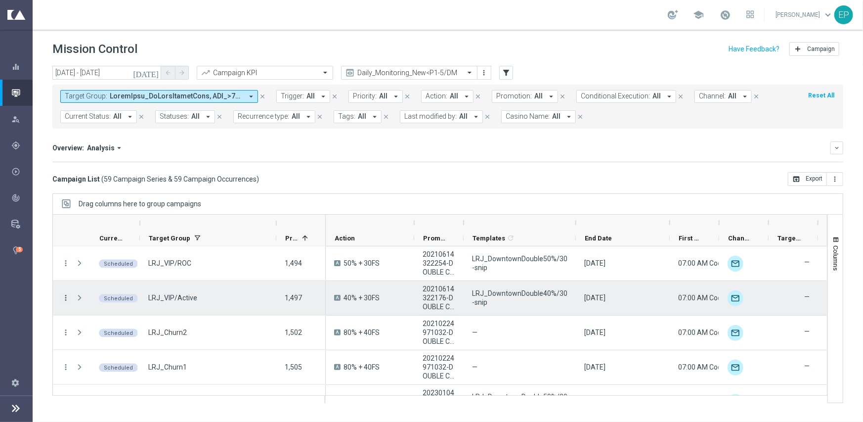
click at [66, 297] on icon "more_vert" at bounding box center [65, 297] width 9 height 9
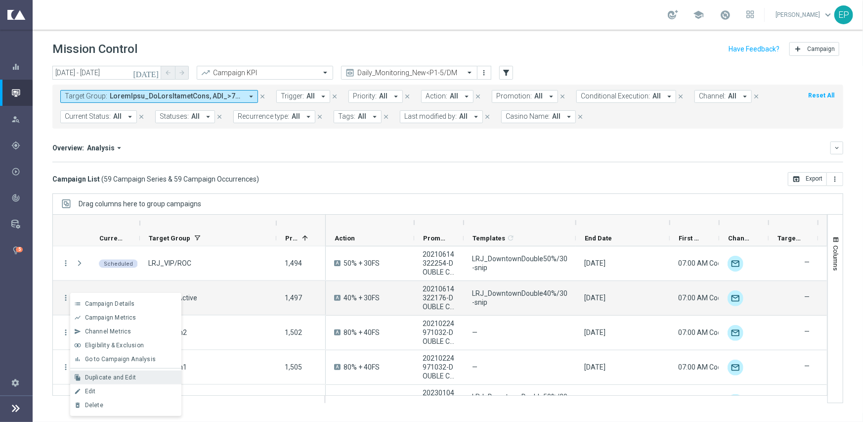
click at [116, 376] on span "Duplicate and Edit" at bounding box center [110, 377] width 51 height 7
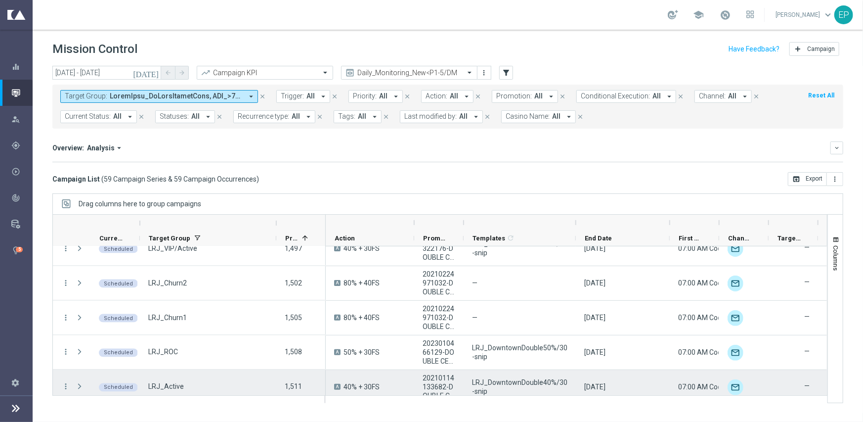
scroll to position [1137, 0]
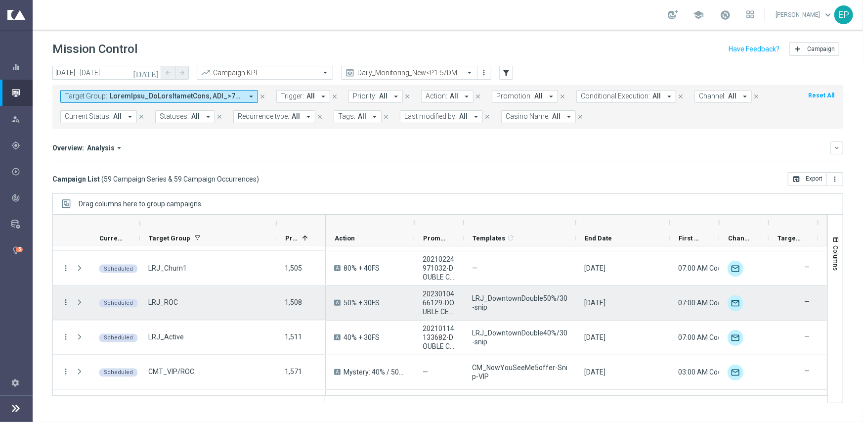
click at [63, 300] on icon "more_vert" at bounding box center [65, 302] width 9 height 9
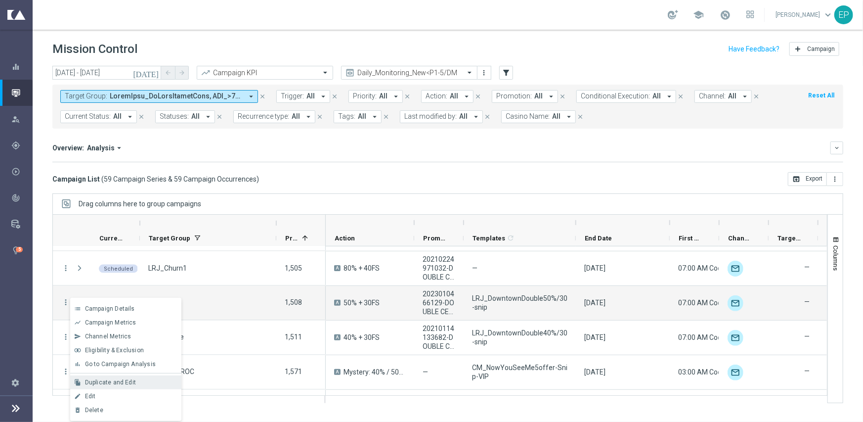
click at [128, 381] on span "Duplicate and Edit" at bounding box center [110, 382] width 51 height 7
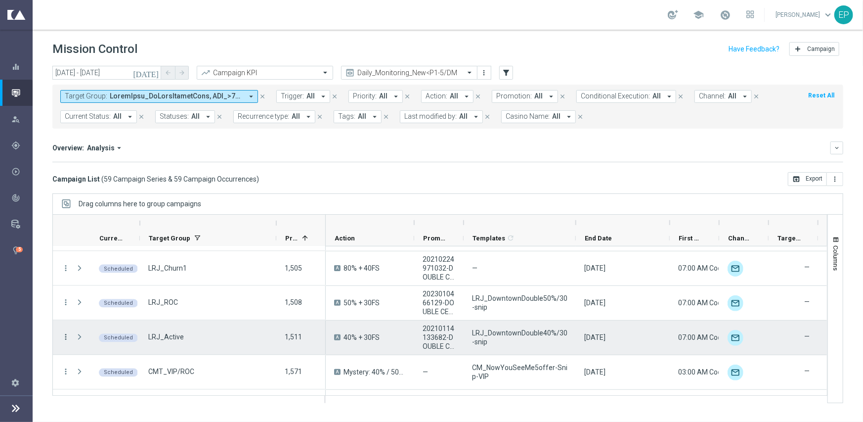
click at [65, 337] on icon "more_vert" at bounding box center [65, 337] width 9 height 9
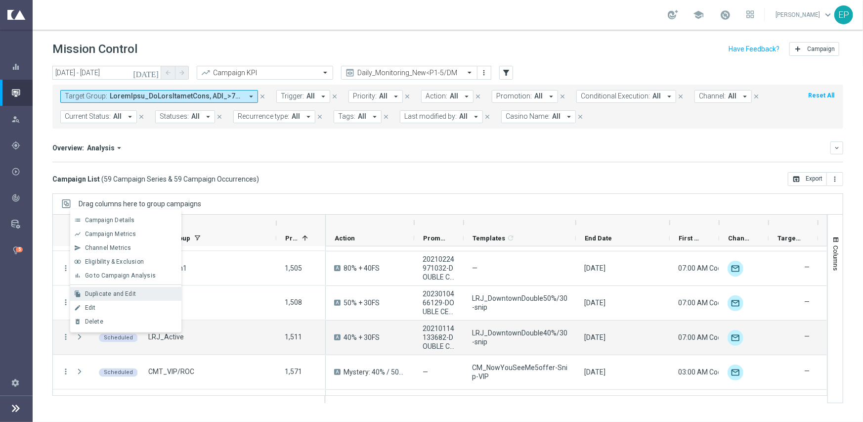
click at [116, 296] on span "Duplicate and Edit" at bounding box center [110, 293] width 51 height 7
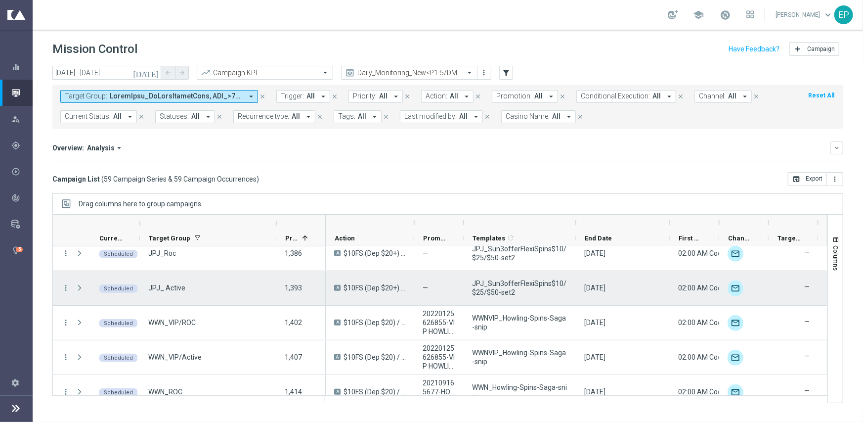
scroll to position [544, 0]
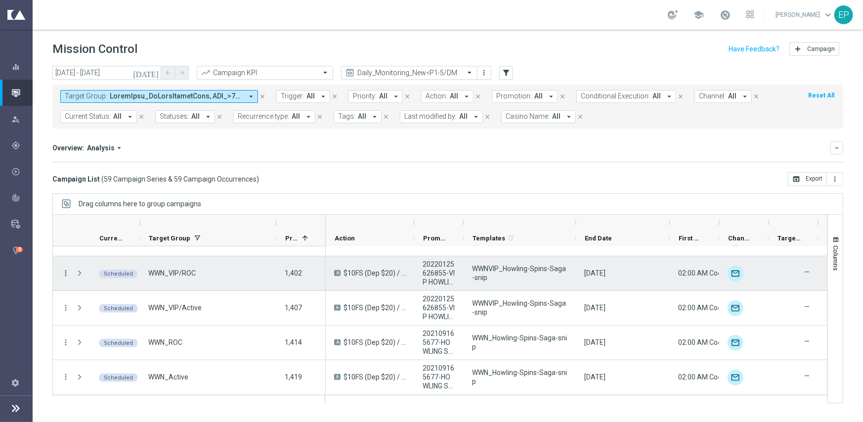
click at [67, 271] on icon "more_vert" at bounding box center [65, 272] width 9 height 9
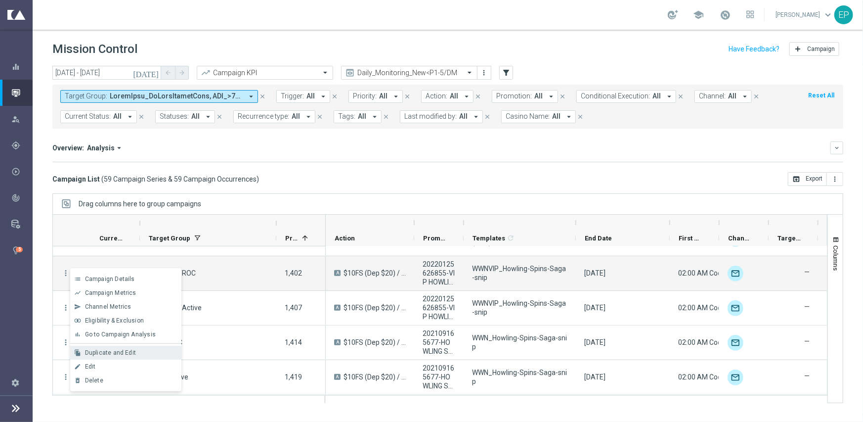
click at [120, 349] on span "Duplicate and Edit" at bounding box center [110, 352] width 51 height 7
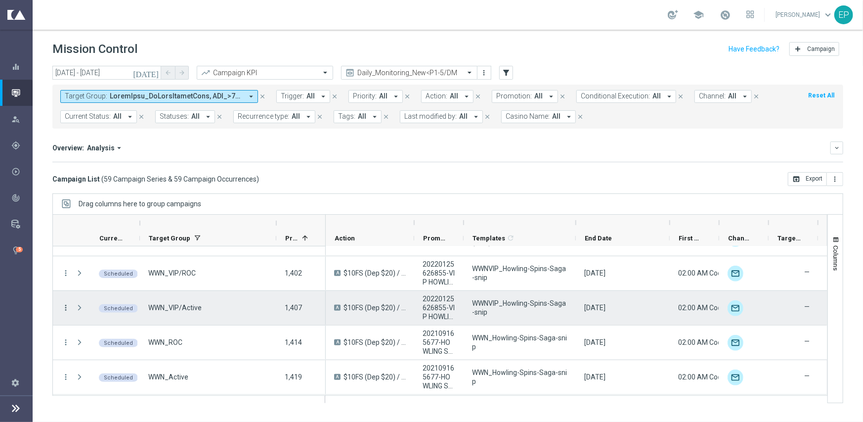
click at [64, 307] on icon "more_vert" at bounding box center [65, 307] width 9 height 9
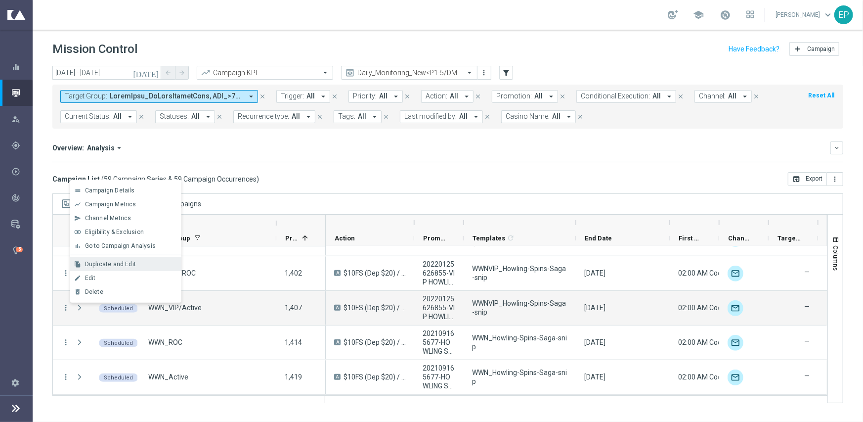
click at [120, 264] on span "Duplicate and Edit" at bounding box center [110, 263] width 51 height 7
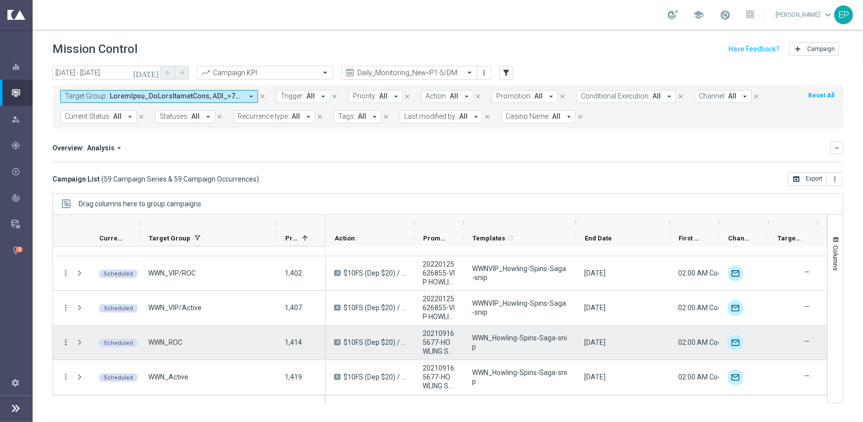
click at [64, 340] on icon "more_vert" at bounding box center [65, 342] width 9 height 9
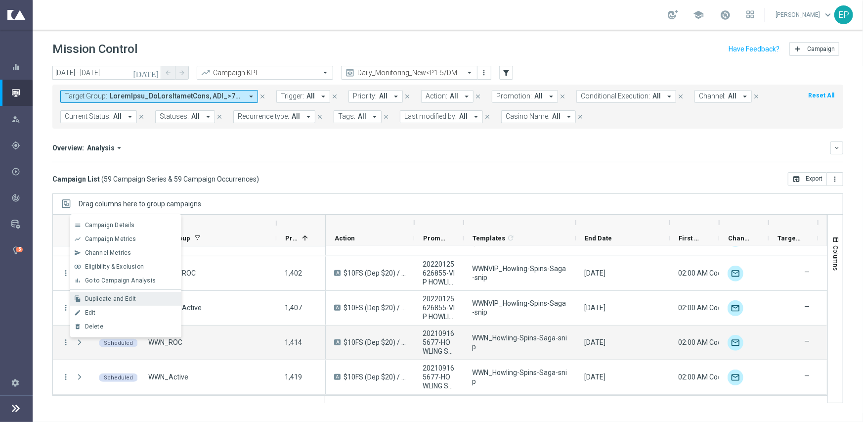
click at [111, 298] on span "Duplicate and Edit" at bounding box center [110, 298] width 51 height 7
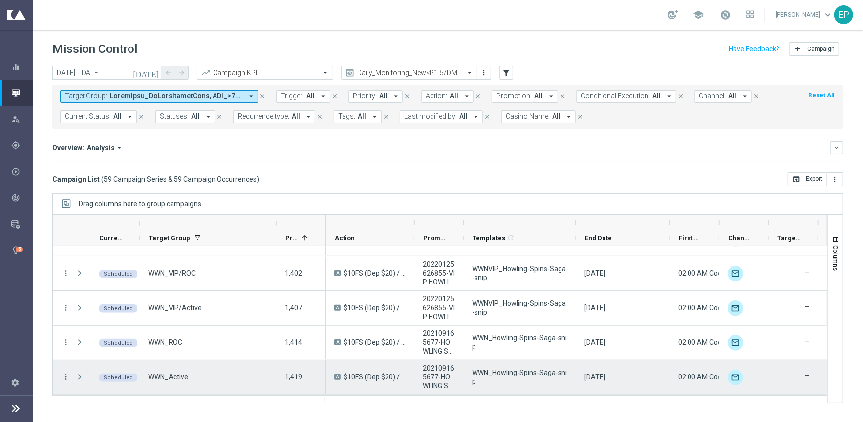
click at [65, 375] on icon "more_vert" at bounding box center [65, 376] width 9 height 9
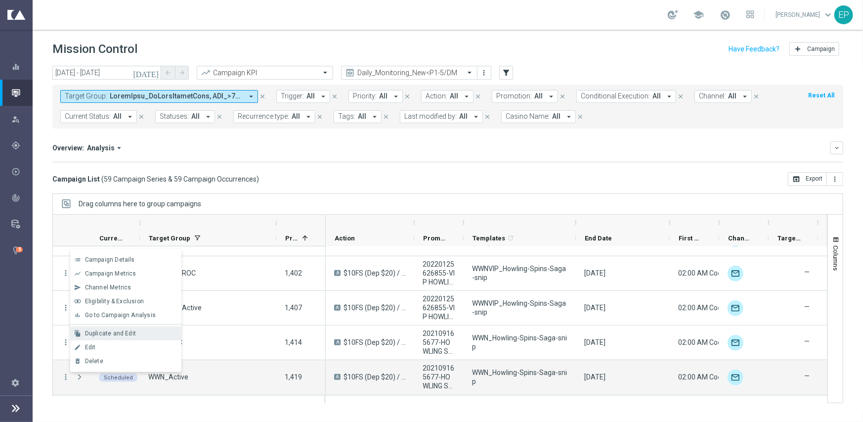
click at [102, 330] on span "Duplicate and Edit" at bounding box center [110, 333] width 51 height 7
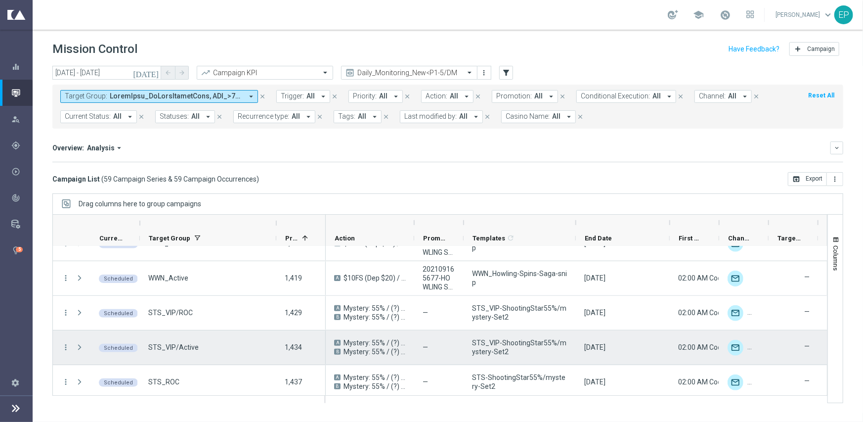
scroll to position [692, 0]
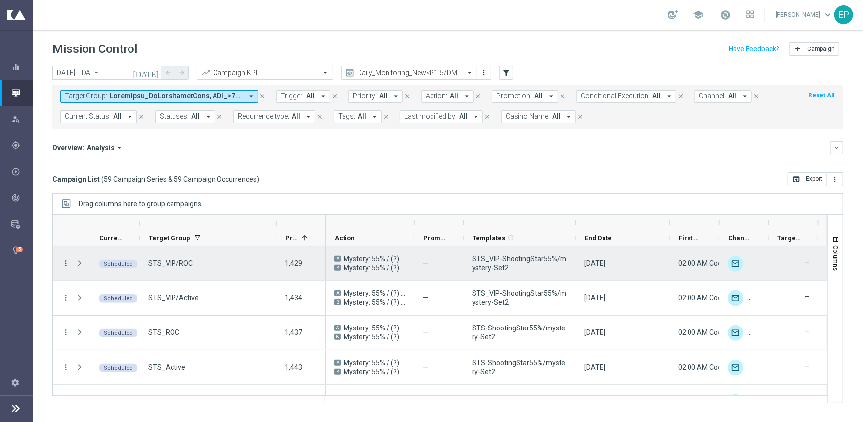
click at [67, 261] on icon "more_vert" at bounding box center [65, 262] width 9 height 9
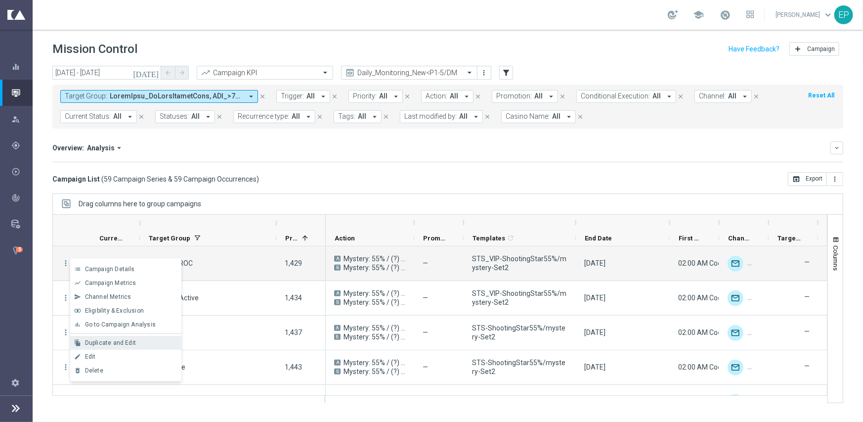
click at [106, 343] on span "Duplicate and Edit" at bounding box center [110, 342] width 51 height 7
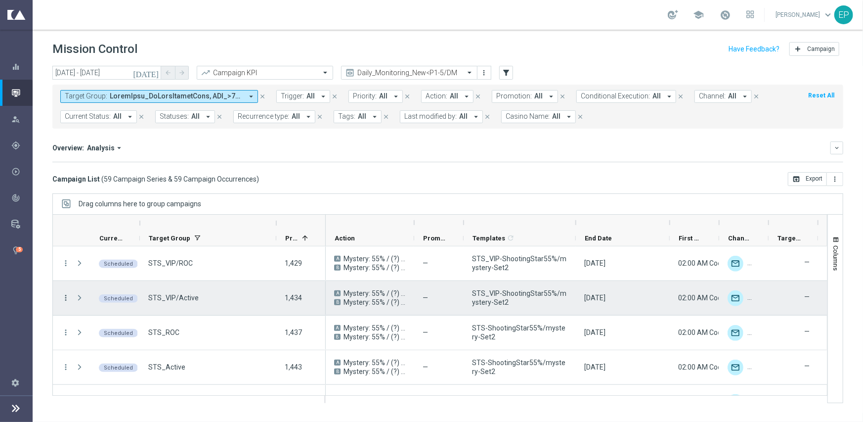
click at [67, 296] on icon "more_vert" at bounding box center [65, 297] width 9 height 9
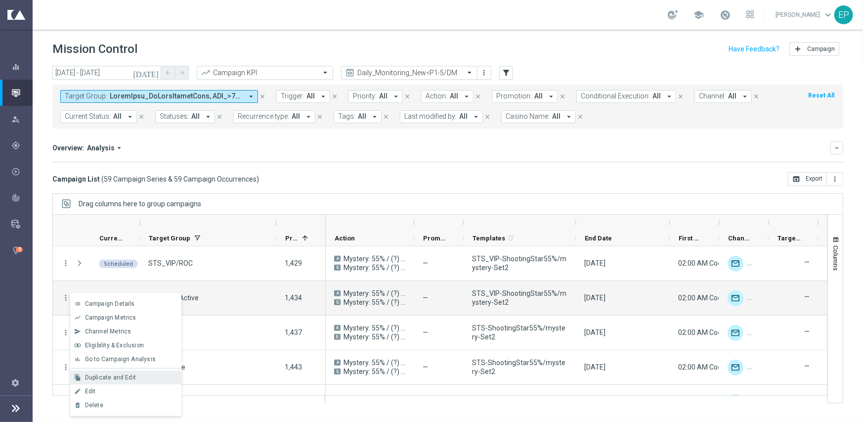
click at [121, 374] on span "Duplicate and Edit" at bounding box center [110, 377] width 51 height 7
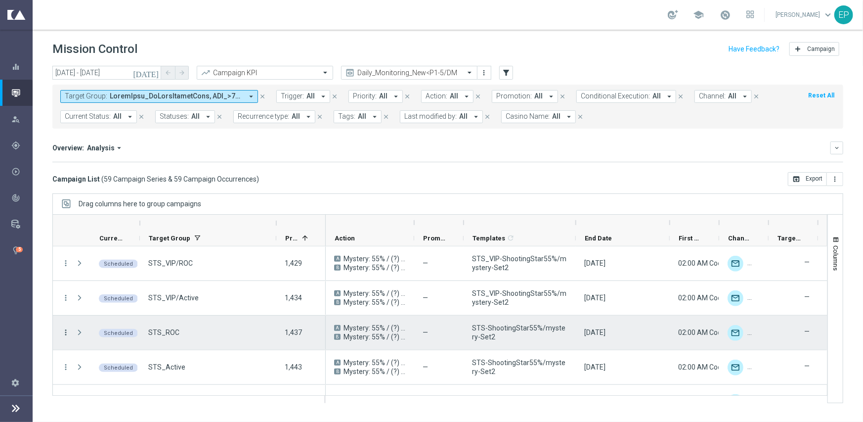
click at [66, 331] on icon "more_vert" at bounding box center [65, 332] width 9 height 9
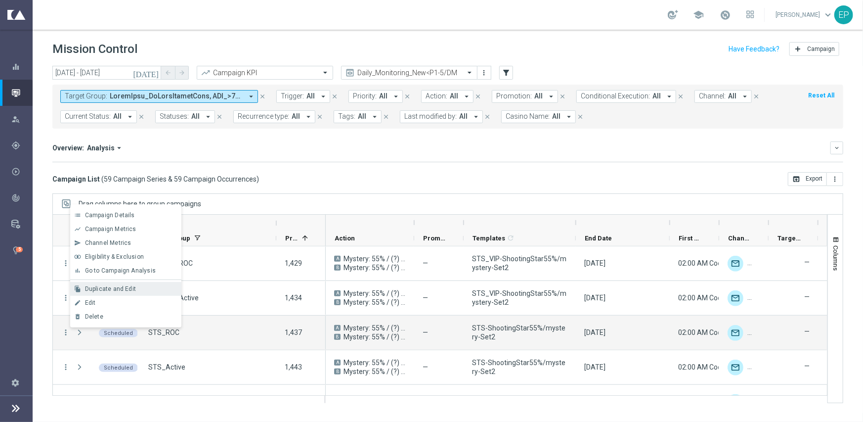
click at [109, 288] on span "Duplicate and Edit" at bounding box center [110, 288] width 51 height 7
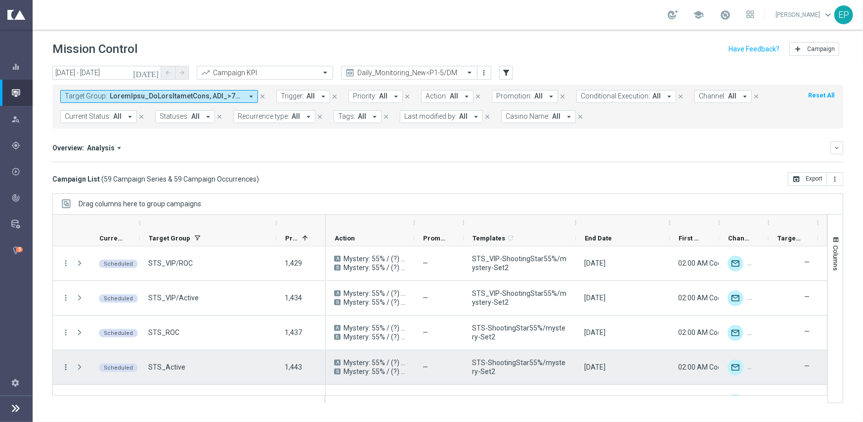
click at [66, 365] on icon "more_vert" at bounding box center [65, 366] width 9 height 9
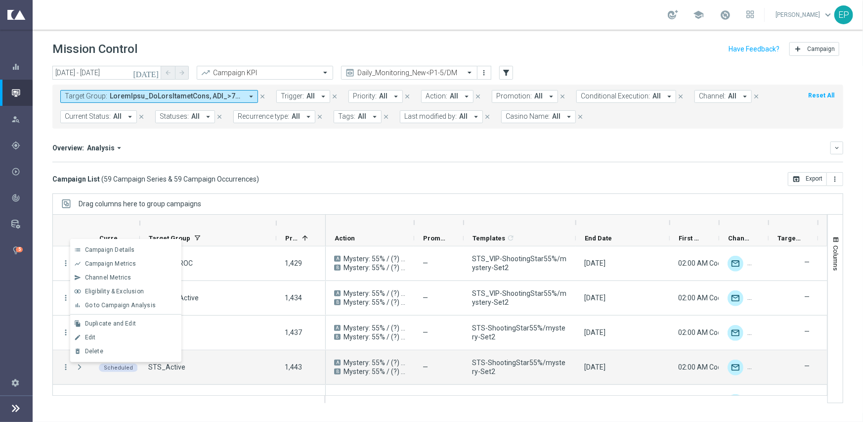
click at [115, 322] on span "Duplicate and Edit" at bounding box center [110, 323] width 51 height 7
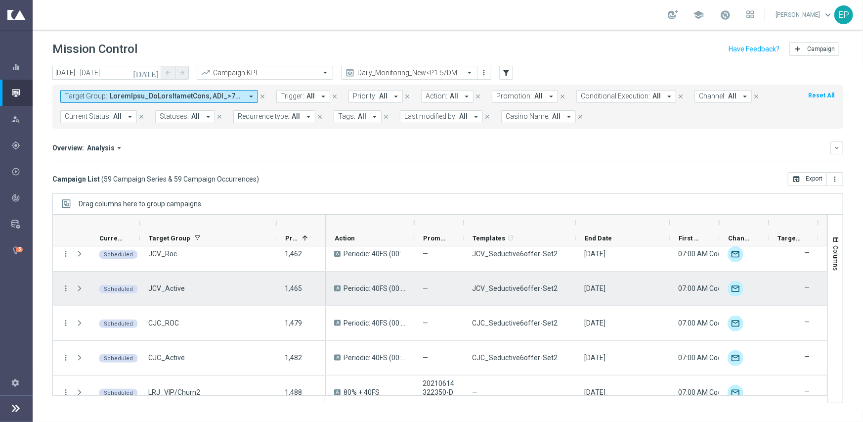
scroll to position [840, 0]
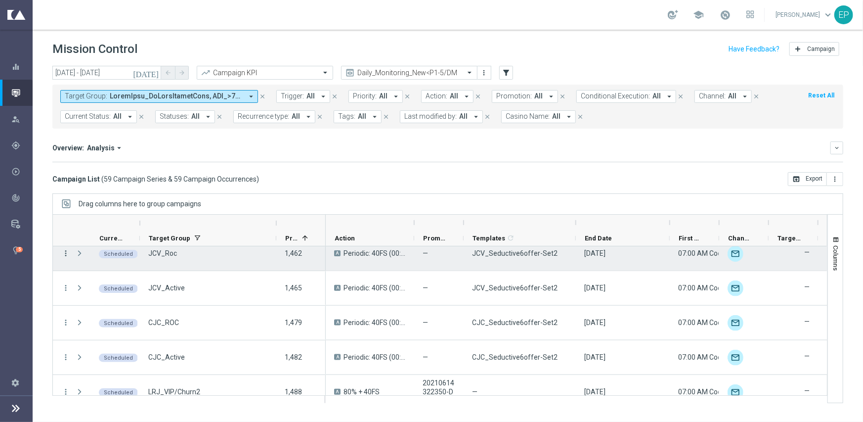
click at [66, 251] on icon "more_vert" at bounding box center [65, 253] width 9 height 9
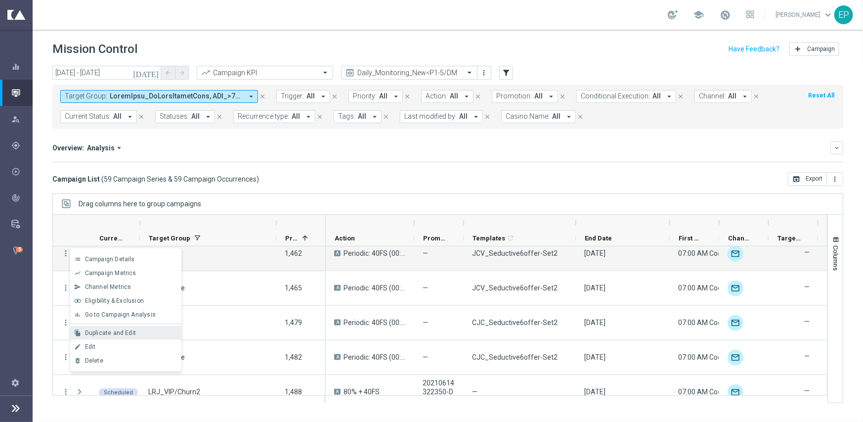
click at [113, 332] on span "Duplicate and Edit" at bounding box center [110, 332] width 51 height 7
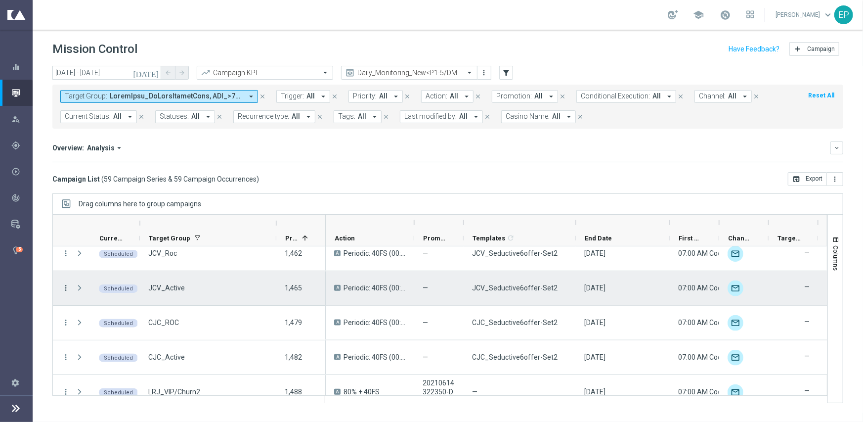
click at [66, 287] on icon "more_vert" at bounding box center [65, 287] width 9 height 9
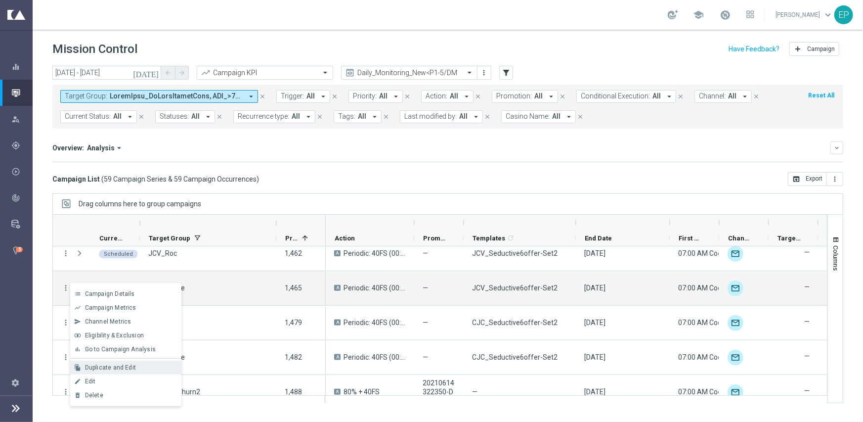
click at [112, 364] on span "Duplicate and Edit" at bounding box center [110, 367] width 51 height 7
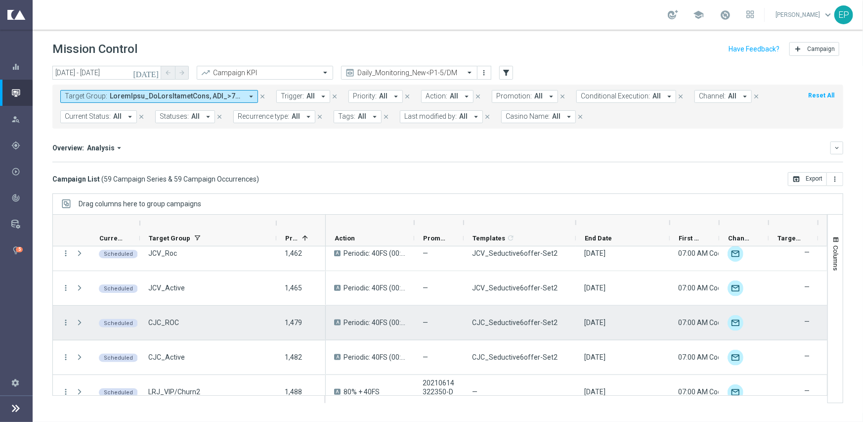
click at [64, 319] on icon "more_vert" at bounding box center [65, 322] width 9 height 9
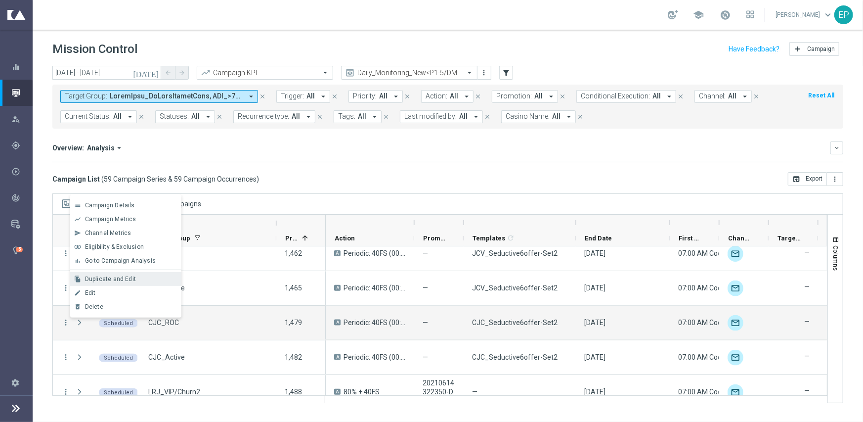
click at [125, 278] on span "Duplicate and Edit" at bounding box center [110, 278] width 51 height 7
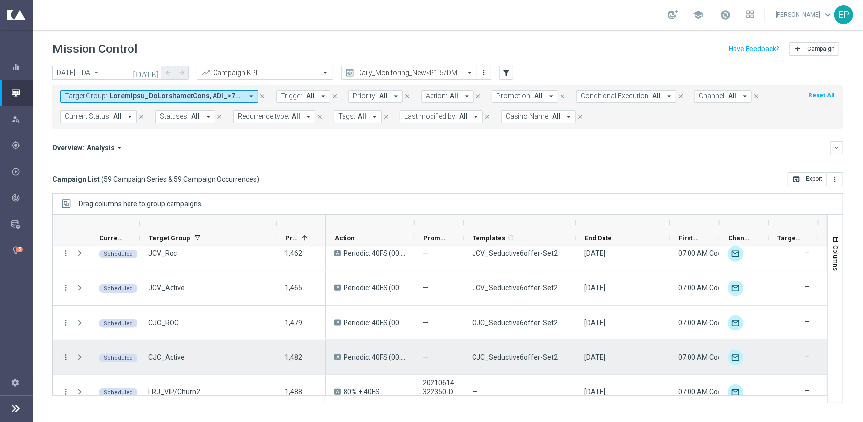
click at [63, 355] on icon "more_vert" at bounding box center [65, 356] width 9 height 9
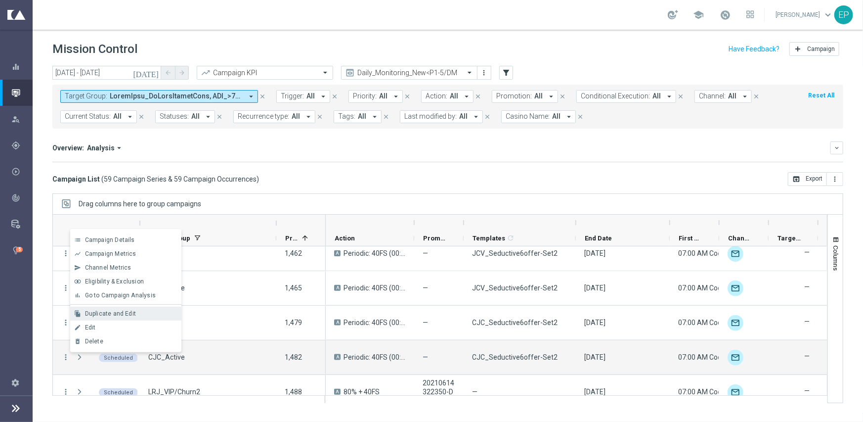
click at [107, 316] on span "Duplicate and Edit" at bounding box center [110, 313] width 51 height 7
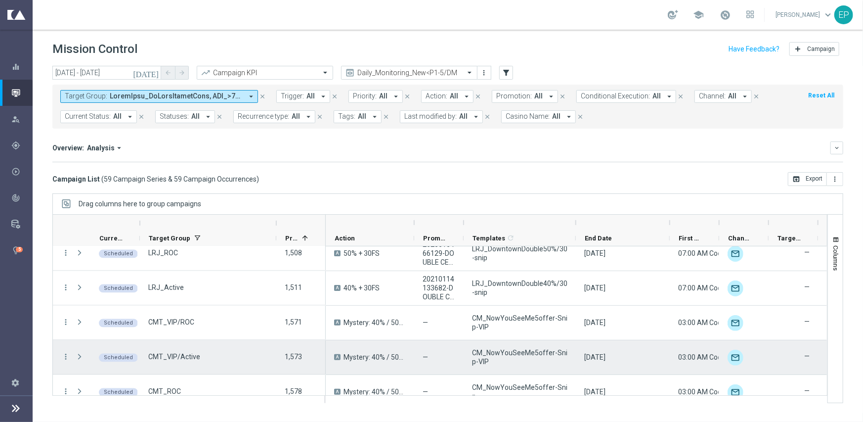
scroll to position [1235, 0]
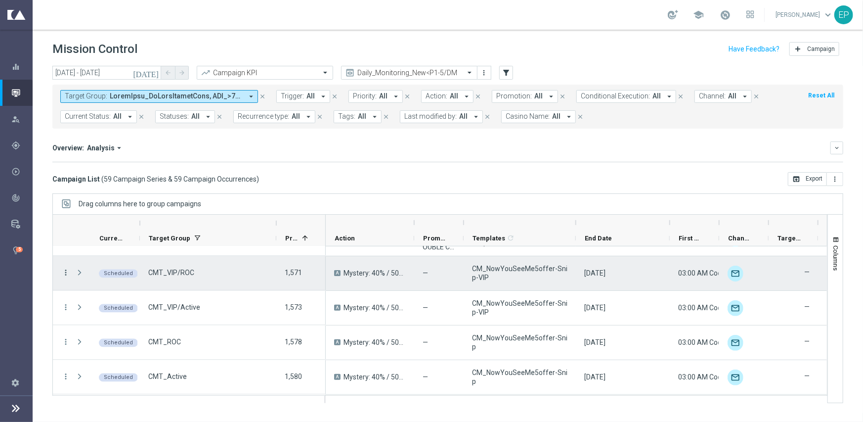
click at [64, 268] on icon "more_vert" at bounding box center [65, 272] width 9 height 9
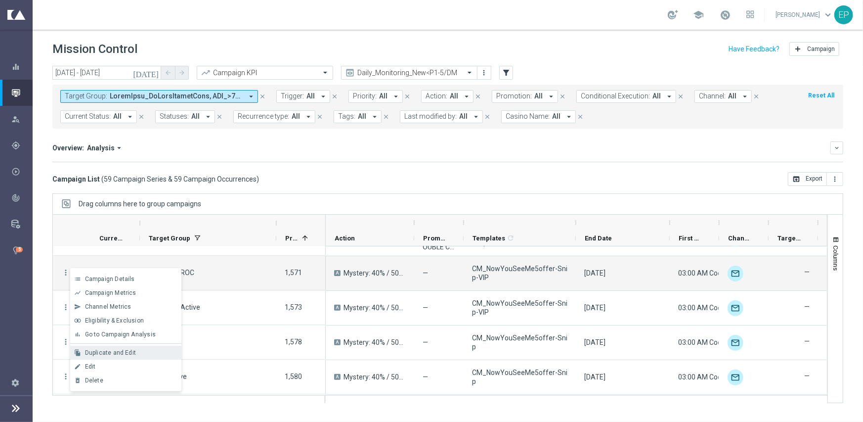
click at [112, 349] on span "Duplicate and Edit" at bounding box center [110, 352] width 51 height 7
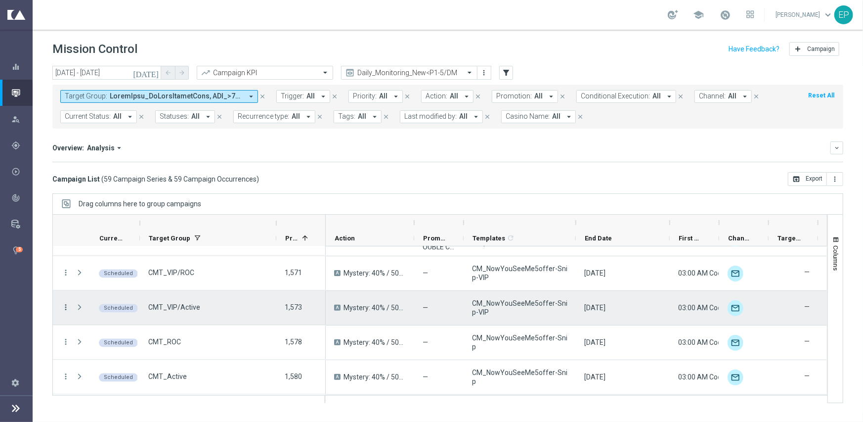
click at [67, 300] on div "more_vert" at bounding box center [62, 308] width 18 height 34
click at [67, 306] on icon "more_vert" at bounding box center [65, 307] width 9 height 9
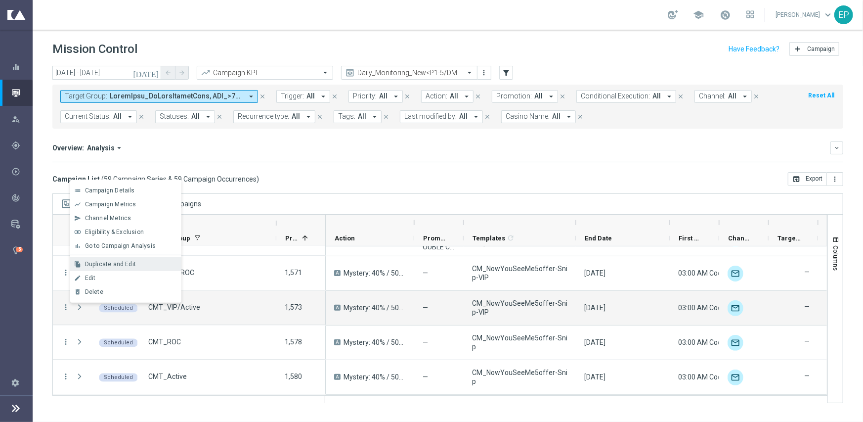
click at [128, 262] on span "Duplicate and Edit" at bounding box center [110, 263] width 51 height 7
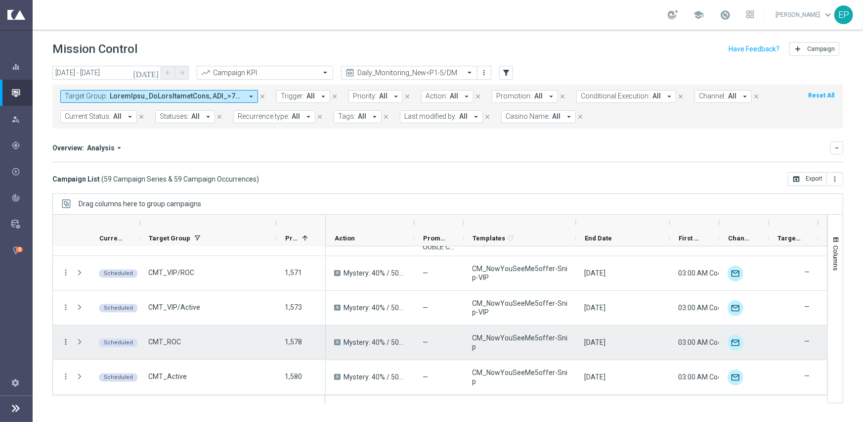
click at [63, 341] on icon "more_vert" at bounding box center [65, 342] width 9 height 9
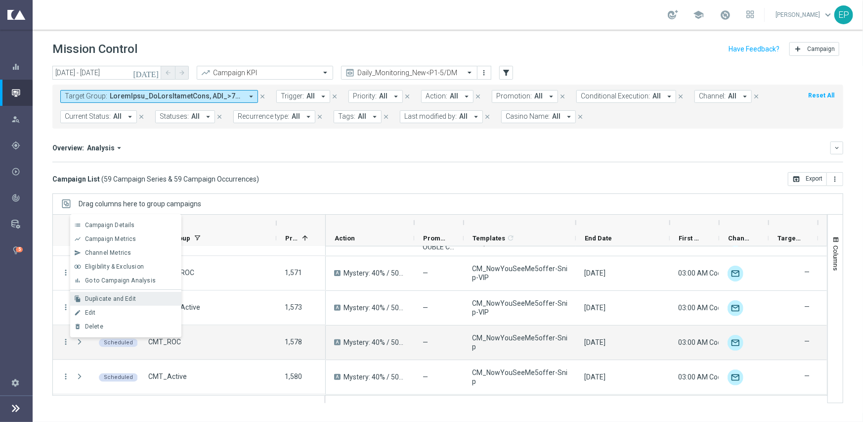
click at [106, 296] on span "Duplicate and Edit" at bounding box center [110, 298] width 51 height 7
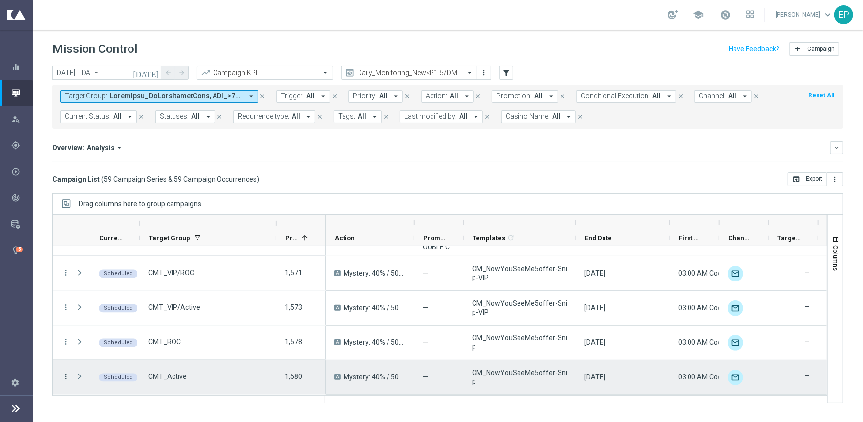
click at [64, 376] on icon "more_vert" at bounding box center [65, 376] width 9 height 9
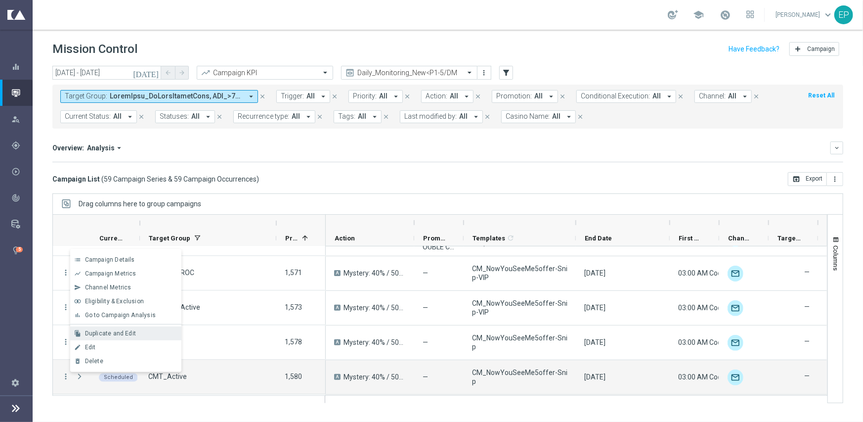
click at [110, 333] on span "Duplicate and Edit" at bounding box center [110, 333] width 51 height 7
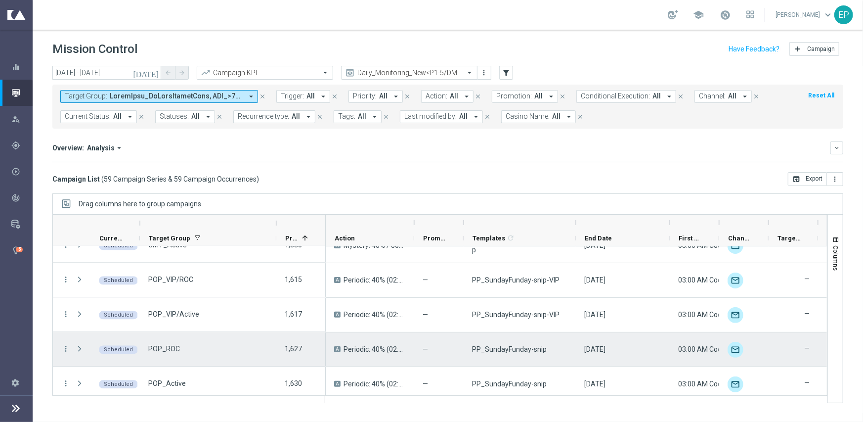
scroll to position [1384, 0]
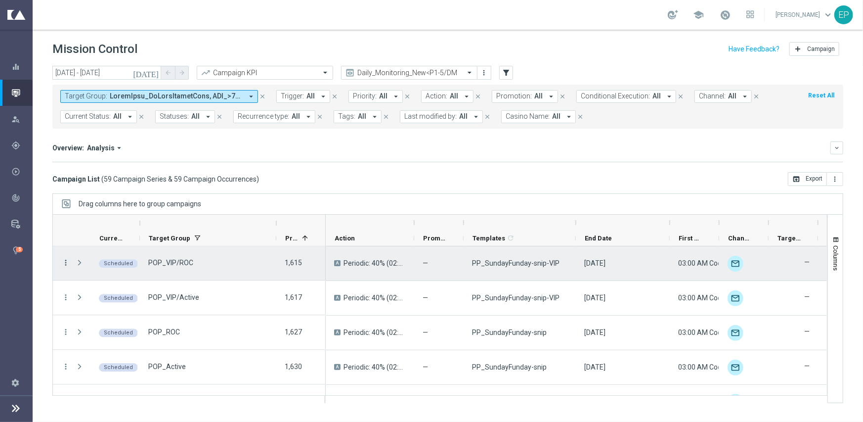
click at [65, 258] on icon "more_vert" at bounding box center [65, 262] width 9 height 9
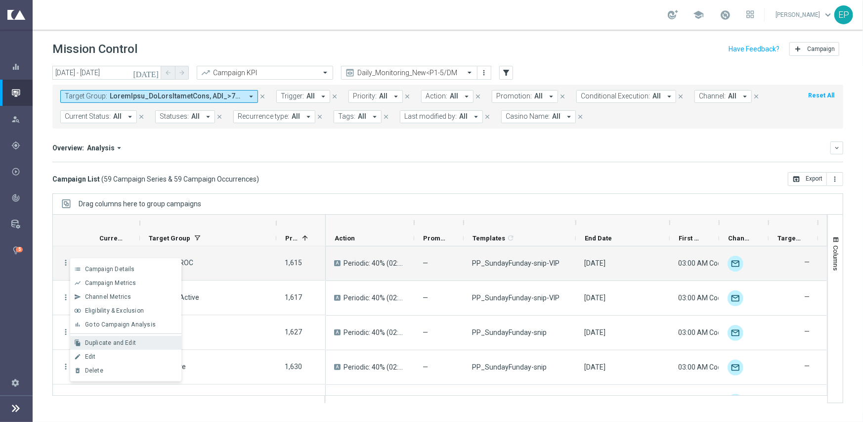
click at [121, 344] on span "Duplicate and Edit" at bounding box center [110, 342] width 51 height 7
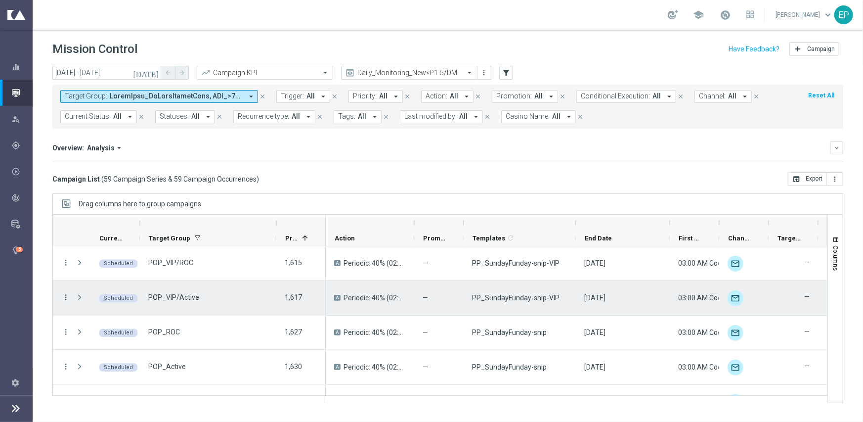
click at [67, 297] on icon "more_vert" at bounding box center [65, 297] width 9 height 9
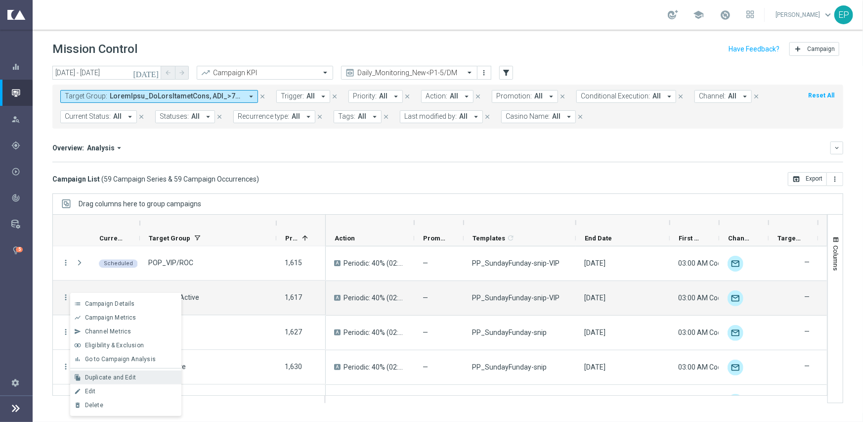
click at [129, 376] on span "Duplicate and Edit" at bounding box center [110, 377] width 51 height 7
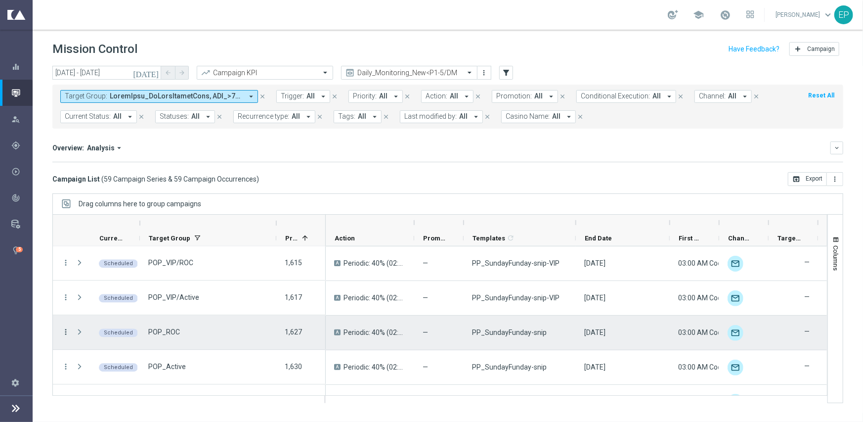
click at [65, 332] on icon "more_vert" at bounding box center [65, 332] width 9 height 9
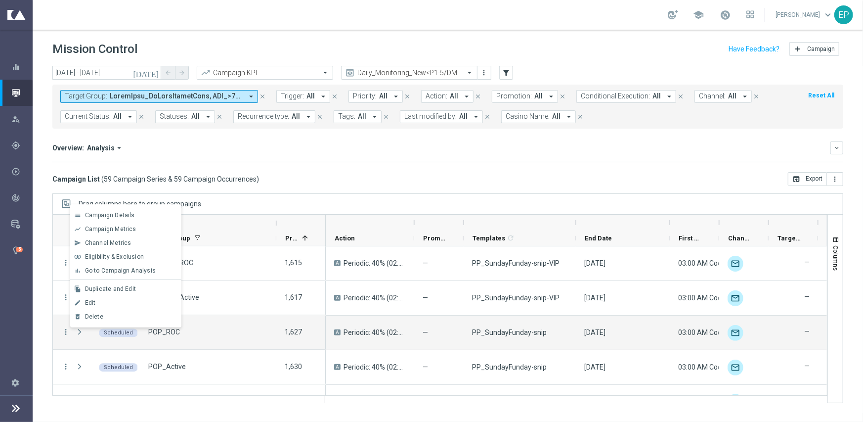
click at [111, 286] on span "Duplicate and Edit" at bounding box center [110, 288] width 51 height 7
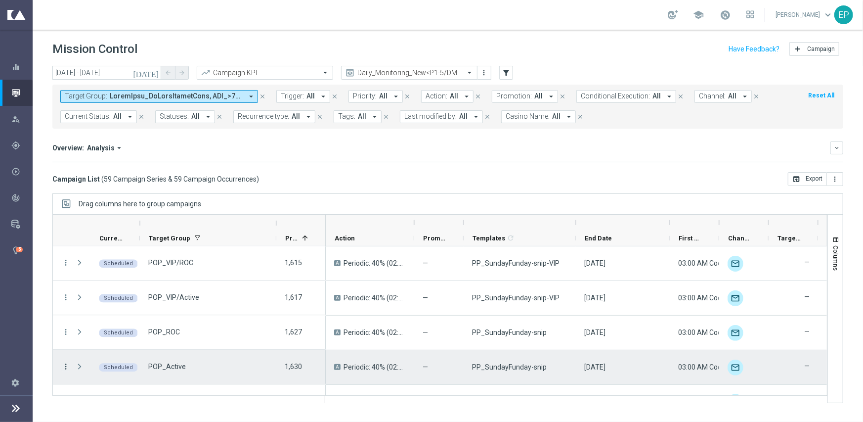
click at [63, 362] on icon "more_vert" at bounding box center [65, 366] width 9 height 9
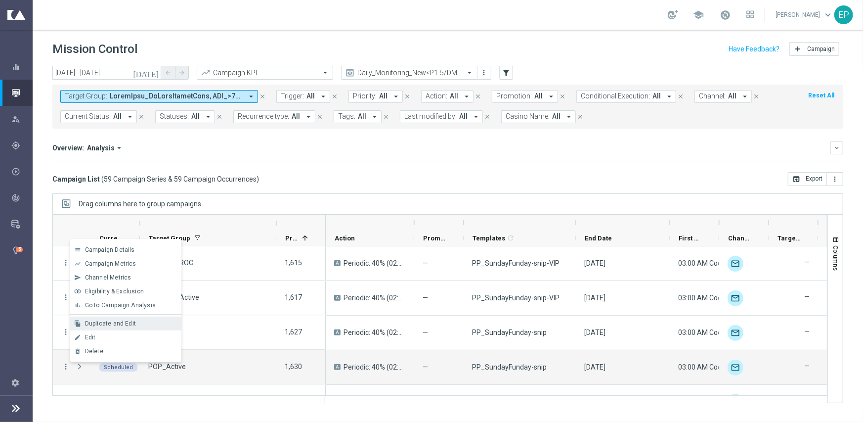
click at [103, 323] on span "Duplicate and Edit" at bounding box center [110, 323] width 51 height 7
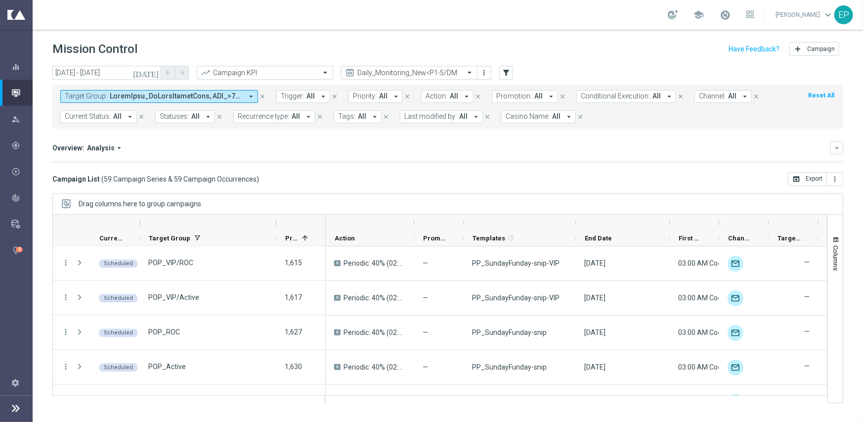
click at [494, 135] on mini-dashboard "Overview: Analysis arrow_drop_down keyboard_arrow_down Increase In Total Deposi…" at bounding box center [447, 149] width 791 height 43
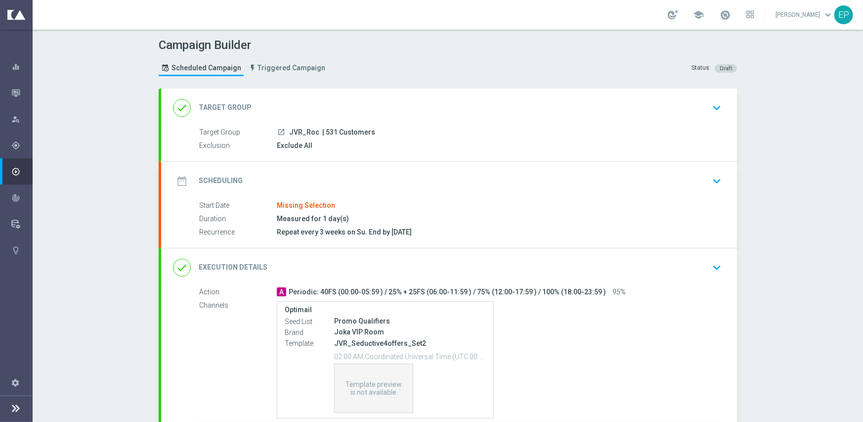
click at [359, 105] on div "done Target Group keyboard_arrow_down" at bounding box center [449, 107] width 552 height 19
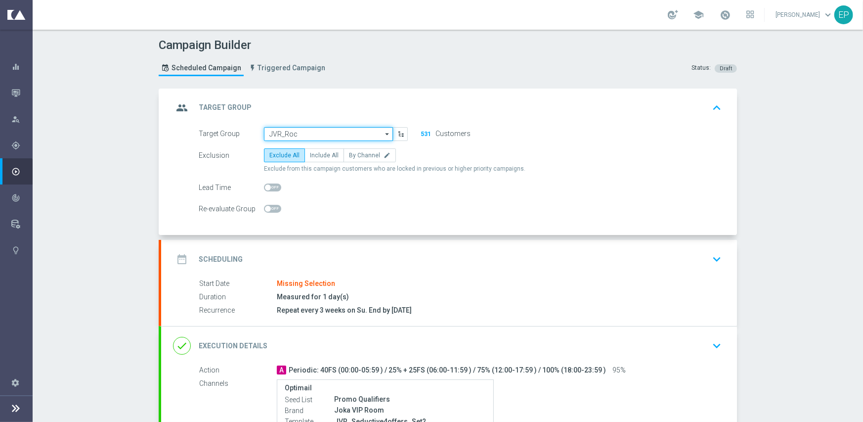
click at [298, 133] on input "JVR_Roc" at bounding box center [328, 134] width 129 height 14
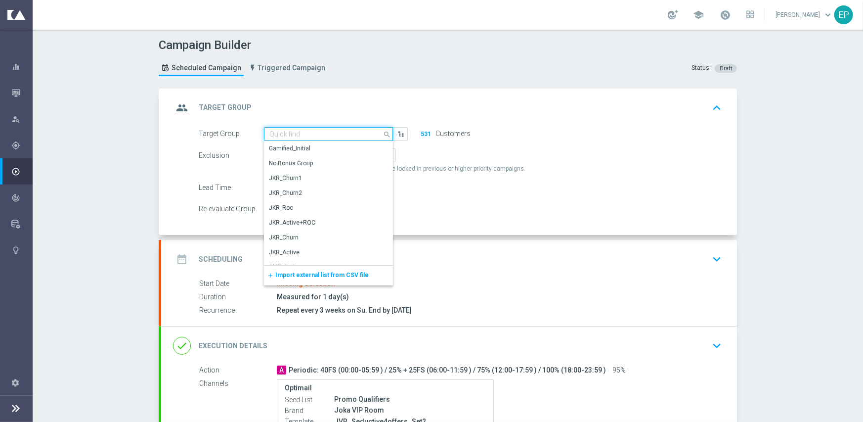
paste input "JVR_ROC_Engaged"
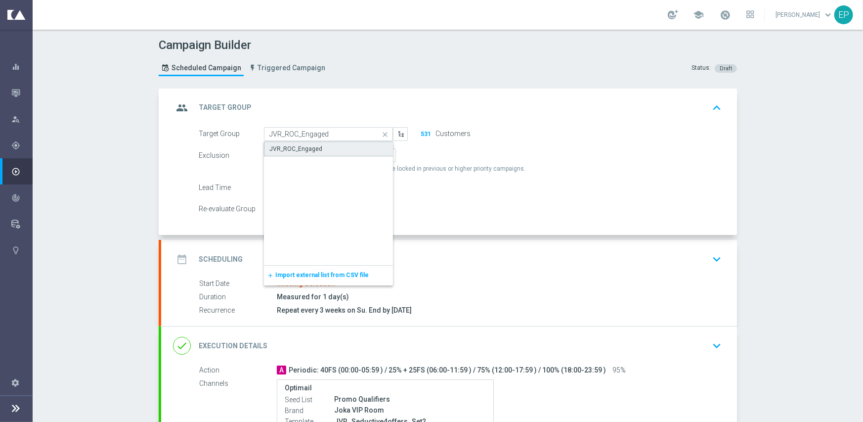
click at [299, 148] on div "JVR_ROC_Engaged" at bounding box center [295, 148] width 53 height 9
type input "JVR_ROC_Engaged"
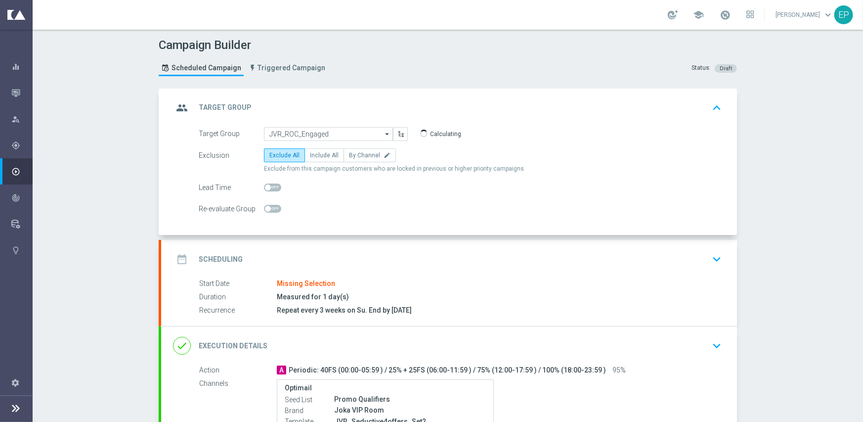
click at [323, 258] on div "date_range Scheduling keyboard_arrow_down" at bounding box center [449, 259] width 552 height 19
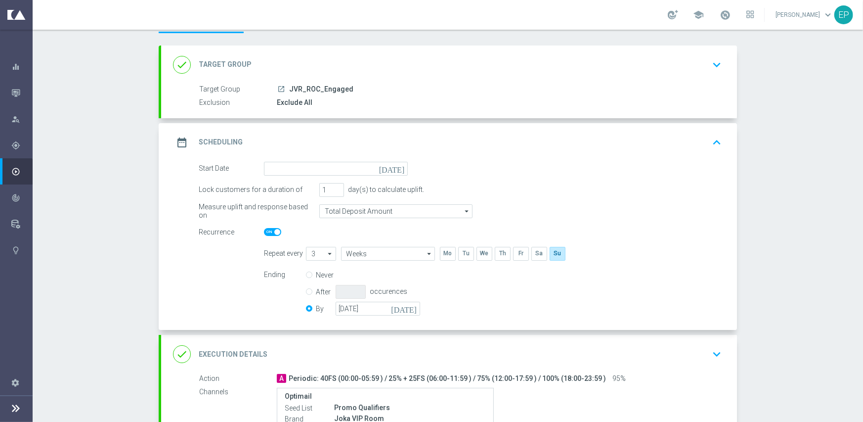
scroll to position [99, 0]
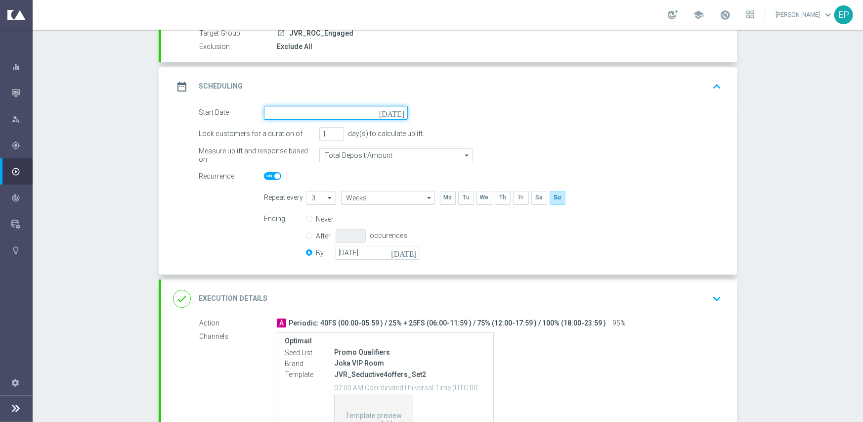
click at [333, 110] on input at bounding box center [336, 113] width 144 height 14
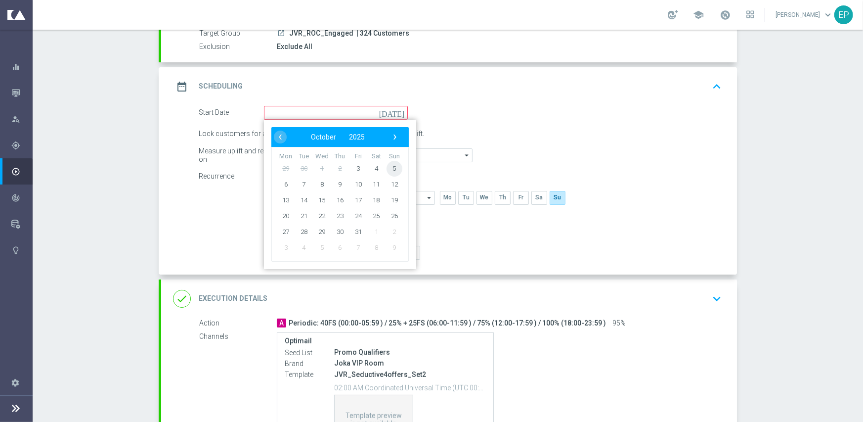
click at [391, 168] on span "5" at bounding box center [394, 168] width 16 height 16
type input "05 Oct 2025"
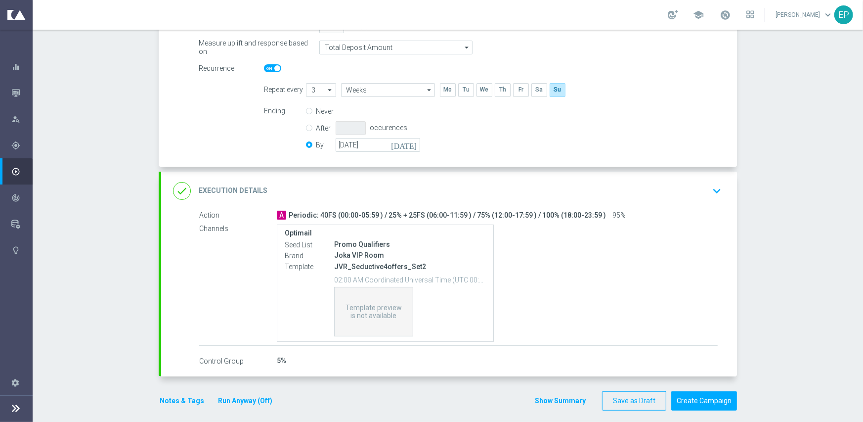
scroll to position [214, 0]
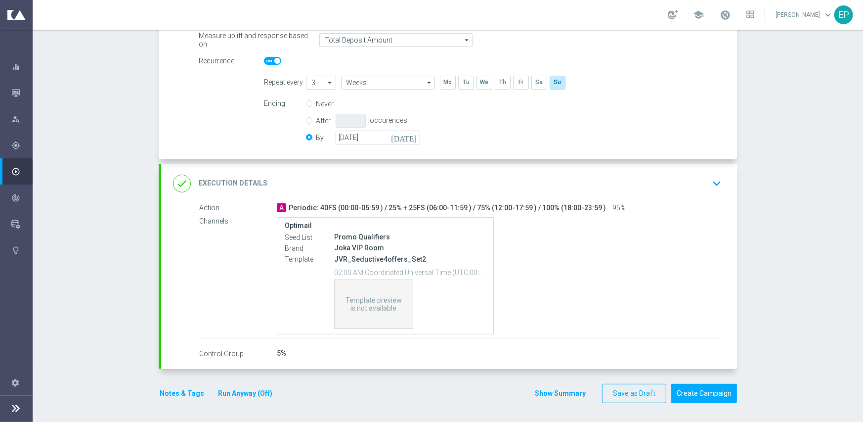
click at [386, 180] on div "done Execution Details keyboard_arrow_down" at bounding box center [449, 183] width 552 height 19
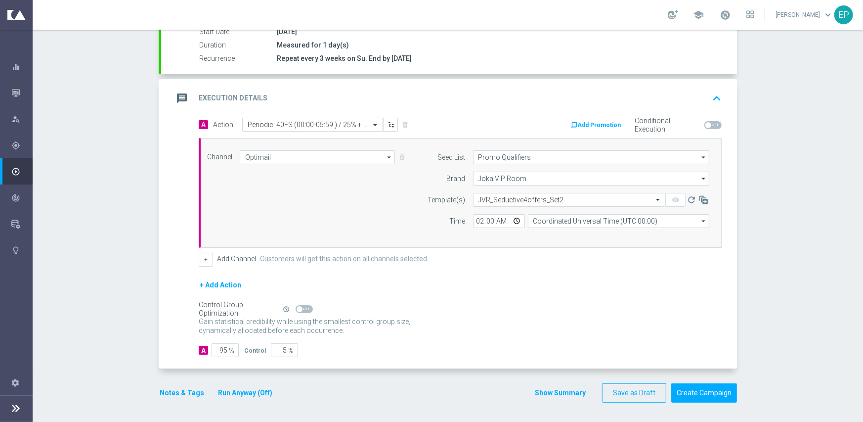
scroll to position [173, 0]
click at [302, 307] on span at bounding box center [304, 309] width 17 height 8
click at [302, 307] on input "checkbox" at bounding box center [304, 309] width 17 height 8
checkbox input "true"
click at [710, 389] on button "Create Campaign" at bounding box center [704, 393] width 66 height 19
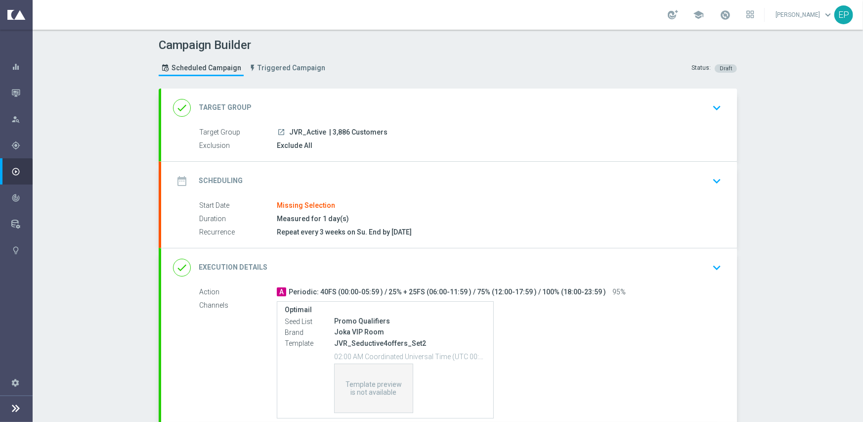
click at [346, 88] on div "done Target Group keyboard_arrow_down" at bounding box center [449, 107] width 576 height 39
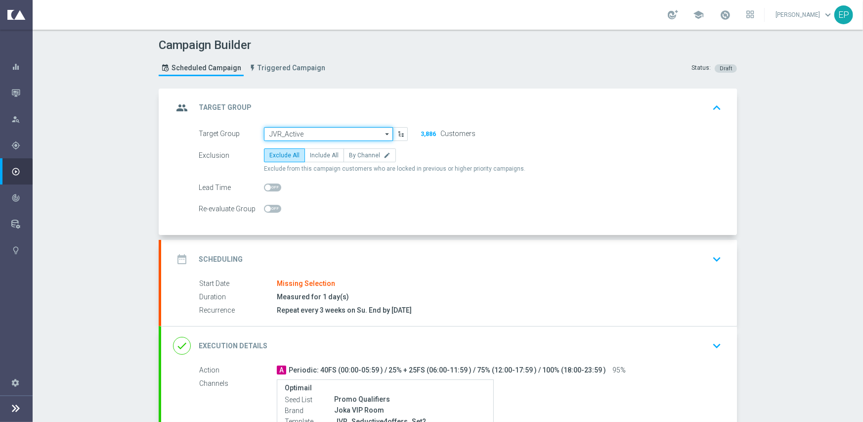
click at [326, 135] on input "JVR_Active" at bounding box center [328, 134] width 129 height 14
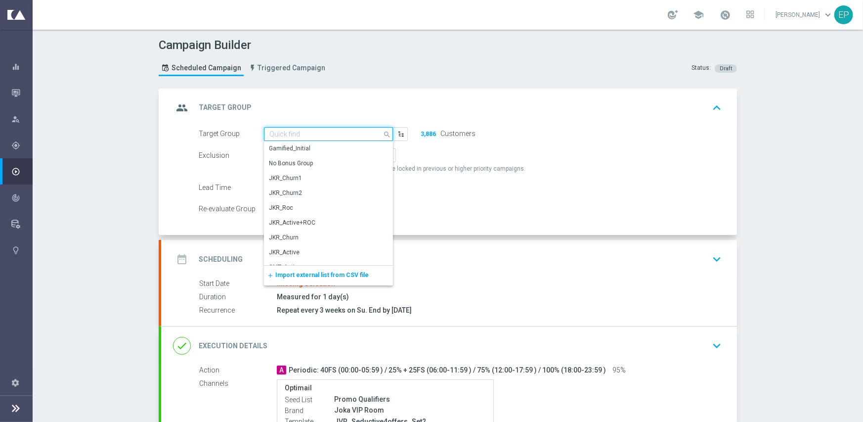
paste input "JVR_Active_Engaged"
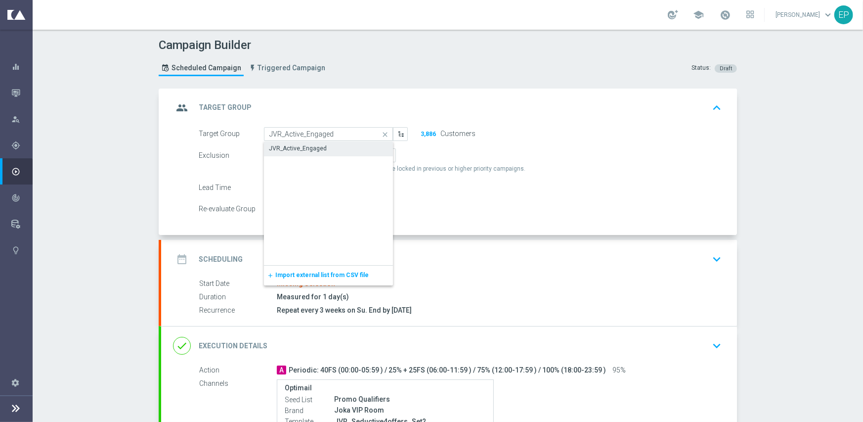
click at [332, 148] on div "JVR_Active_Engaged" at bounding box center [328, 148] width 129 height 14
type input "JVR_Active_Engaged"
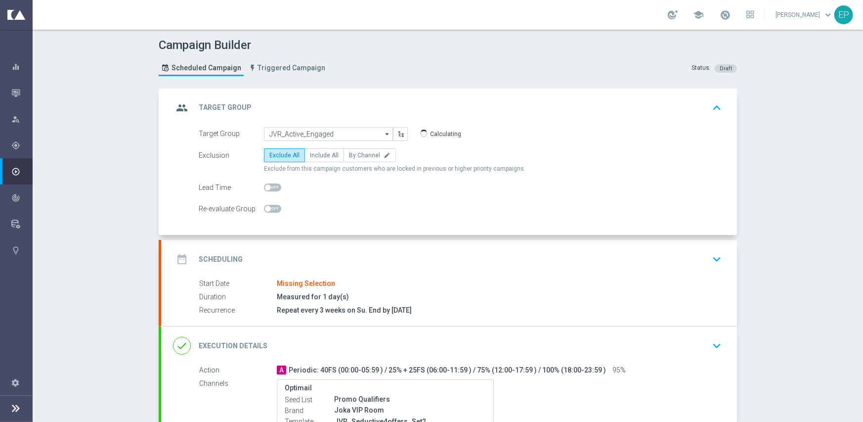
click at [371, 253] on div "date_range Scheduling keyboard_arrow_down" at bounding box center [449, 259] width 552 height 19
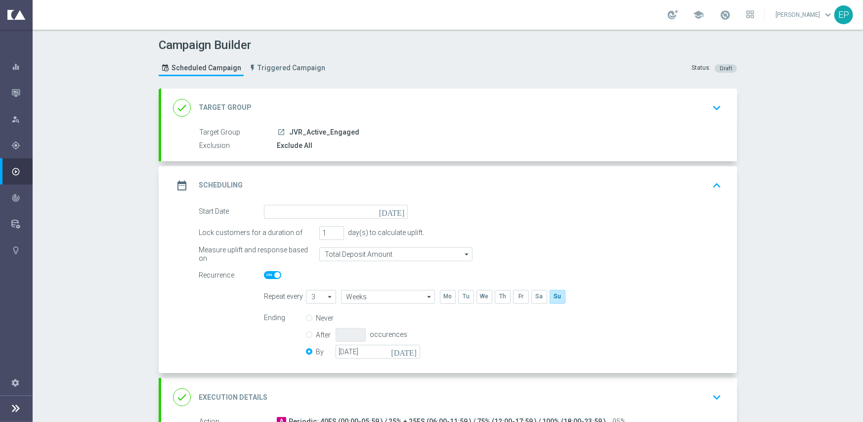
scroll to position [49, 0]
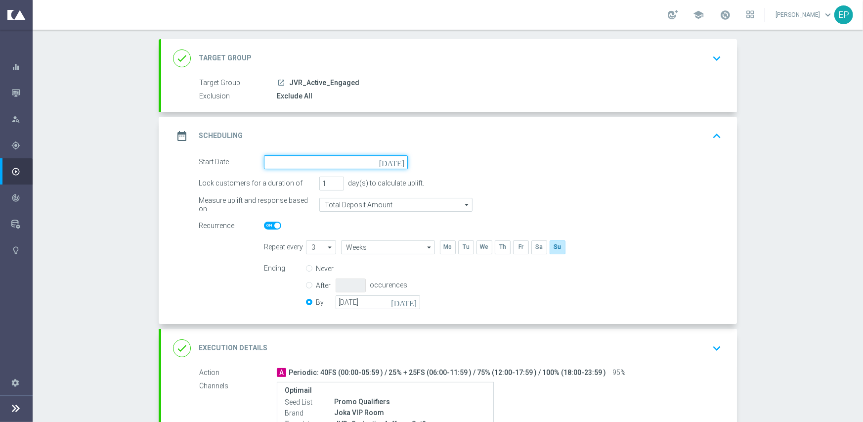
click at [356, 163] on input at bounding box center [336, 162] width 144 height 14
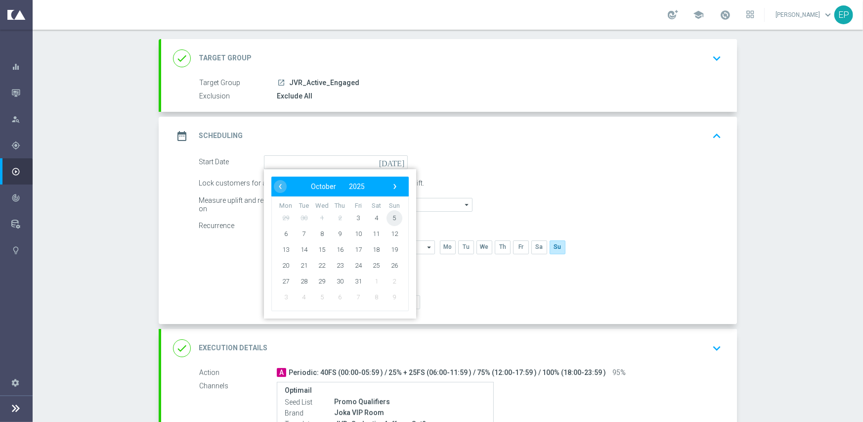
click at [388, 217] on span "5" at bounding box center [394, 218] width 16 height 16
type input "05 Oct 2025"
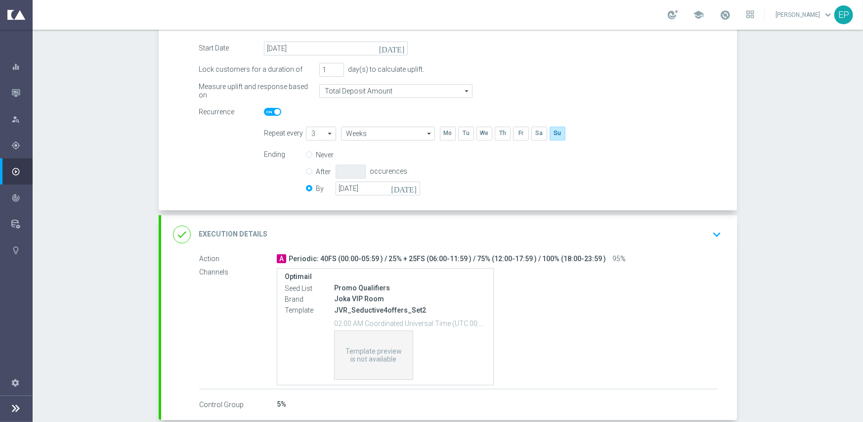
scroll to position [198, 0]
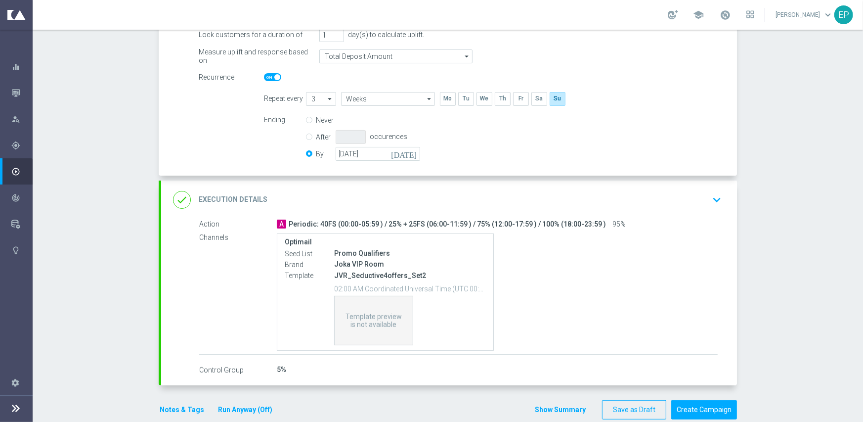
click at [396, 196] on div "done Execution Details keyboard_arrow_down" at bounding box center [449, 199] width 552 height 19
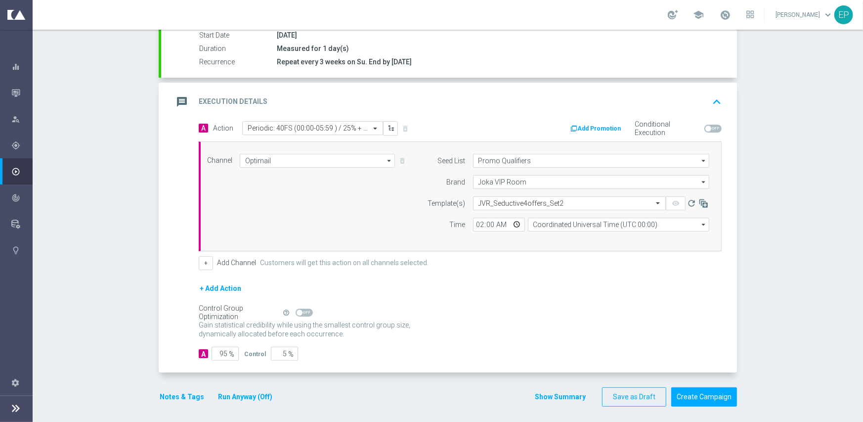
scroll to position [173, 0]
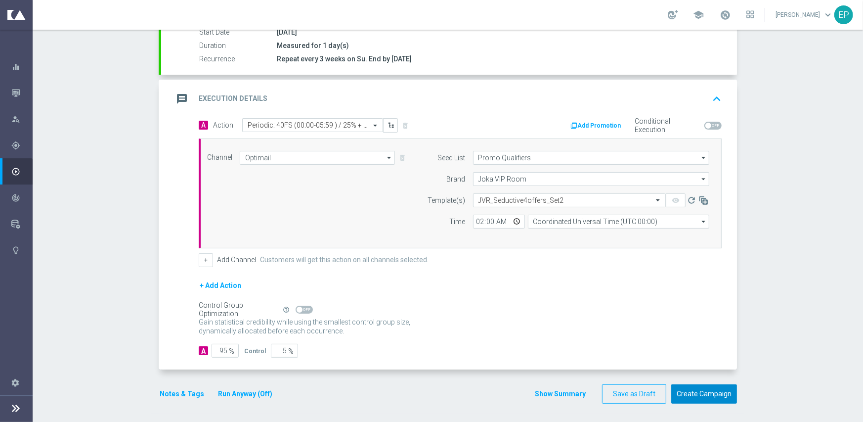
click at [701, 392] on button "Create Campaign" at bounding box center [704, 393] width 66 height 19
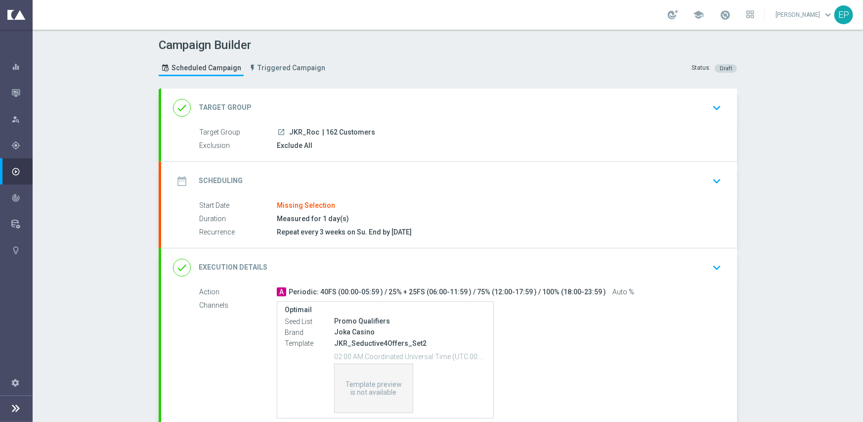
drag, startPoint x: 351, startPoint y: 97, endPoint x: 347, endPoint y: 106, distance: 9.7
click at [351, 97] on div "done Target Group keyboard_arrow_down" at bounding box center [449, 107] width 576 height 39
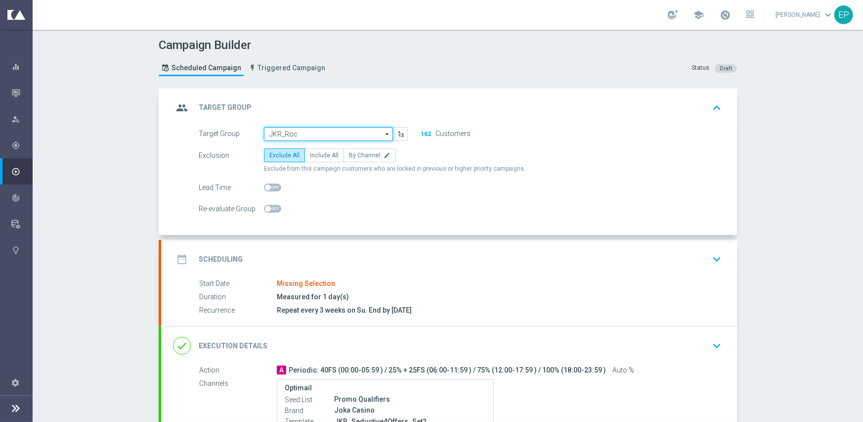
click at [306, 130] on input "JKR_Roc" at bounding box center [328, 134] width 129 height 14
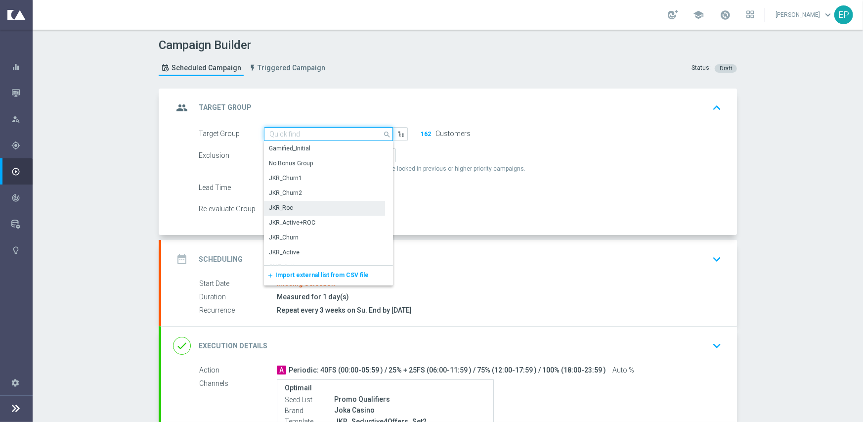
paste input "JKR_ROC_Engaged"
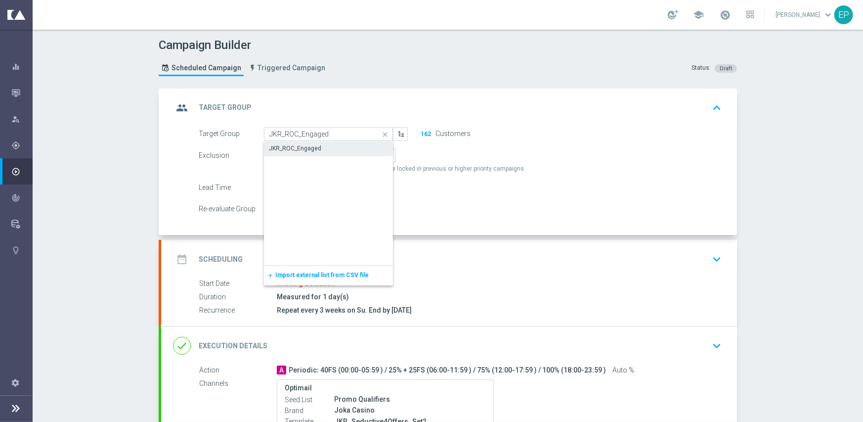
click at [314, 152] on div "JKR_ROC_Engaged" at bounding box center [295, 148] width 52 height 9
type input "JKR_ROC_Engaged"
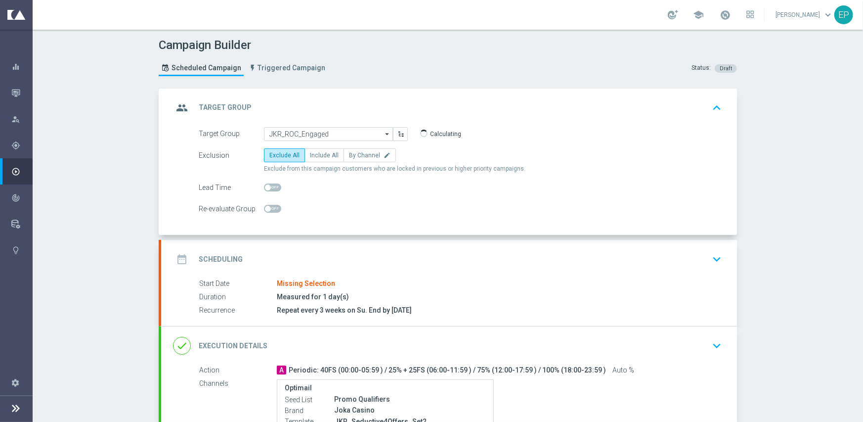
click at [356, 247] on div "date_range Scheduling keyboard_arrow_down" at bounding box center [449, 259] width 576 height 39
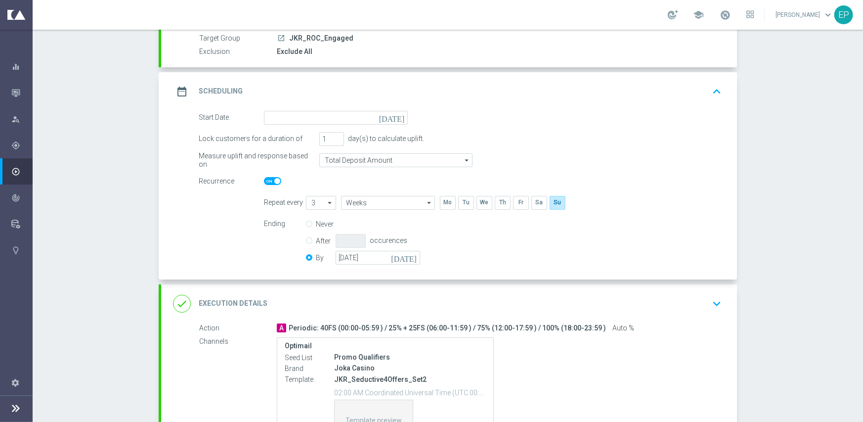
scroll to position [99, 0]
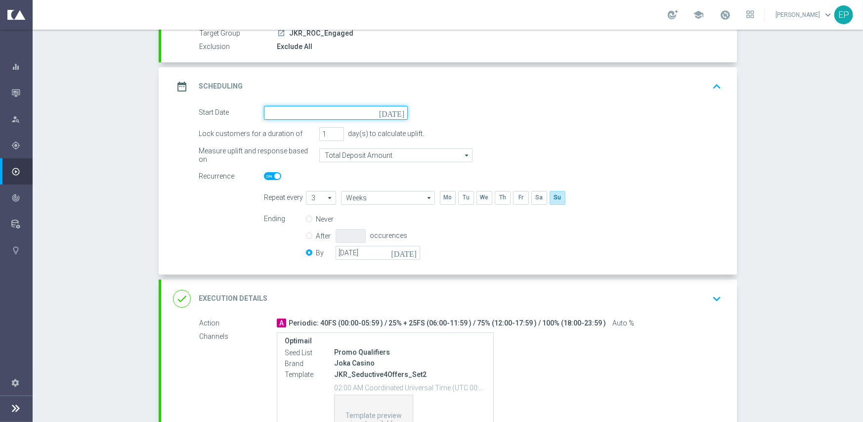
click at [344, 117] on input at bounding box center [336, 113] width 144 height 14
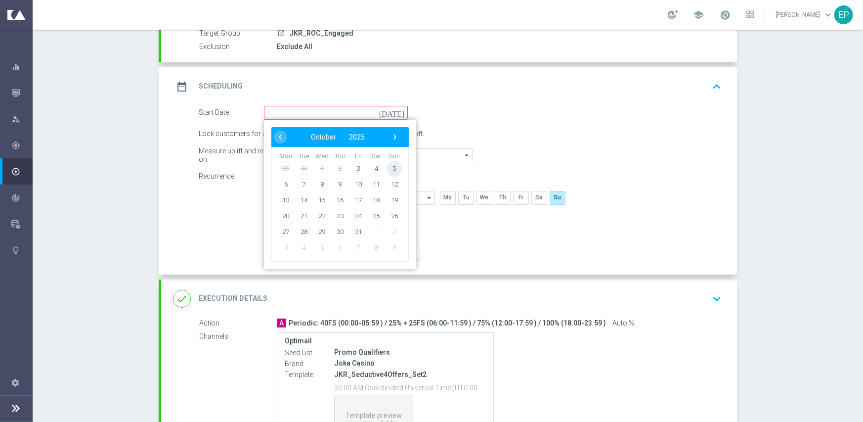
click at [389, 167] on span "5" at bounding box center [394, 168] width 16 height 16
type input "[DATE]"
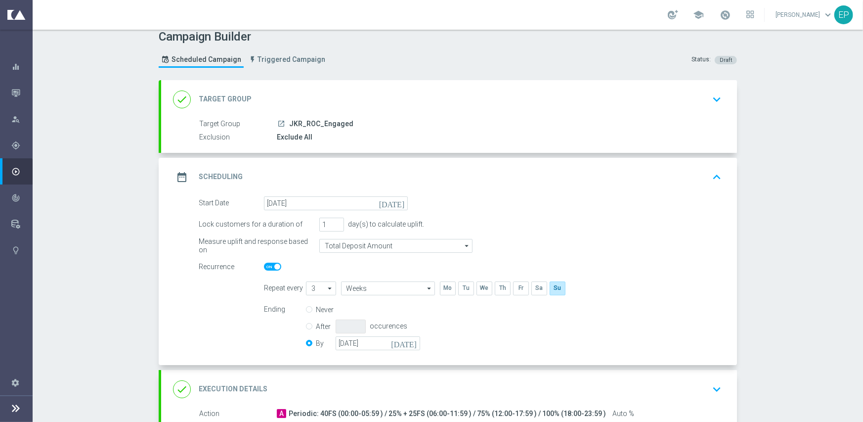
scroll to position [0, 0]
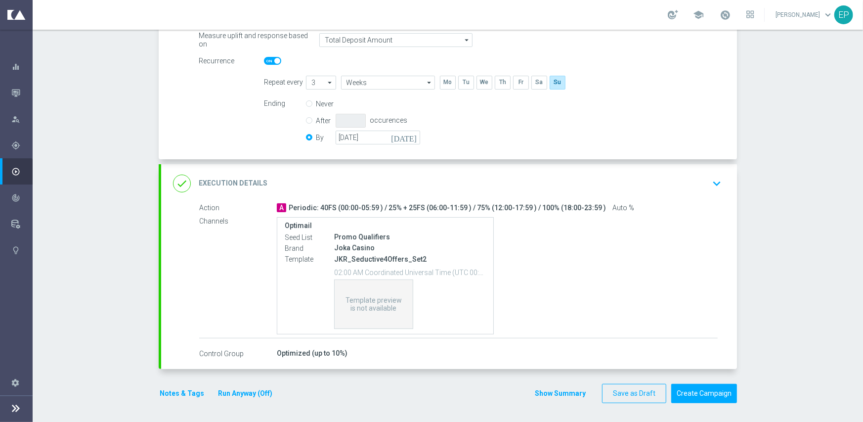
click at [390, 184] on div "done Execution Details keyboard_arrow_down" at bounding box center [449, 183] width 552 height 19
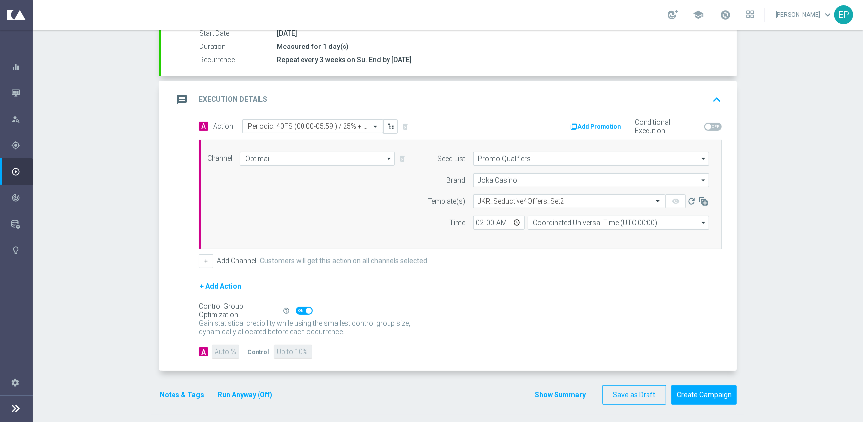
scroll to position [173, 0]
click at [695, 388] on button "Create Campaign" at bounding box center [704, 393] width 66 height 19
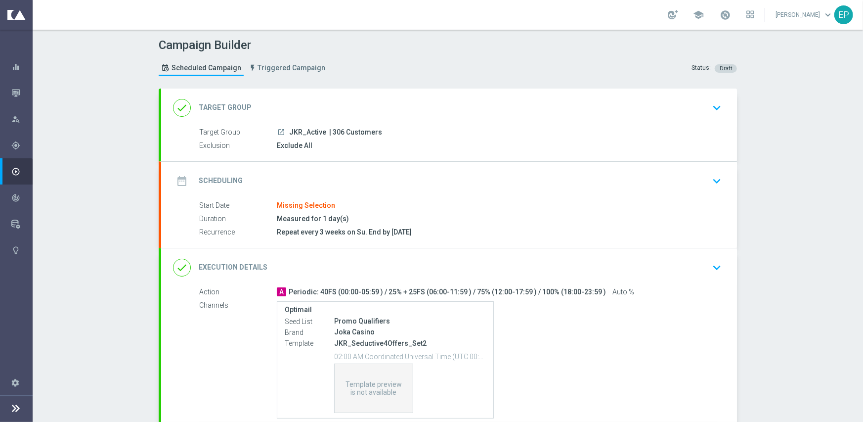
click at [338, 98] on div "done Target Group keyboard_arrow_down" at bounding box center [449, 107] width 552 height 19
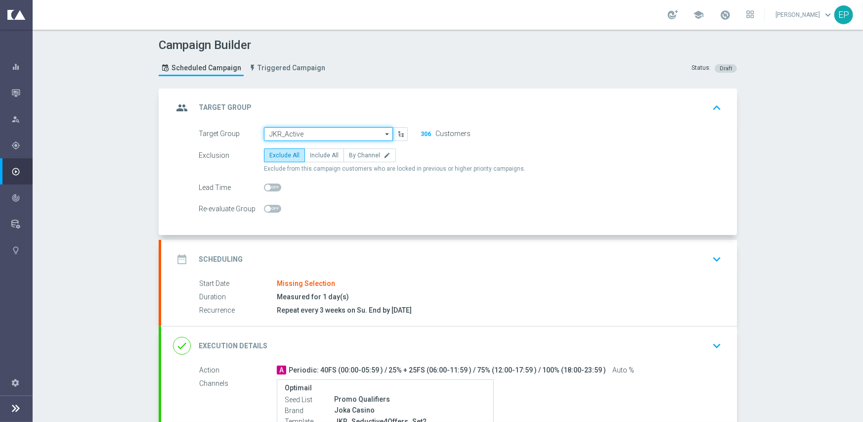
click at [331, 133] on input "JKR_Active" at bounding box center [328, 134] width 129 height 14
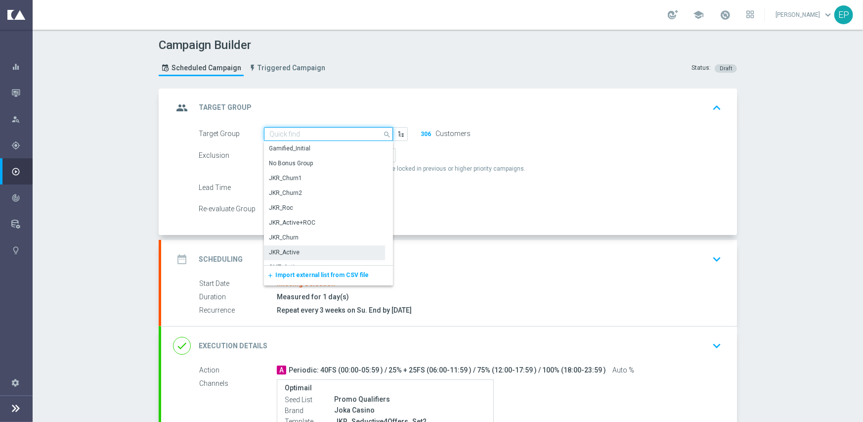
paste input "JKR_Active_Engaged"
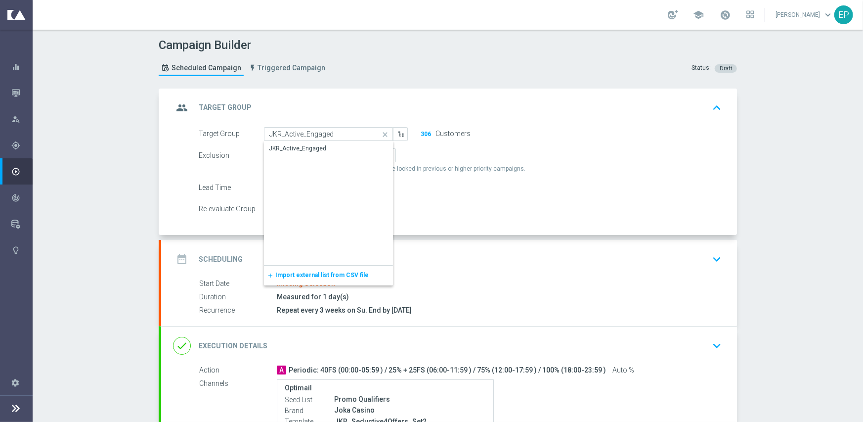
click at [325, 151] on div "JKR_Active_Engaged" at bounding box center [328, 148] width 129 height 14
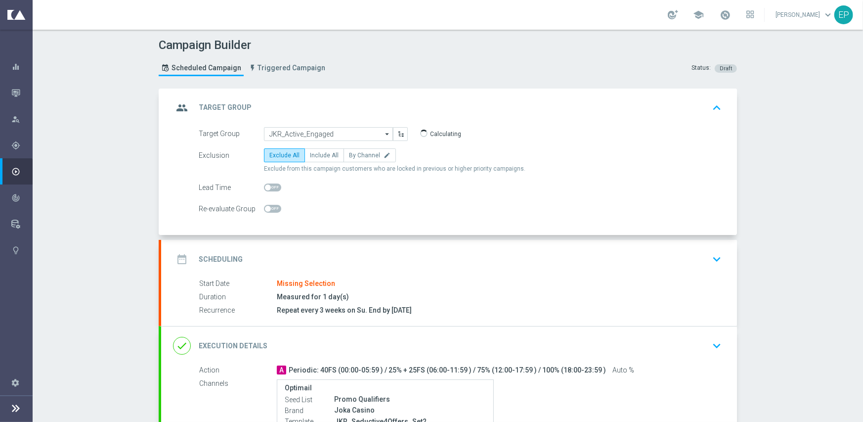
type input "JKR_Active_Engaged"
click at [341, 256] on div "date_range Scheduling keyboard_arrow_down" at bounding box center [449, 259] width 552 height 19
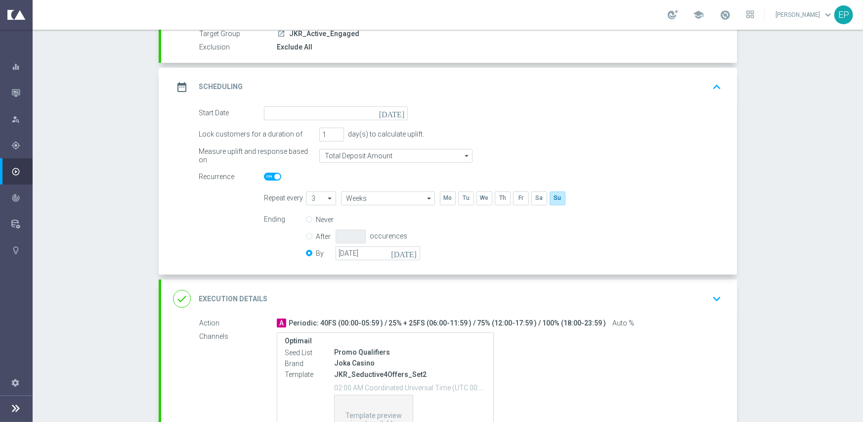
scroll to position [99, 0]
click at [361, 110] on input at bounding box center [336, 113] width 144 height 14
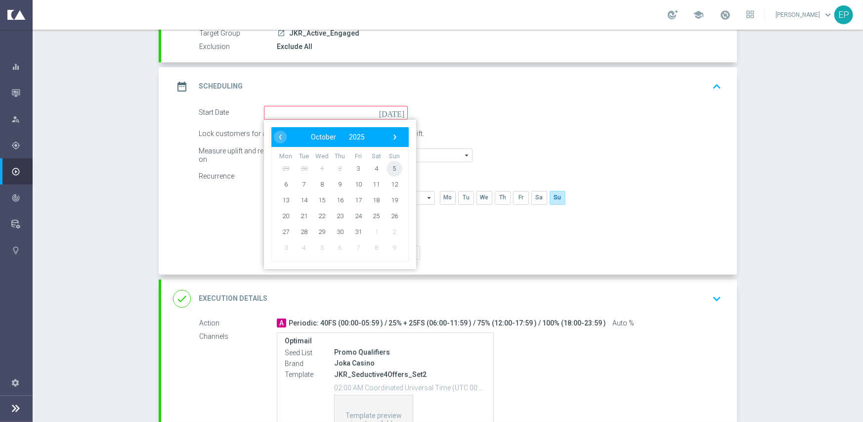
click at [391, 169] on span "5" at bounding box center [394, 168] width 16 height 16
type input "[DATE]"
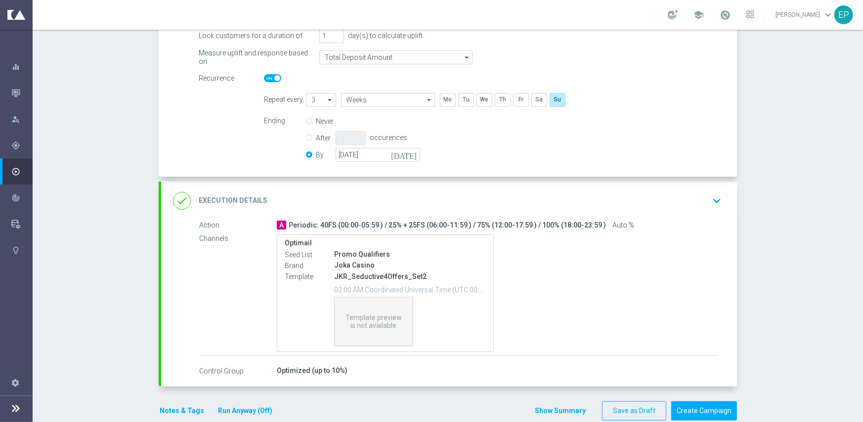
scroll to position [214, 0]
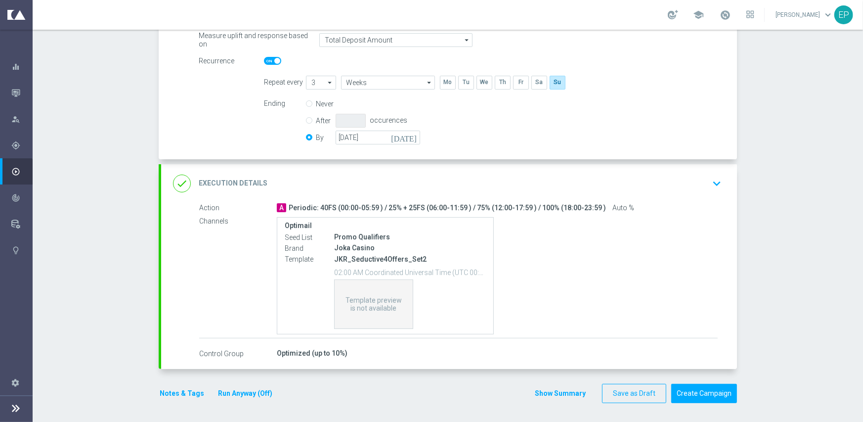
click at [422, 177] on div "done Execution Details keyboard_arrow_down" at bounding box center [449, 183] width 552 height 19
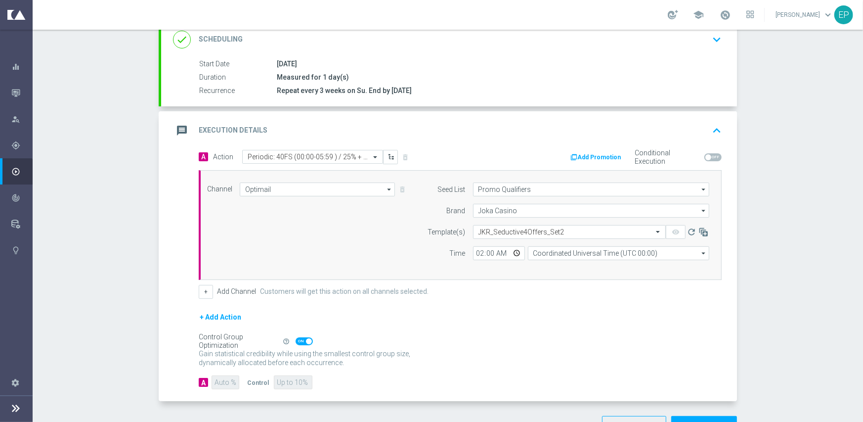
scroll to position [173, 0]
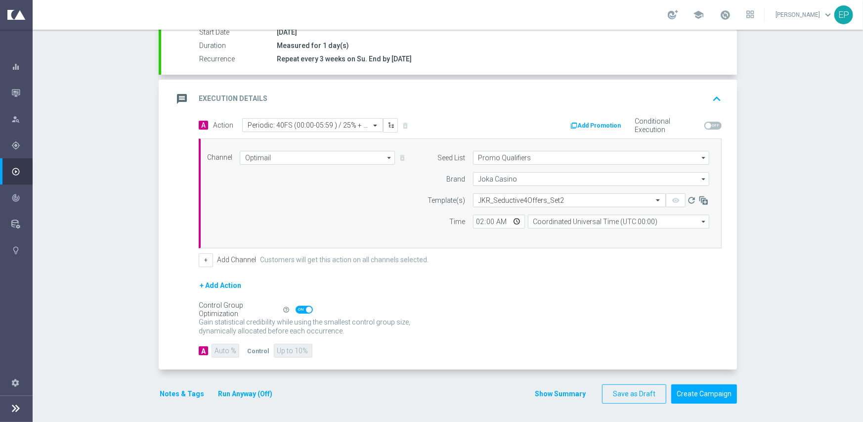
click at [296, 307] on span at bounding box center [304, 309] width 17 height 8
click at [296, 307] on input "checkbox" at bounding box center [304, 309] width 17 height 8
checkbox input "false"
click at [217, 348] on input "90" at bounding box center [225, 350] width 27 height 14
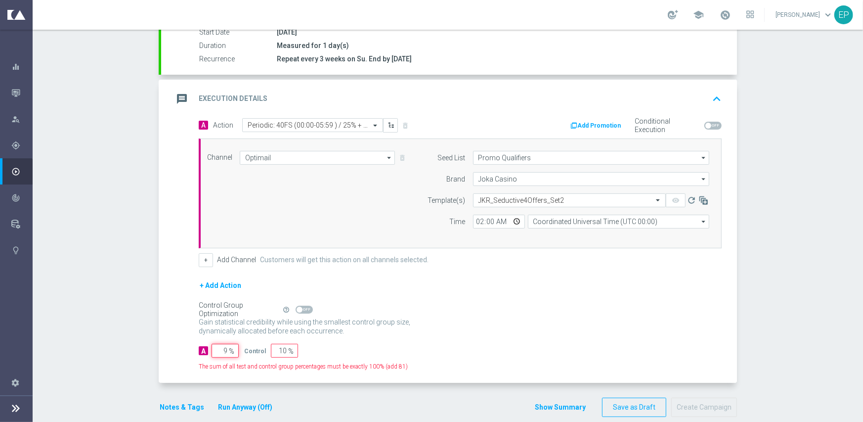
type input "95"
type input "5"
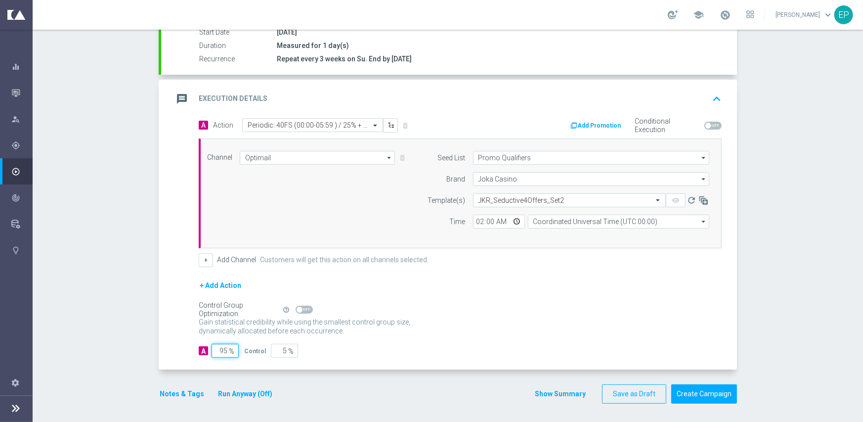
type input "95"
click at [421, 300] on div "+ Add Action" at bounding box center [460, 291] width 523 height 25
click at [680, 389] on button "Create Campaign" at bounding box center [704, 393] width 66 height 19
click at [592, 255] on div at bounding box center [421, 211] width 863 height 422
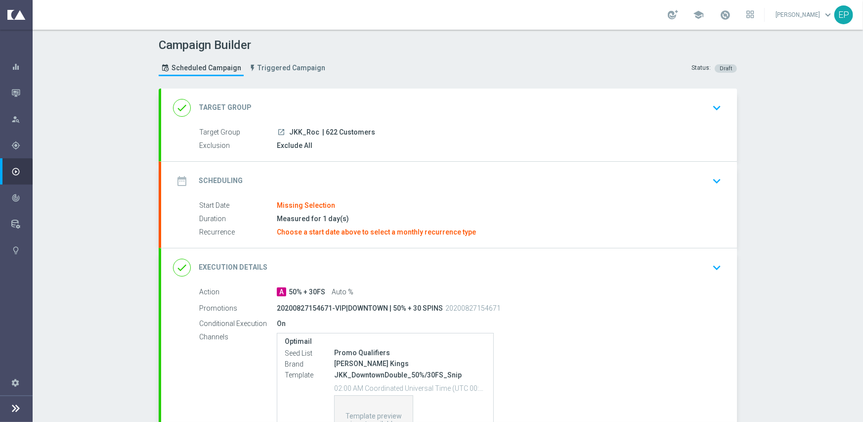
click at [288, 92] on div "done Target Group keyboard_arrow_down" at bounding box center [449, 107] width 576 height 39
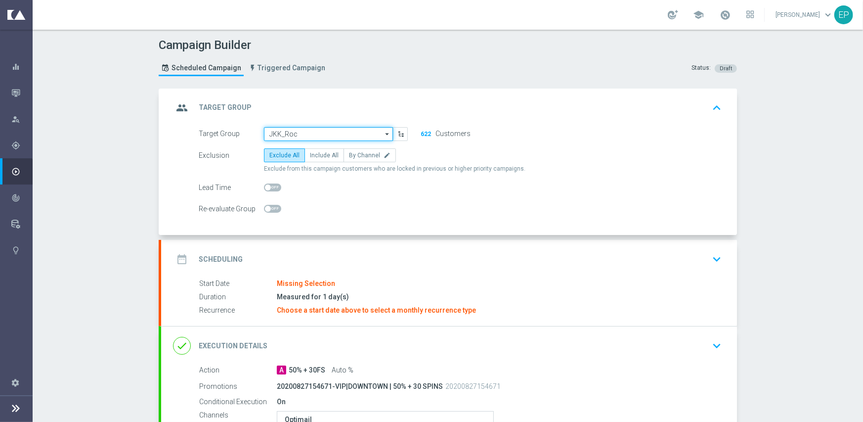
click at [315, 132] on input "JKK_Roc" at bounding box center [328, 134] width 129 height 14
paste input "JKK_ROC_Engaged"
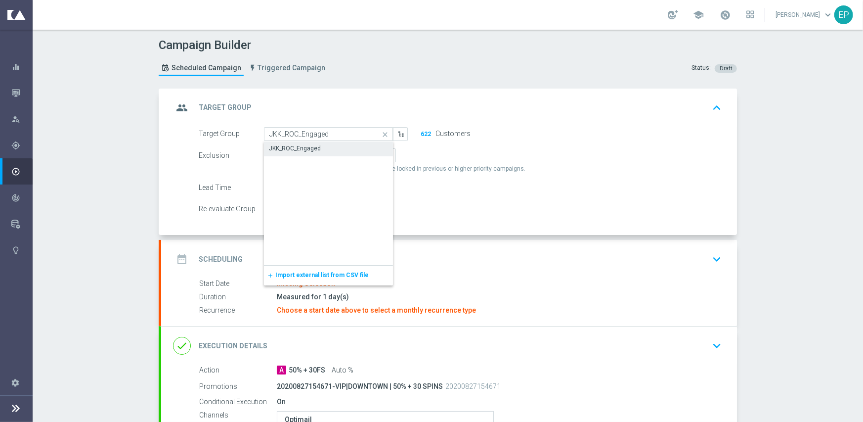
click at [318, 150] on div "JKK_ROC_Engaged" at bounding box center [328, 148] width 129 height 14
type input "JKK_ROC_Engaged"
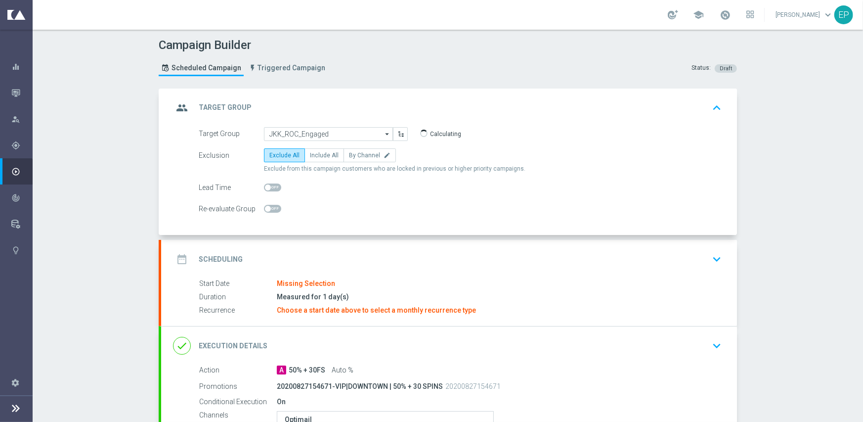
click at [356, 250] on div "date_range Scheduling keyboard_arrow_down" at bounding box center [449, 259] width 552 height 19
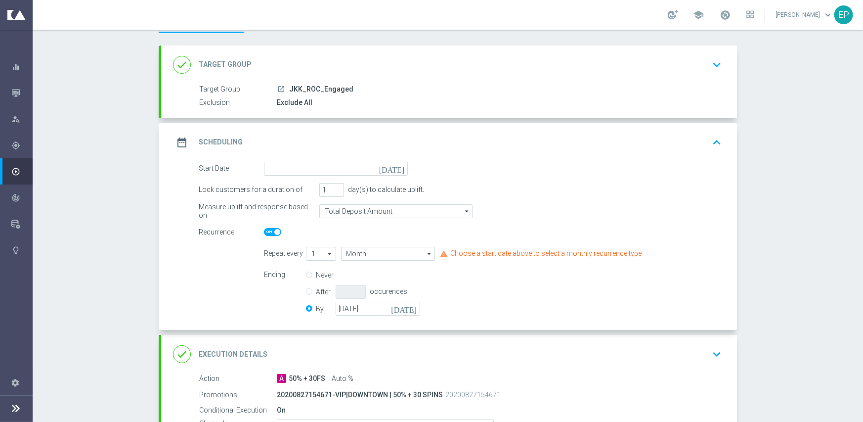
scroll to position [99, 0]
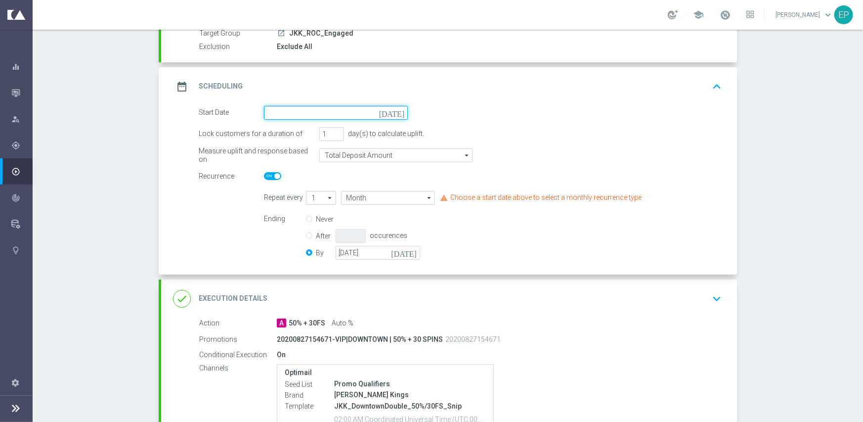
click at [346, 107] on input at bounding box center [336, 113] width 144 height 14
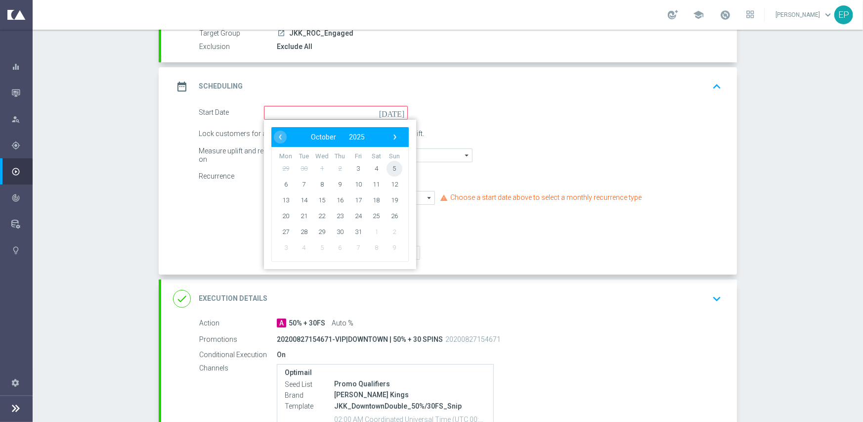
click at [393, 168] on span "5" at bounding box center [394, 168] width 16 height 16
type input "[DATE]"
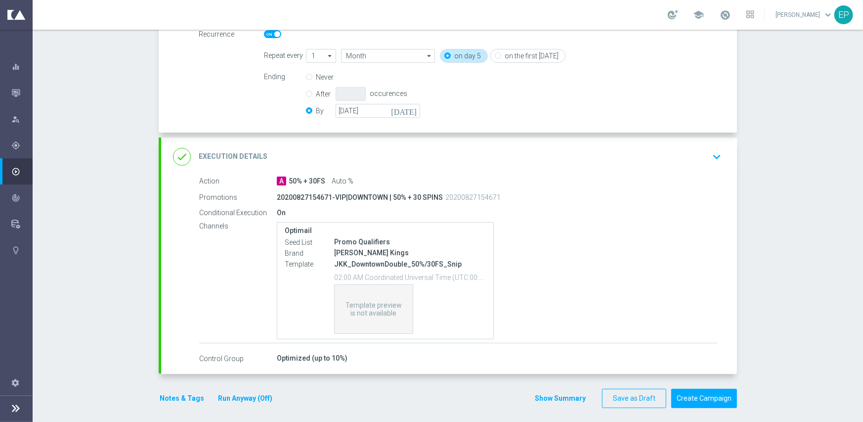
scroll to position [246, 0]
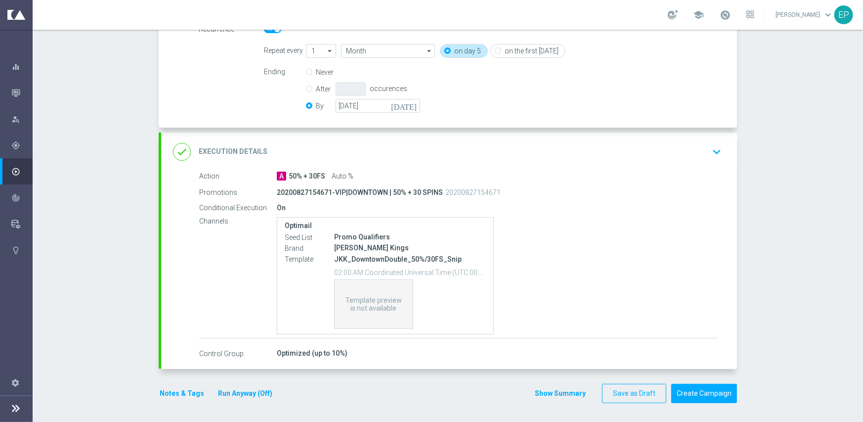
click at [386, 149] on div "done Execution Details keyboard_arrow_down" at bounding box center [449, 151] width 552 height 19
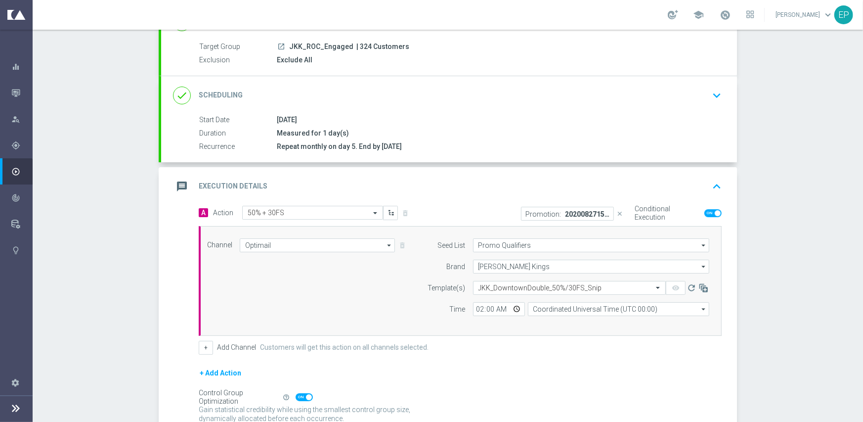
scroll to position [173, 0]
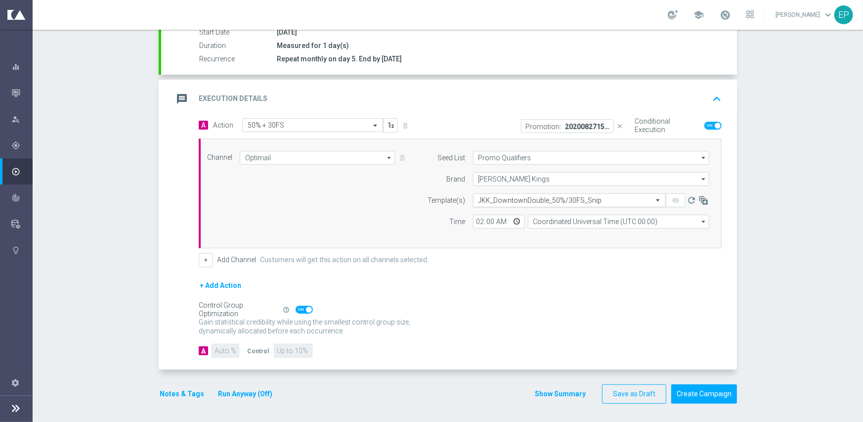
click at [537, 200] on input "text" at bounding box center [559, 200] width 162 height 8
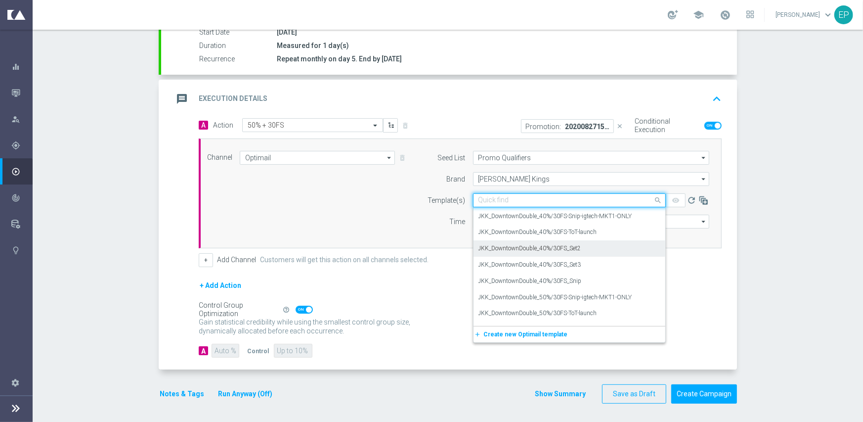
scroll to position [8217, 0]
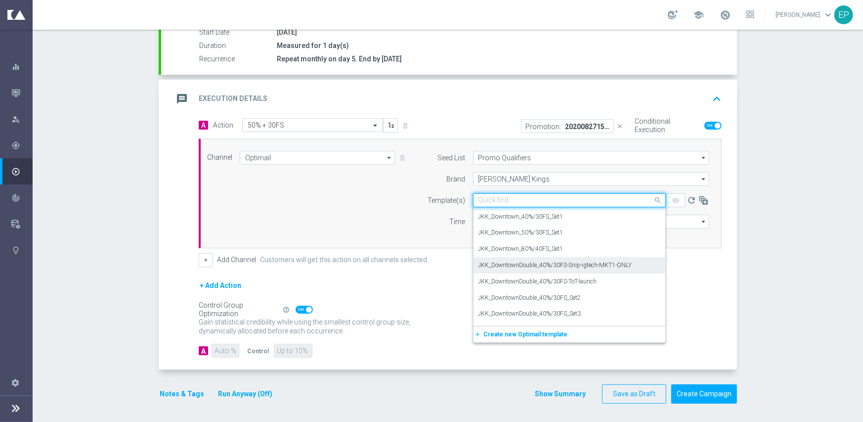
click at [294, 211] on div "Channel Optimail Optimail arrow_drop_down Show Selected 1 of 21 Facebook Custom…" at bounding box center [458, 193] width 517 height 85
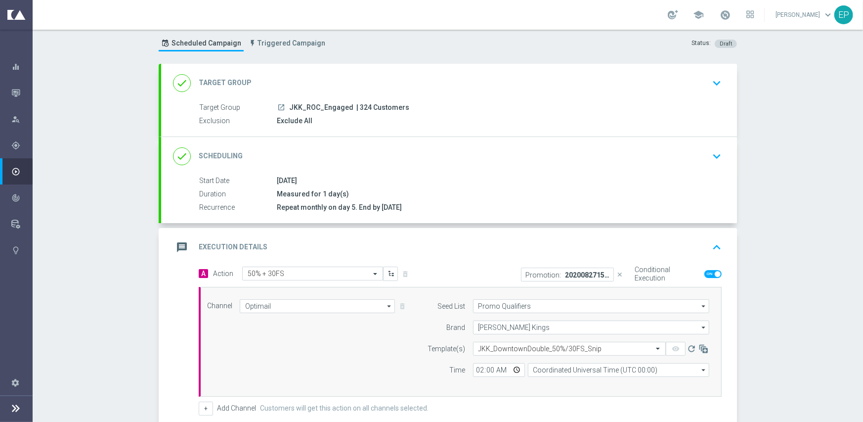
click at [447, 157] on div "done Scheduling keyboard_arrow_down" at bounding box center [449, 156] width 552 height 19
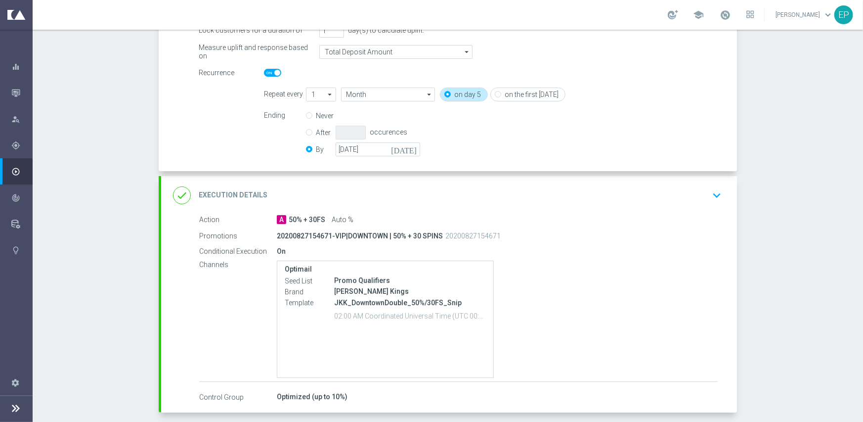
scroll to position [222, 0]
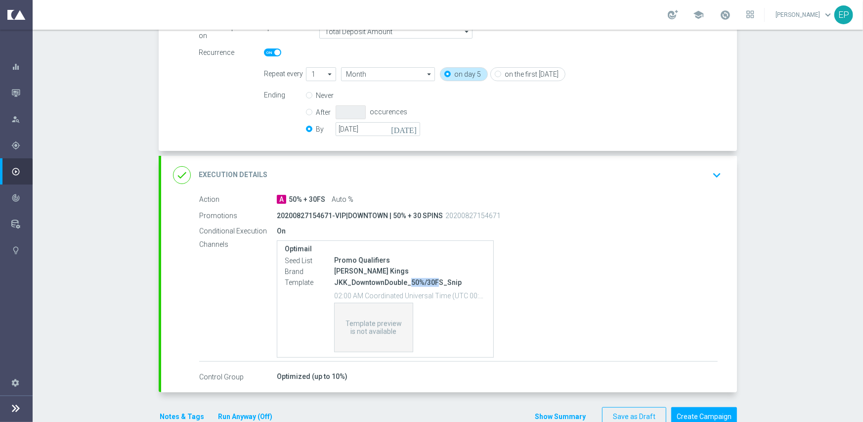
drag, startPoint x: 404, startPoint y: 282, endPoint x: 430, endPoint y: 282, distance: 26.7
click at [430, 282] on p "JKK_DowntownDouble_50%/30FS_Snip" at bounding box center [410, 282] width 152 height 9
copy p "50%/30F"
click at [469, 176] on div "done Execution Details keyboard_arrow_down" at bounding box center [449, 175] width 552 height 19
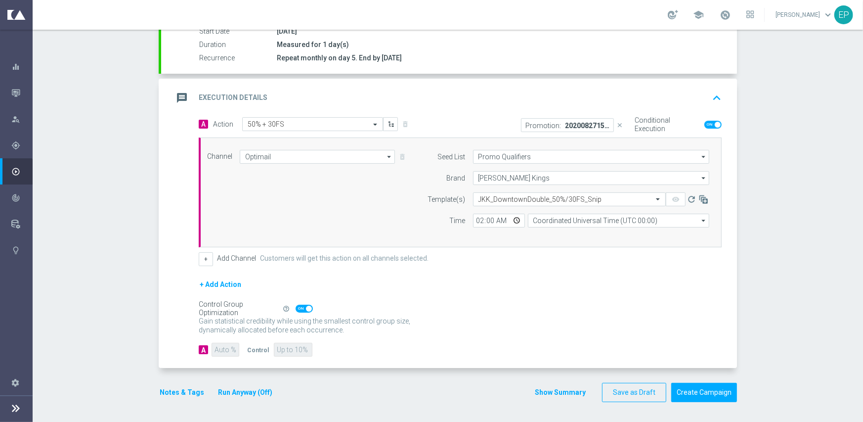
scroll to position [173, 0]
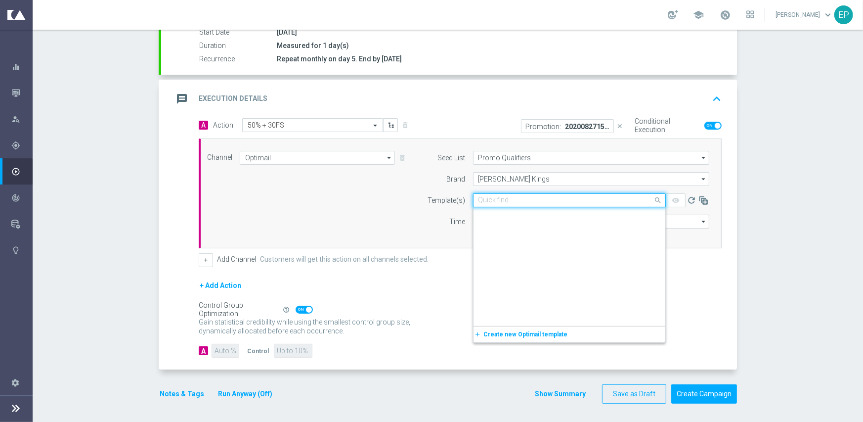
click at [522, 199] on input "text" at bounding box center [559, 200] width 162 height 8
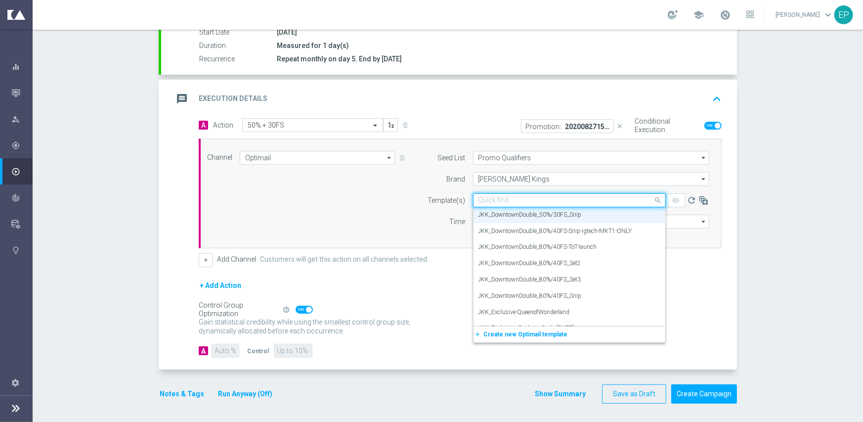
paste input "50%/30F"
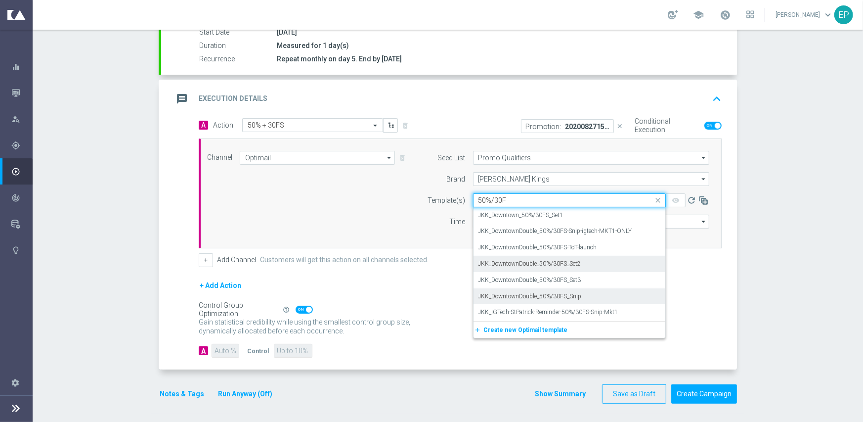
scroll to position [124, 0]
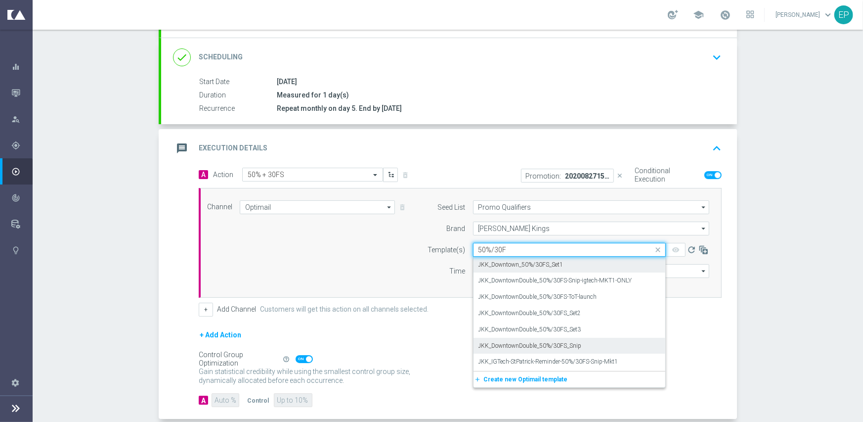
click at [553, 262] on label "JKK_Downtown_50%/30FS_Set1" at bounding box center [520, 264] width 85 height 8
type input "50%/30F"
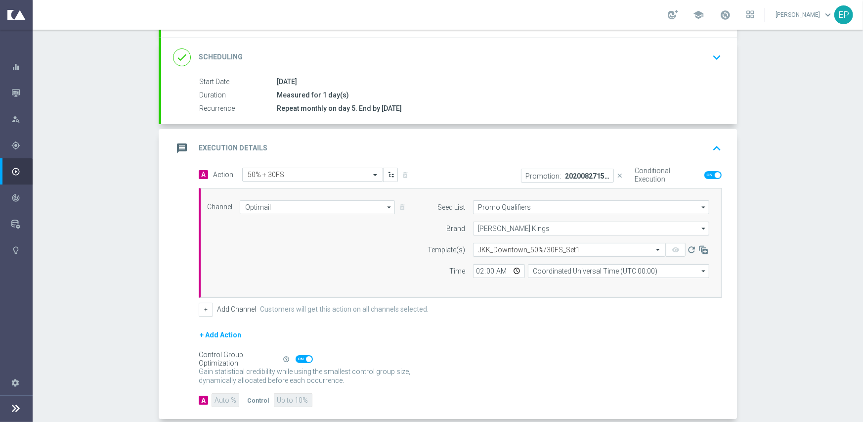
click at [504, 299] on div "A Action Select action 50% + 30FS delete_forever Promotion: 20200827154671-VIP|…" at bounding box center [460, 242] width 538 height 149
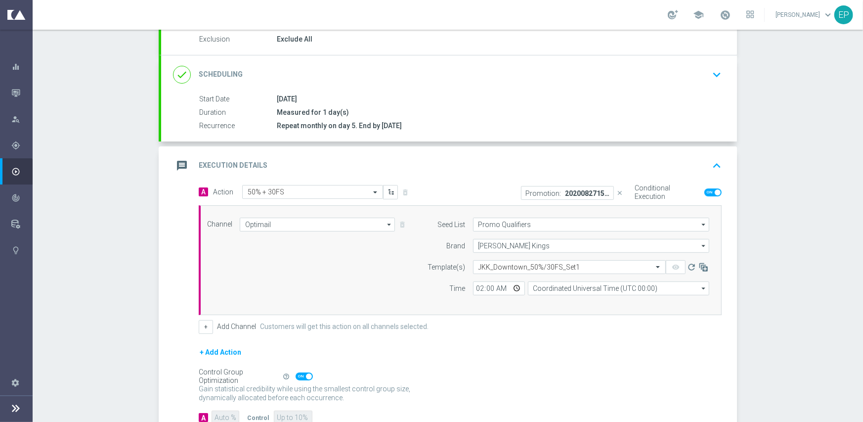
scroll to position [173, 0]
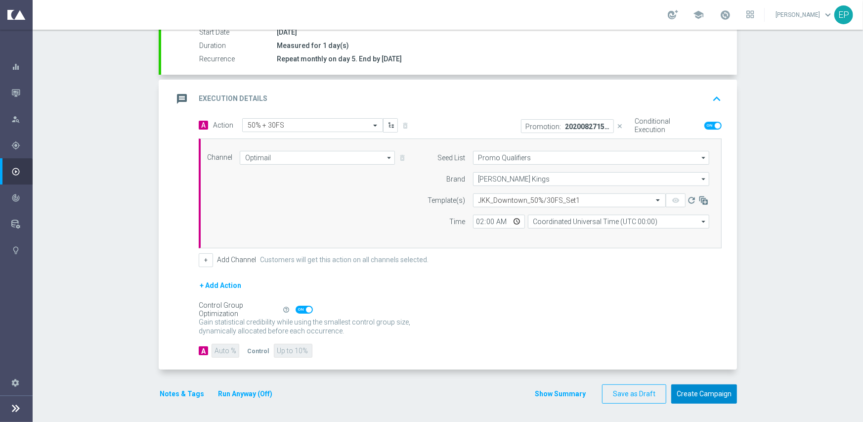
click at [716, 394] on button "Create Campaign" at bounding box center [704, 393] width 66 height 19
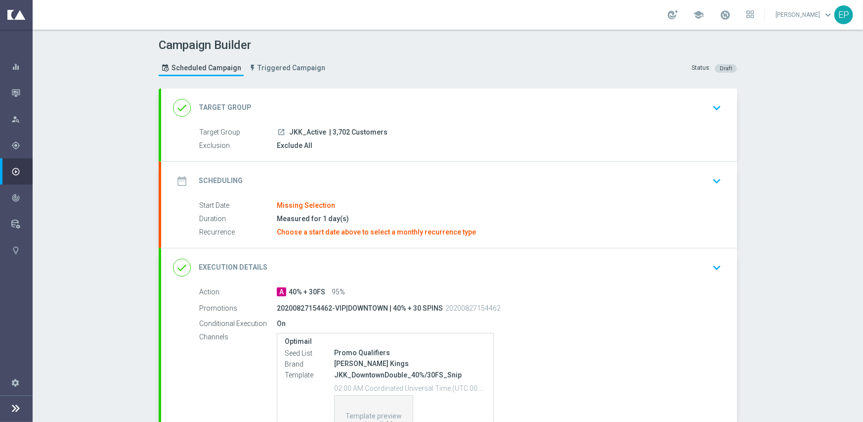
drag, startPoint x: 282, startPoint y: 93, endPoint x: 287, endPoint y: 96, distance: 5.3
click at [283, 94] on div "done Target Group keyboard_arrow_down" at bounding box center [449, 107] width 576 height 39
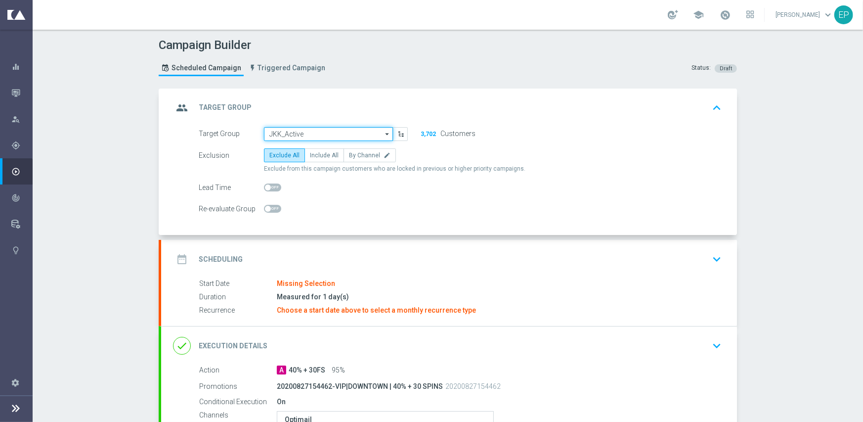
click at [344, 133] on input "JKK_Active" at bounding box center [328, 134] width 129 height 14
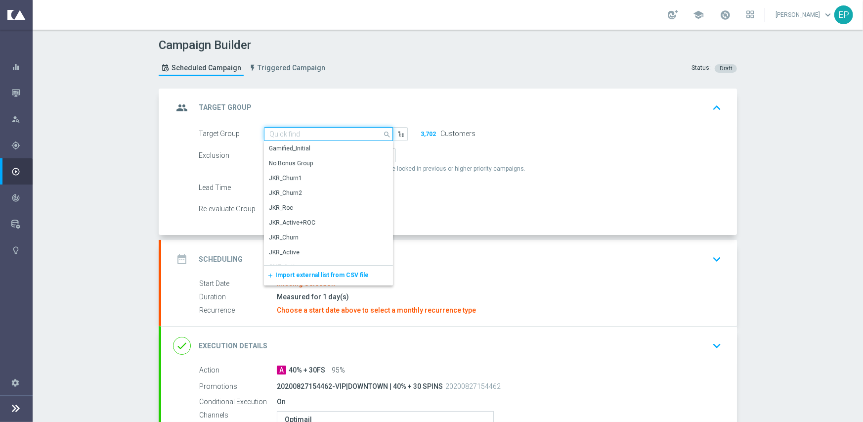
paste input "JKK_Active_Engaged"
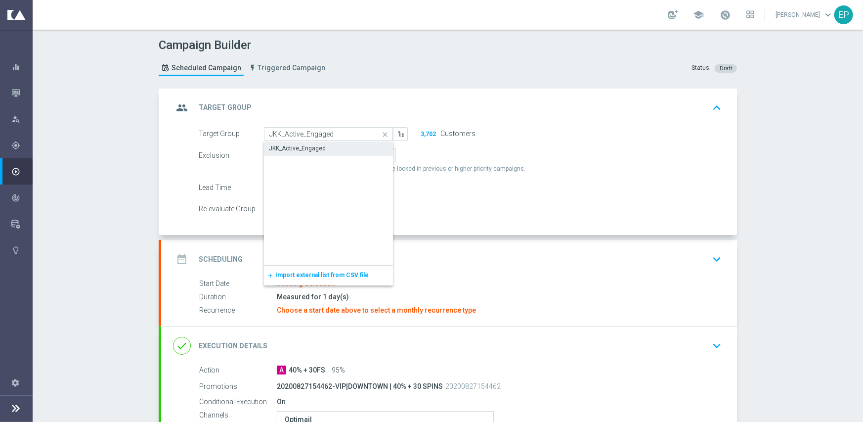
click at [343, 145] on div "JKK_Active_Engaged" at bounding box center [328, 148] width 129 height 14
type input "JKK_Active_Engaged"
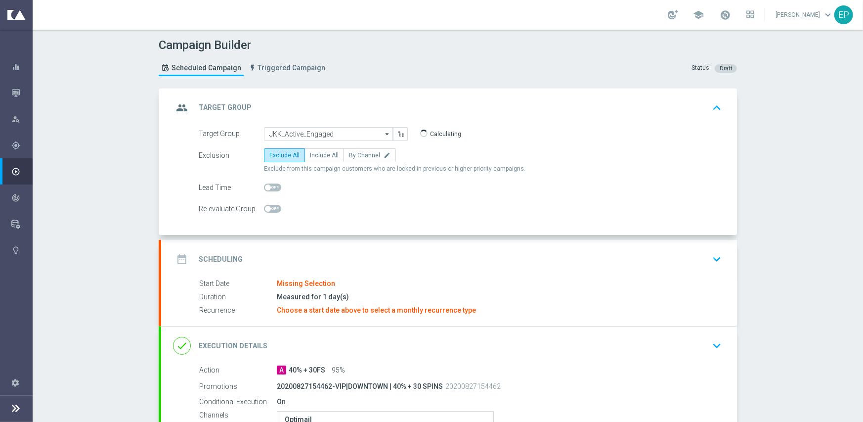
click at [374, 254] on div "date_range Scheduling keyboard_arrow_down" at bounding box center [449, 259] width 552 height 19
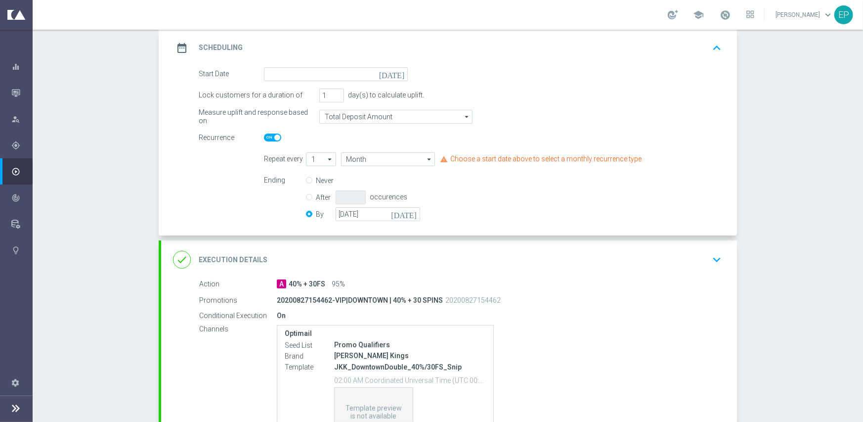
scroll to position [148, 0]
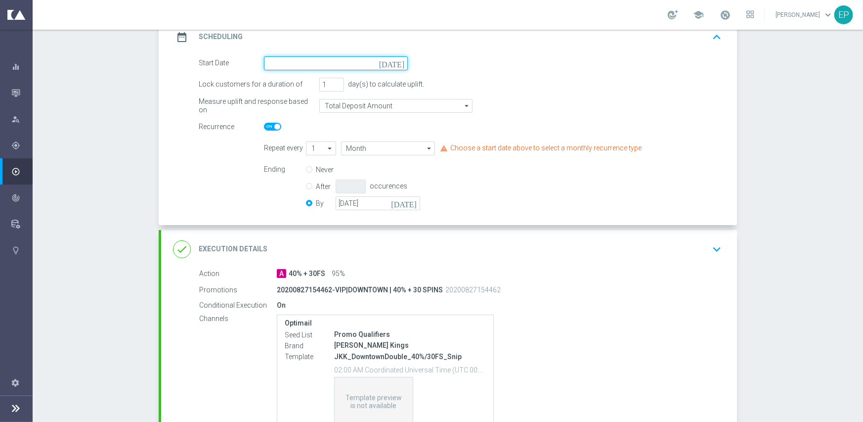
click at [343, 62] on input at bounding box center [336, 63] width 144 height 14
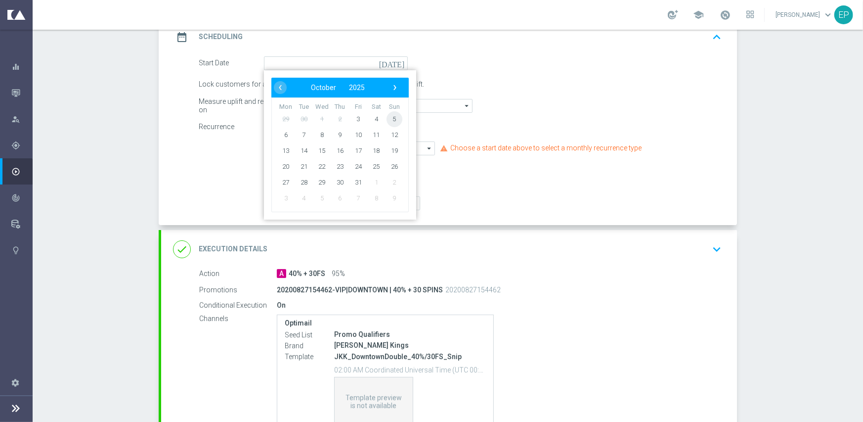
click at [388, 122] on span "5" at bounding box center [394, 119] width 16 height 16
type input "[DATE]"
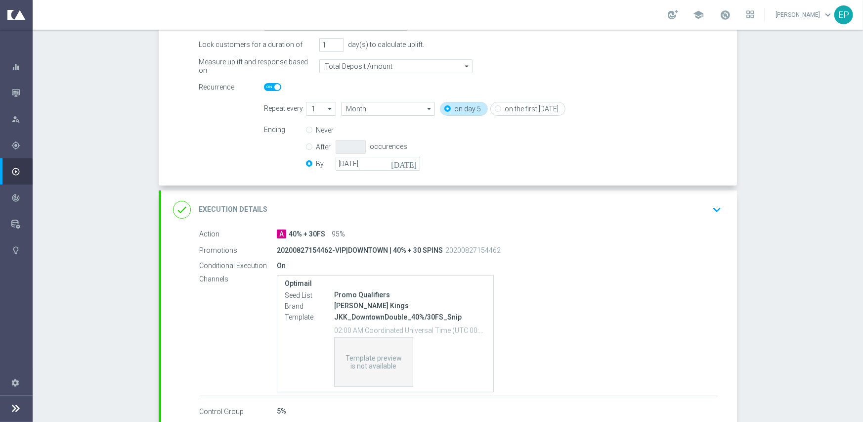
scroll to position [246, 0]
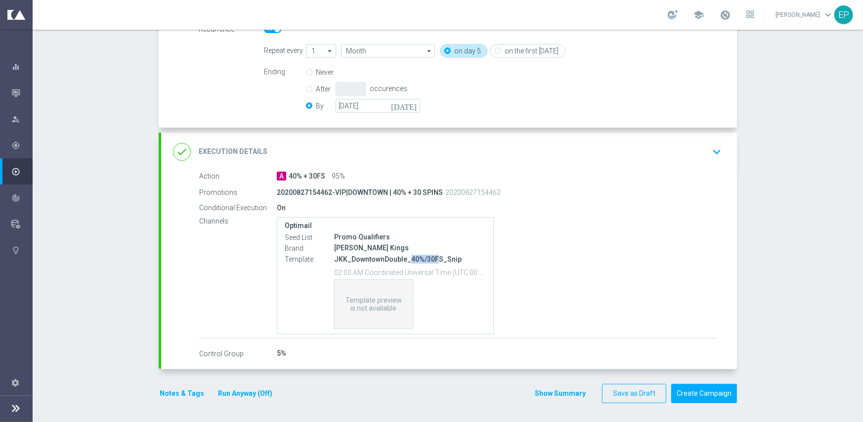
drag, startPoint x: 403, startPoint y: 259, endPoint x: 429, endPoint y: 259, distance: 26.2
click at [429, 259] on p "JKK_DowntownDouble_40%/30FS_Snip" at bounding box center [410, 259] width 152 height 9
copy p "40%/30F"
click at [457, 147] on div "done Execution Details keyboard_arrow_down" at bounding box center [449, 151] width 552 height 19
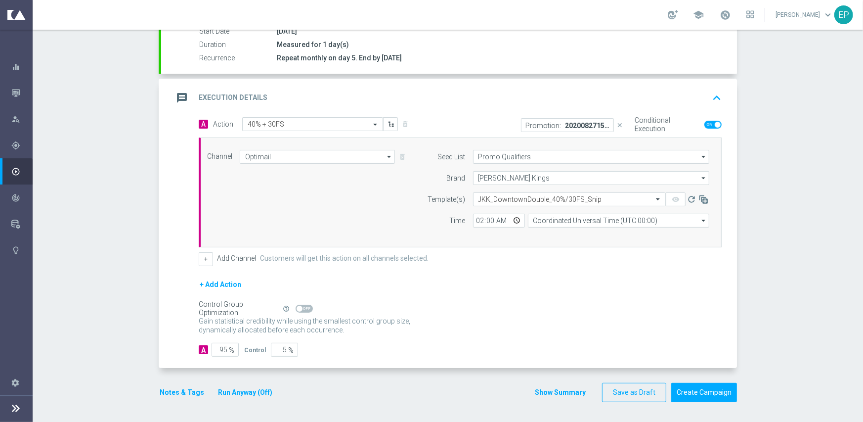
scroll to position [173, 0]
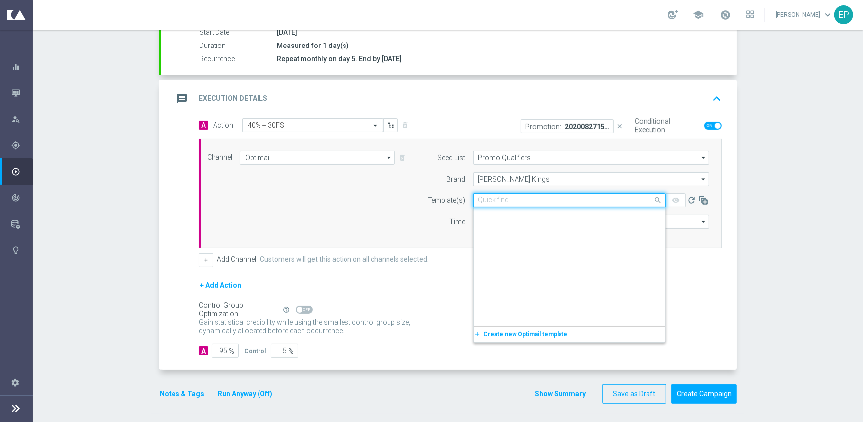
click at [513, 198] on input "text" at bounding box center [559, 200] width 162 height 8
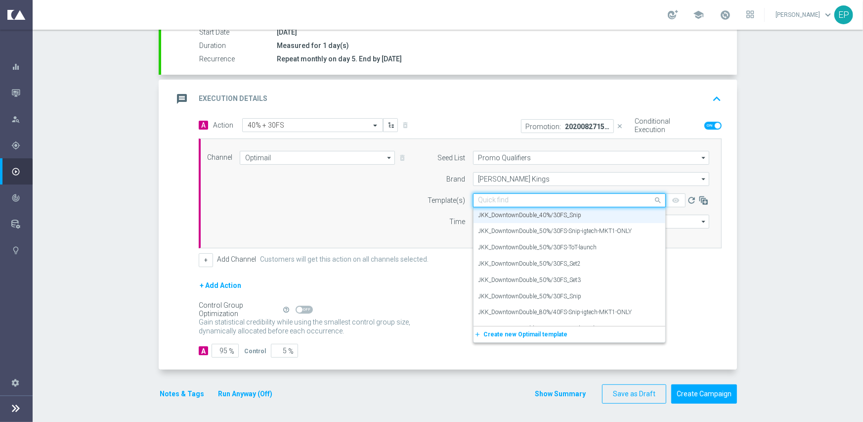
paste input "40%/30F"
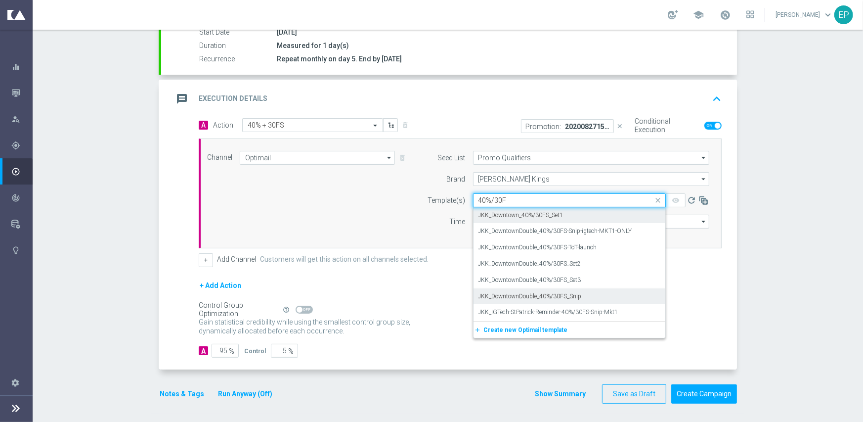
click at [539, 216] on label "JKK_Downtown_40%/30FS_Set1" at bounding box center [520, 215] width 85 height 8
type input "40%/30F"
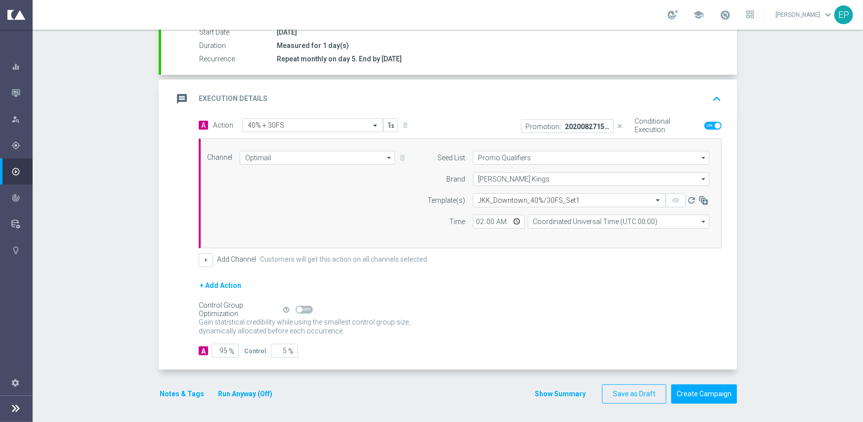
click at [533, 285] on div "+ Add Action" at bounding box center [460, 291] width 523 height 25
click at [689, 389] on button "Create Campaign" at bounding box center [704, 393] width 66 height 19
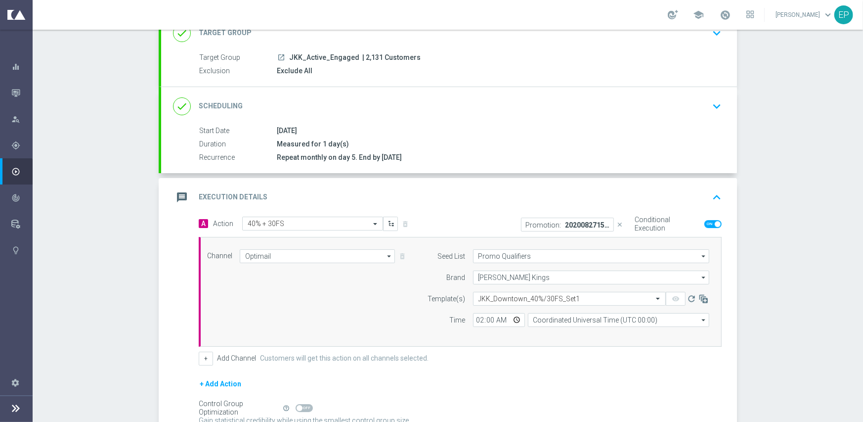
scroll to position [74, 0]
